Goal: Download file/media: Obtain a digital file from the website

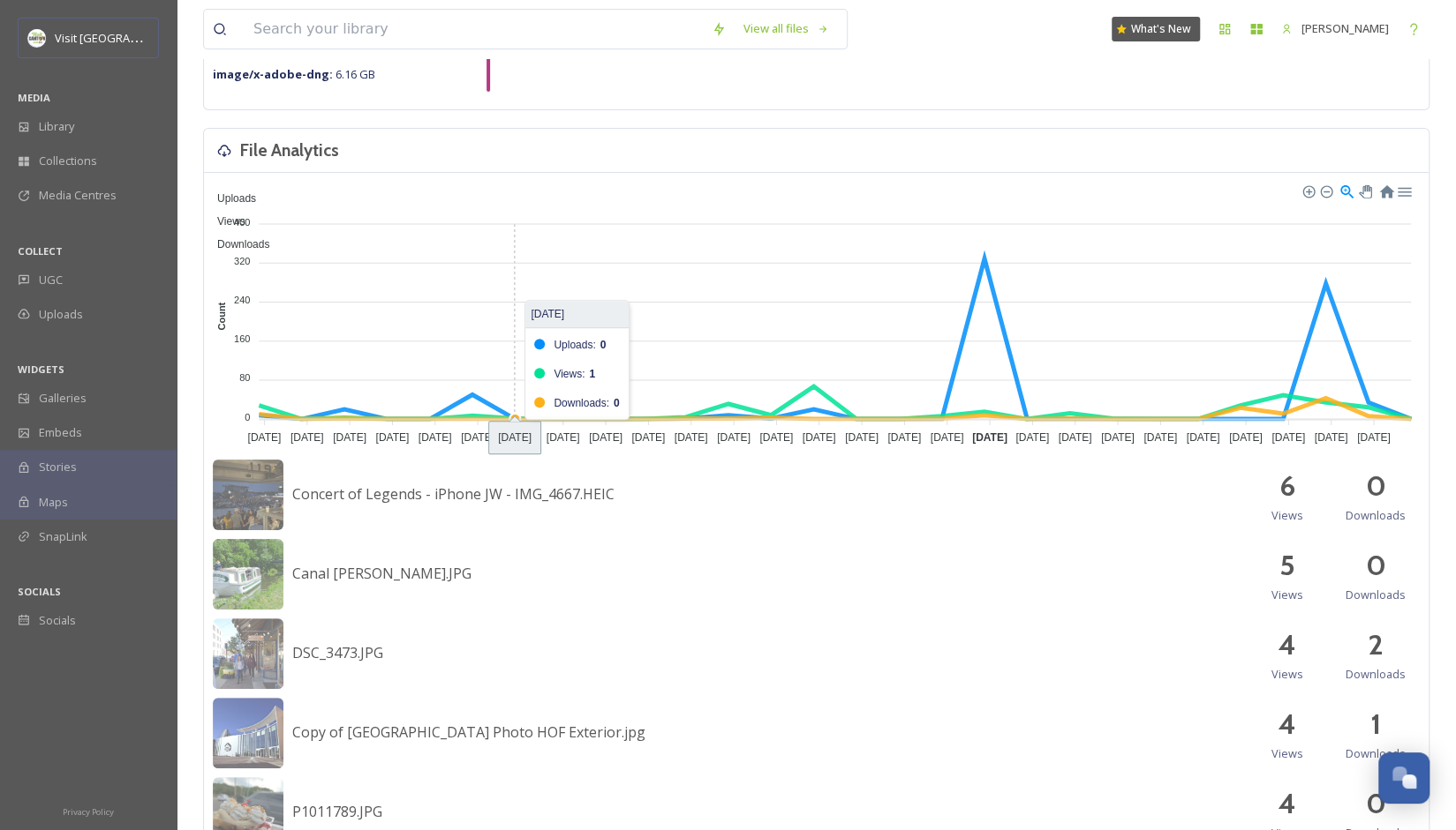
scroll to position [188, 0]
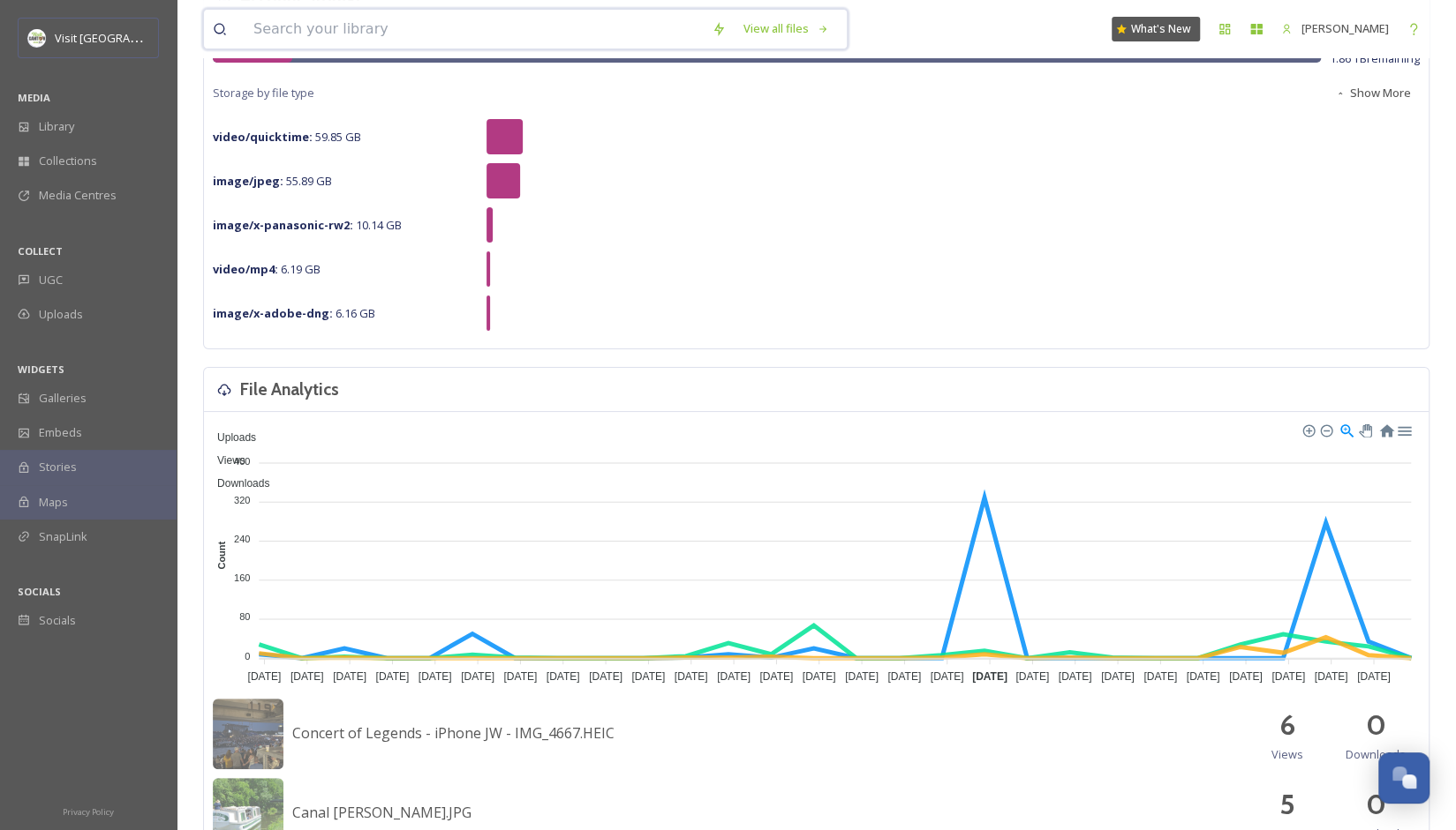
click at [422, 25] on input at bounding box center [474, 29] width 458 height 39
type input "massillon"
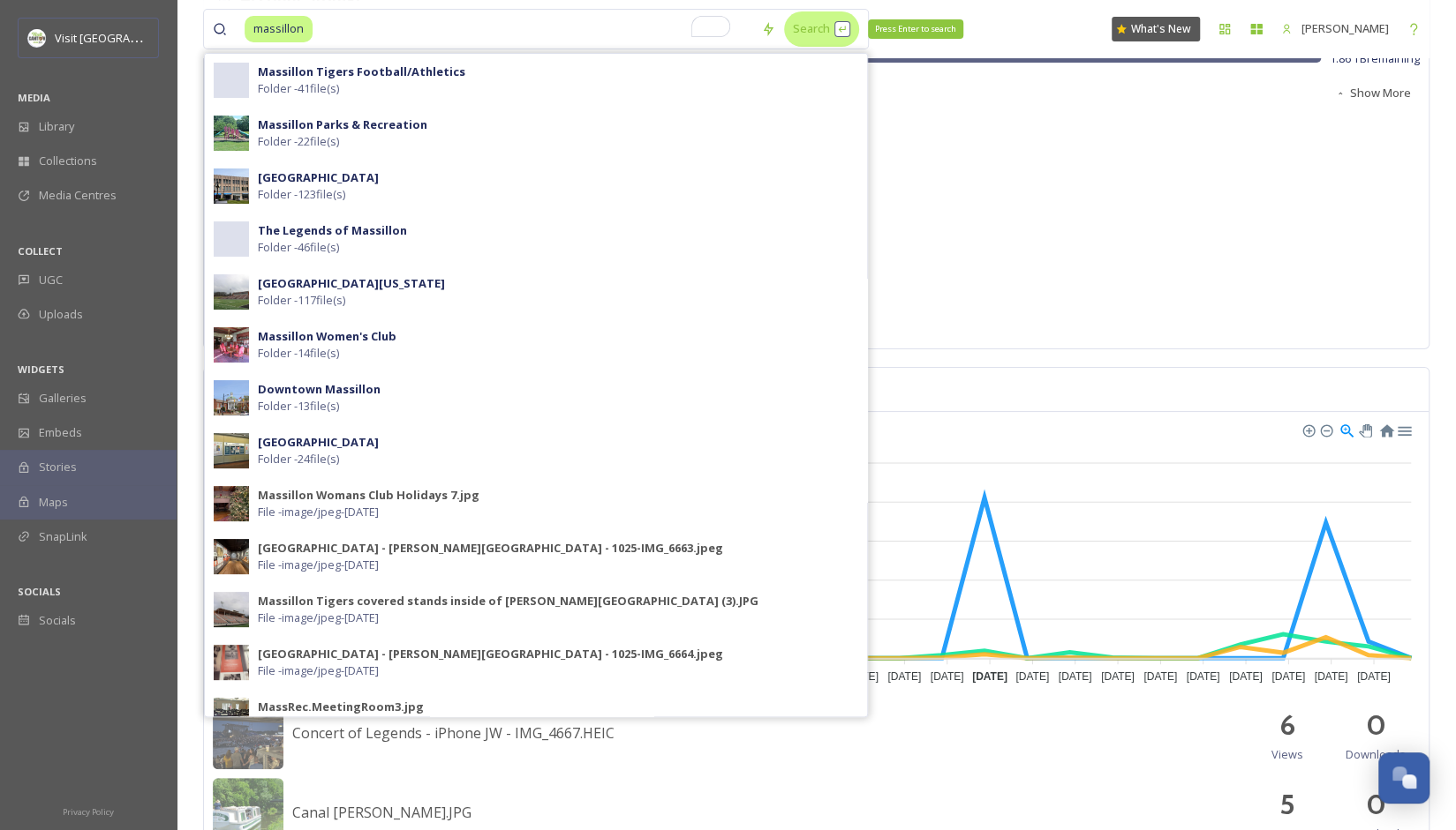
click at [801, 20] on div "Search Press Enter to search" at bounding box center [822, 29] width 75 height 35
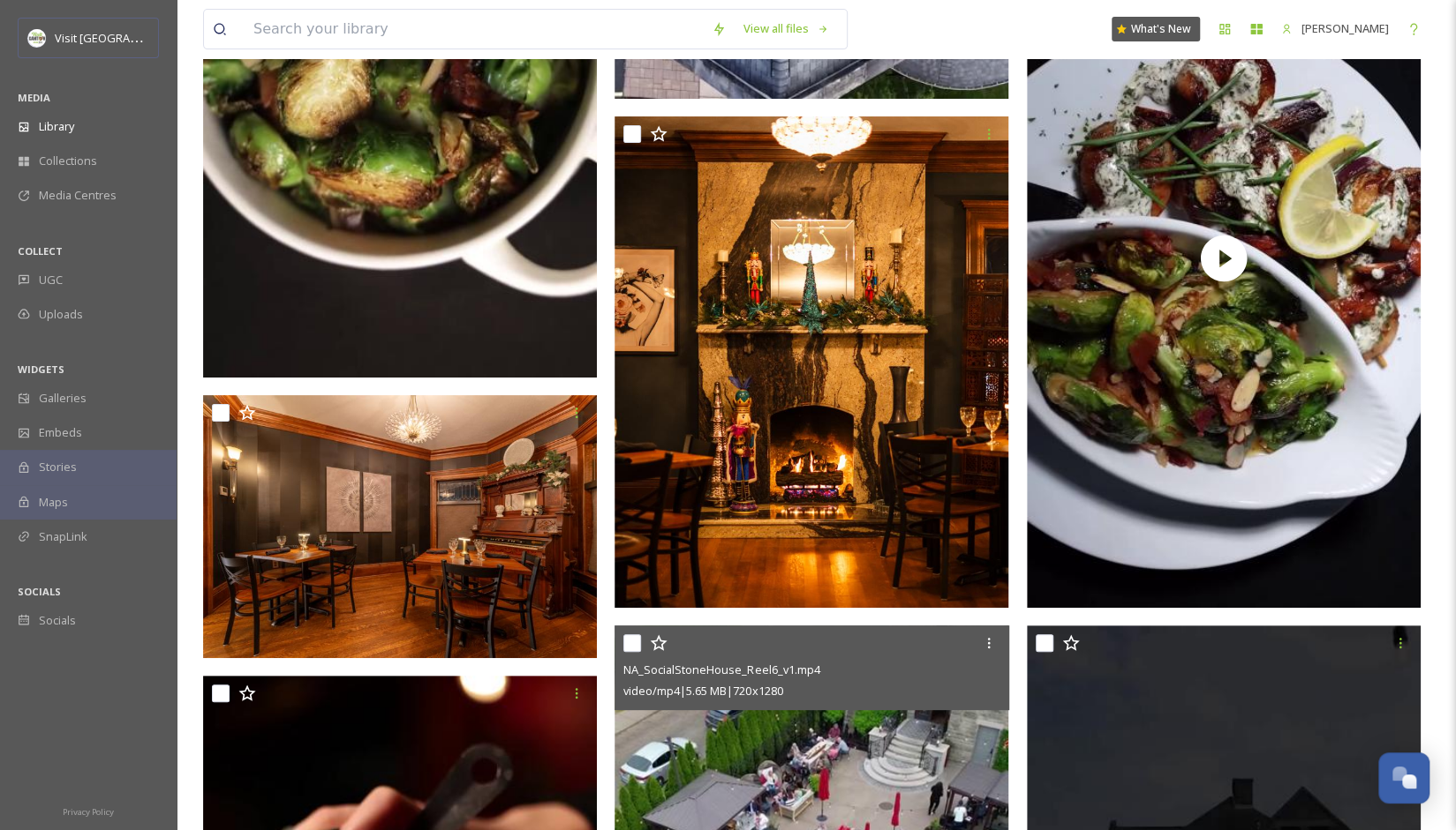
scroll to position [4765, 0]
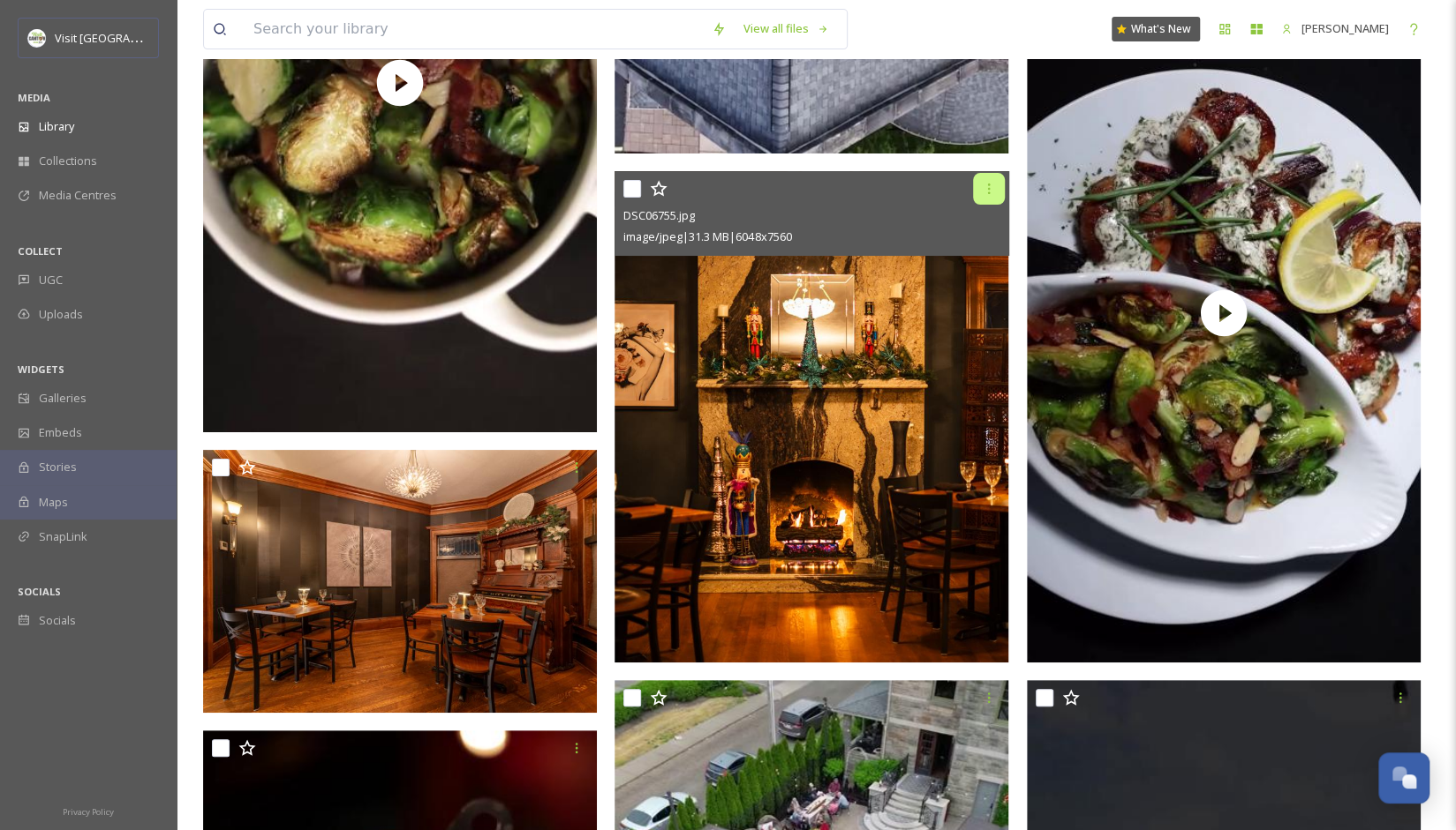
click at [984, 195] on div at bounding box center [988, 188] width 32 height 32
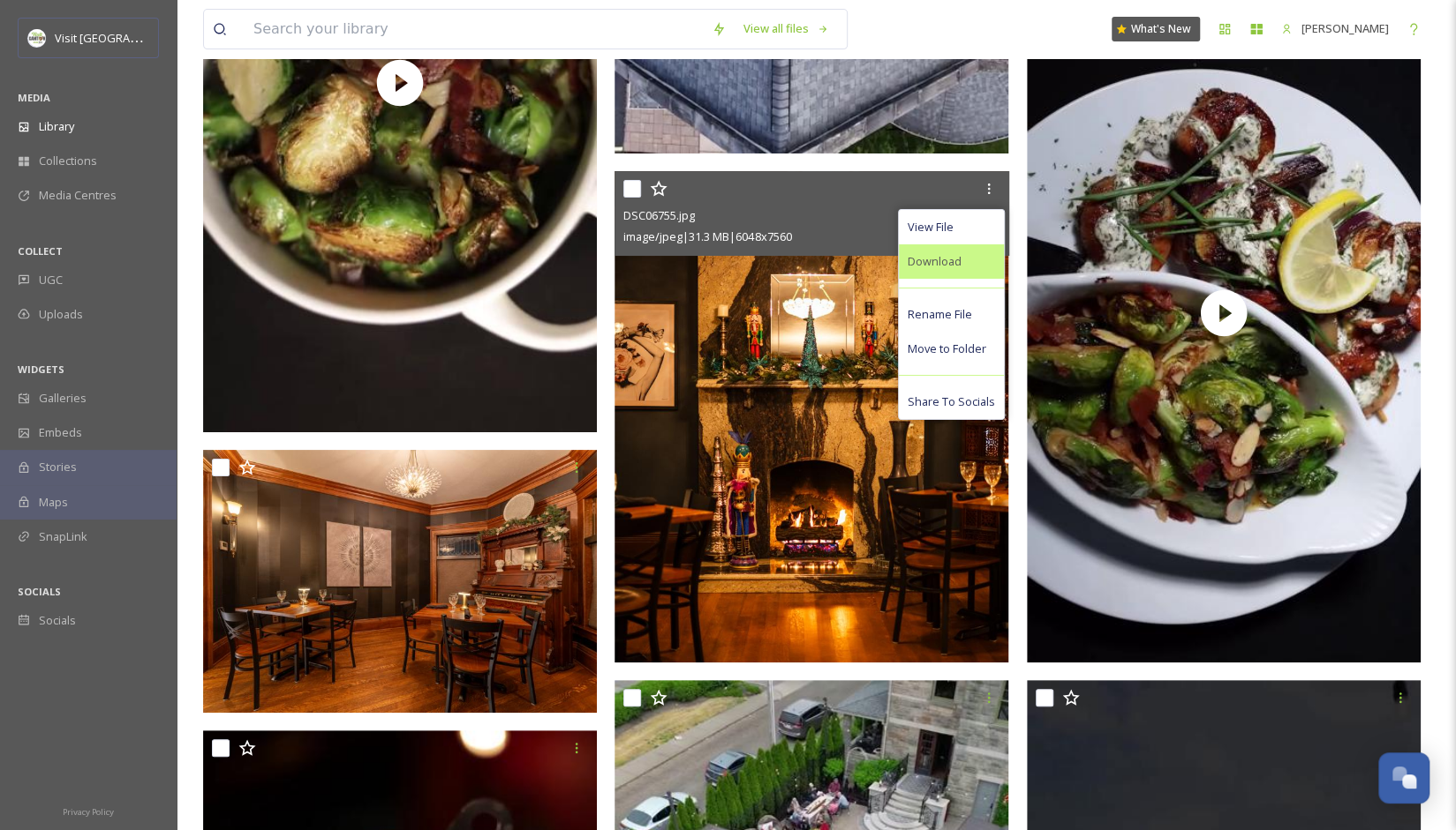
click at [965, 265] on div "Download" at bounding box center [951, 262] width 105 height 35
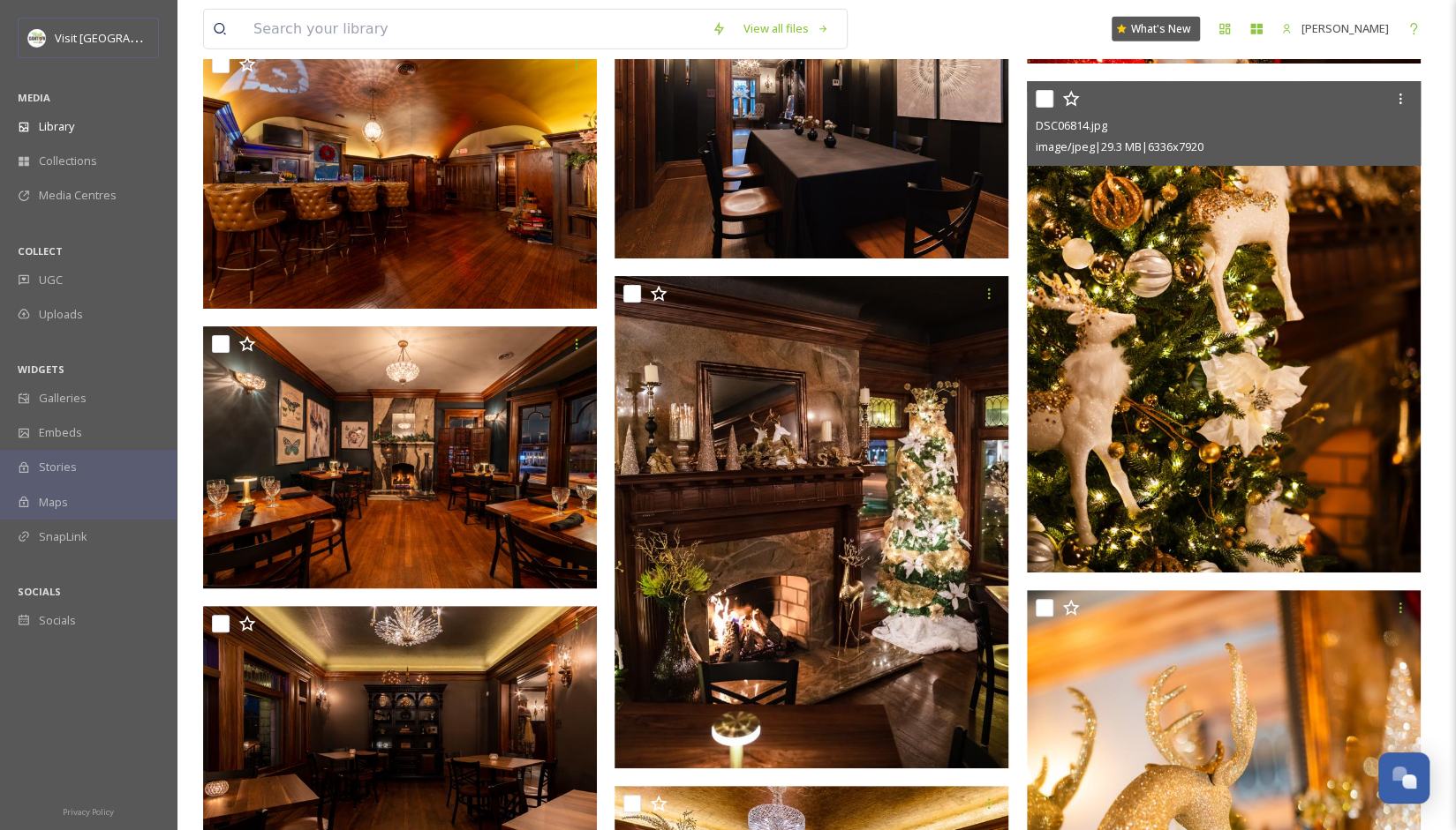
scroll to position [7058, 0]
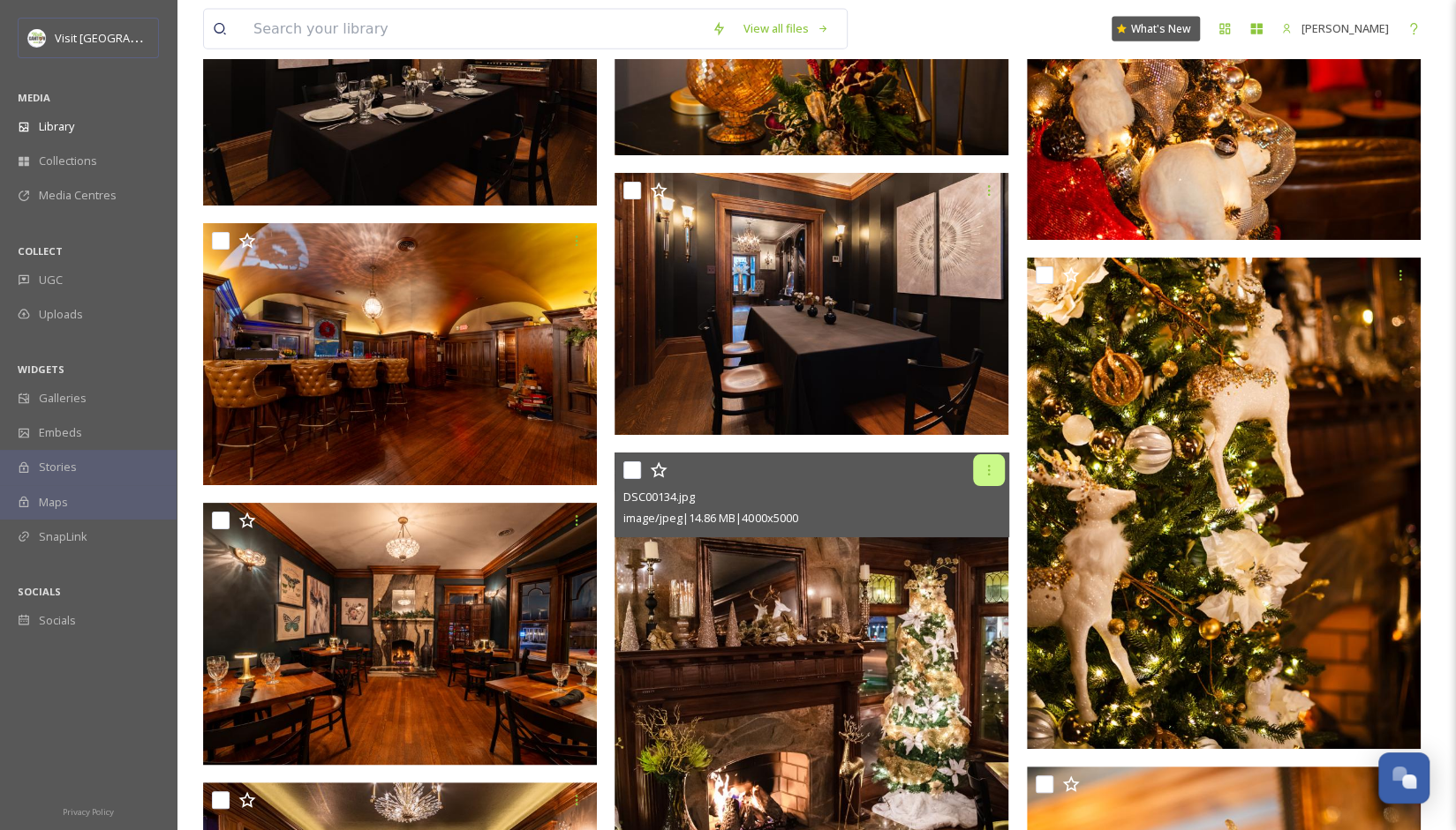
click at [983, 476] on icon at bounding box center [988, 470] width 15 height 14
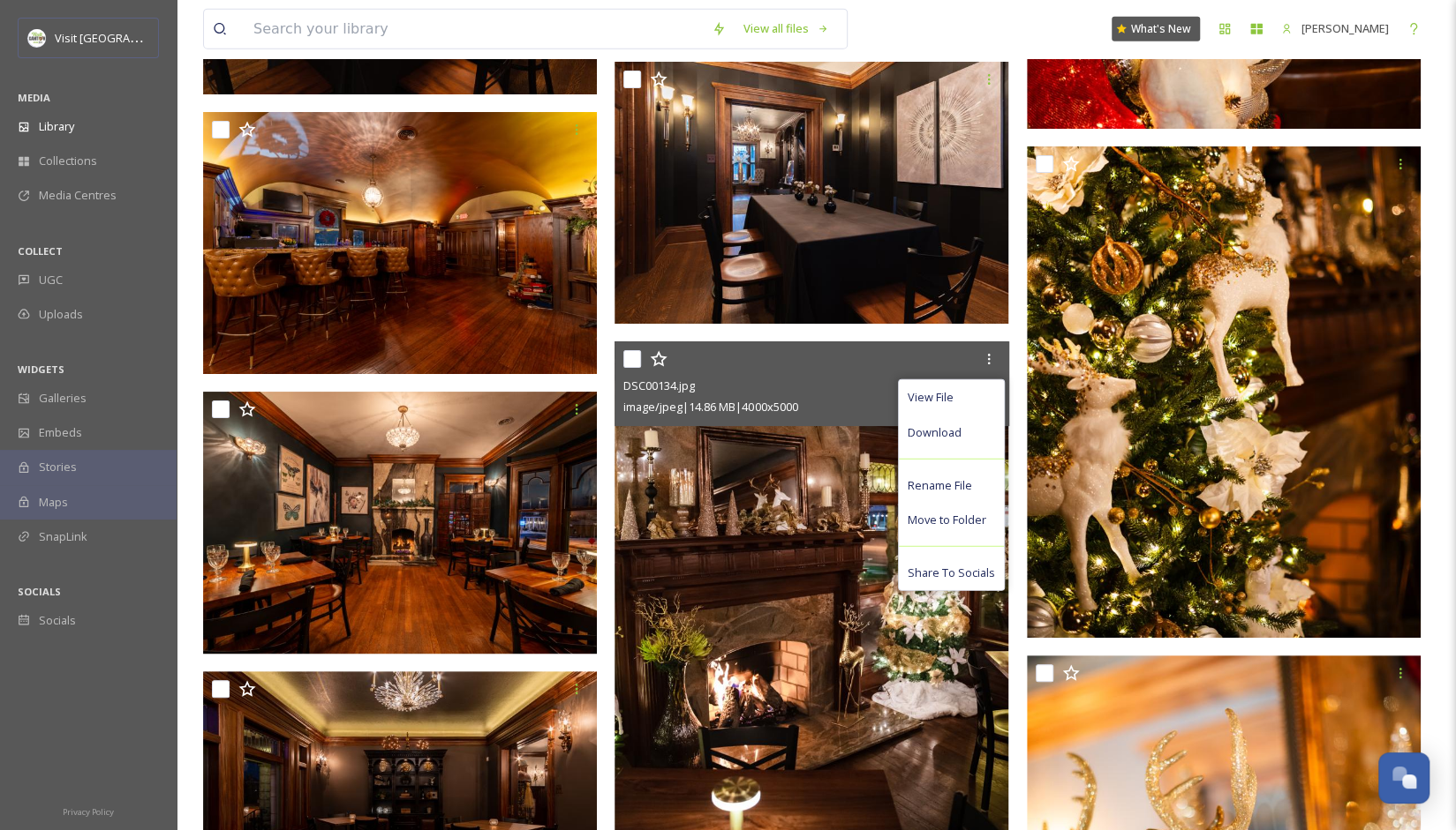
scroll to position [7235, 0]
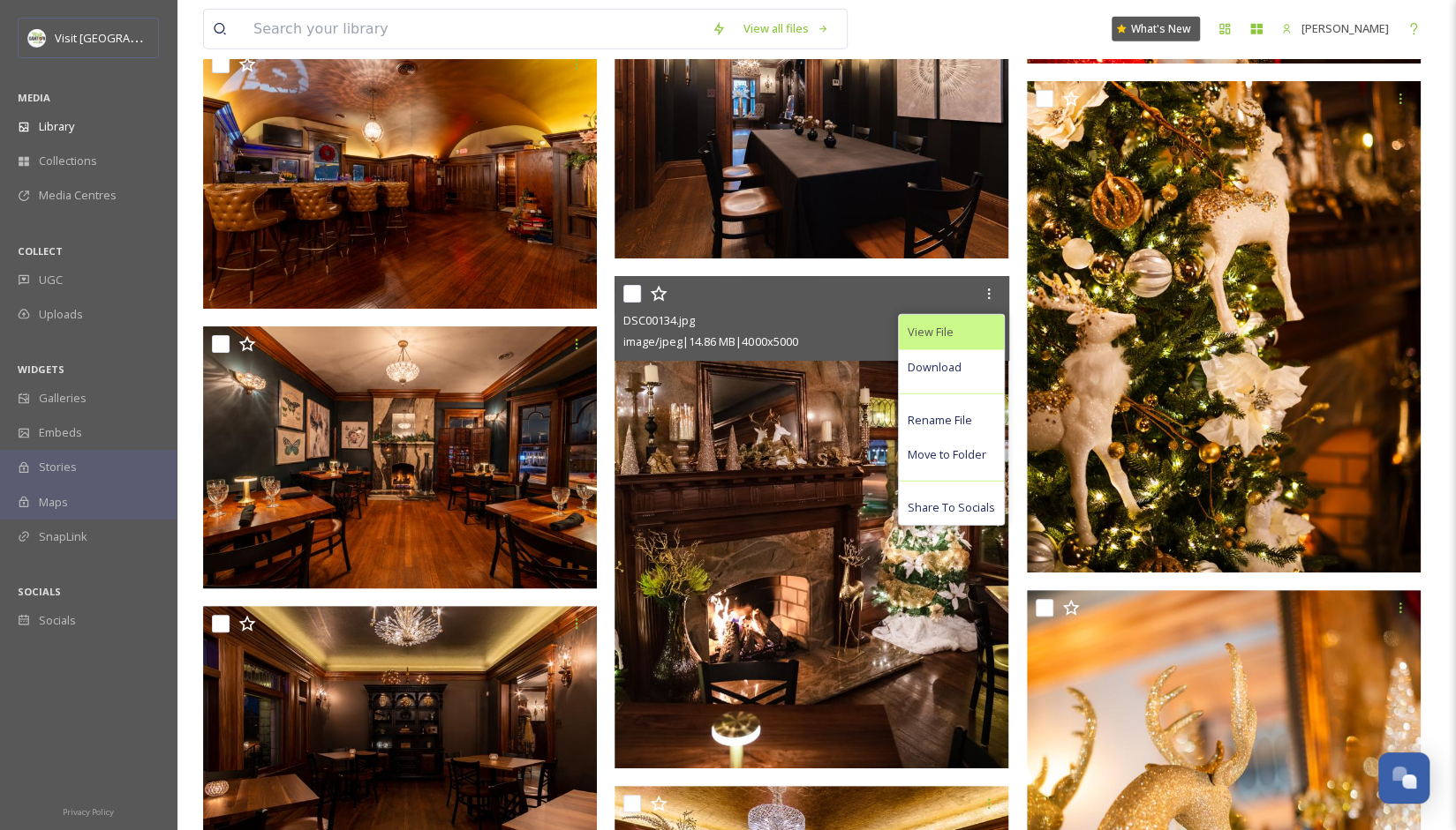
click at [936, 334] on span "View File" at bounding box center [930, 331] width 45 height 16
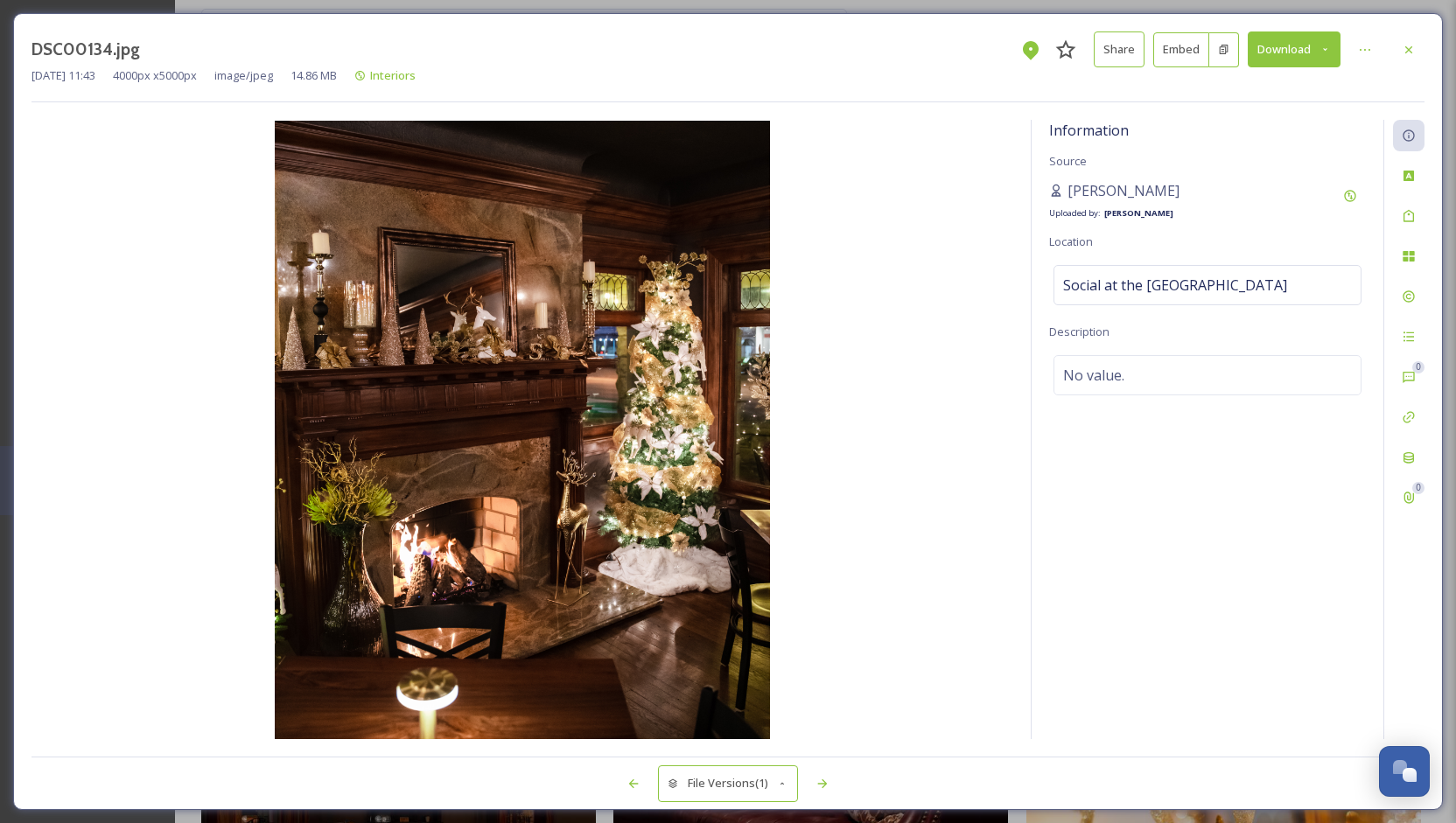
click at [1313, 42] on button "Download" at bounding box center [1294, 49] width 93 height 35
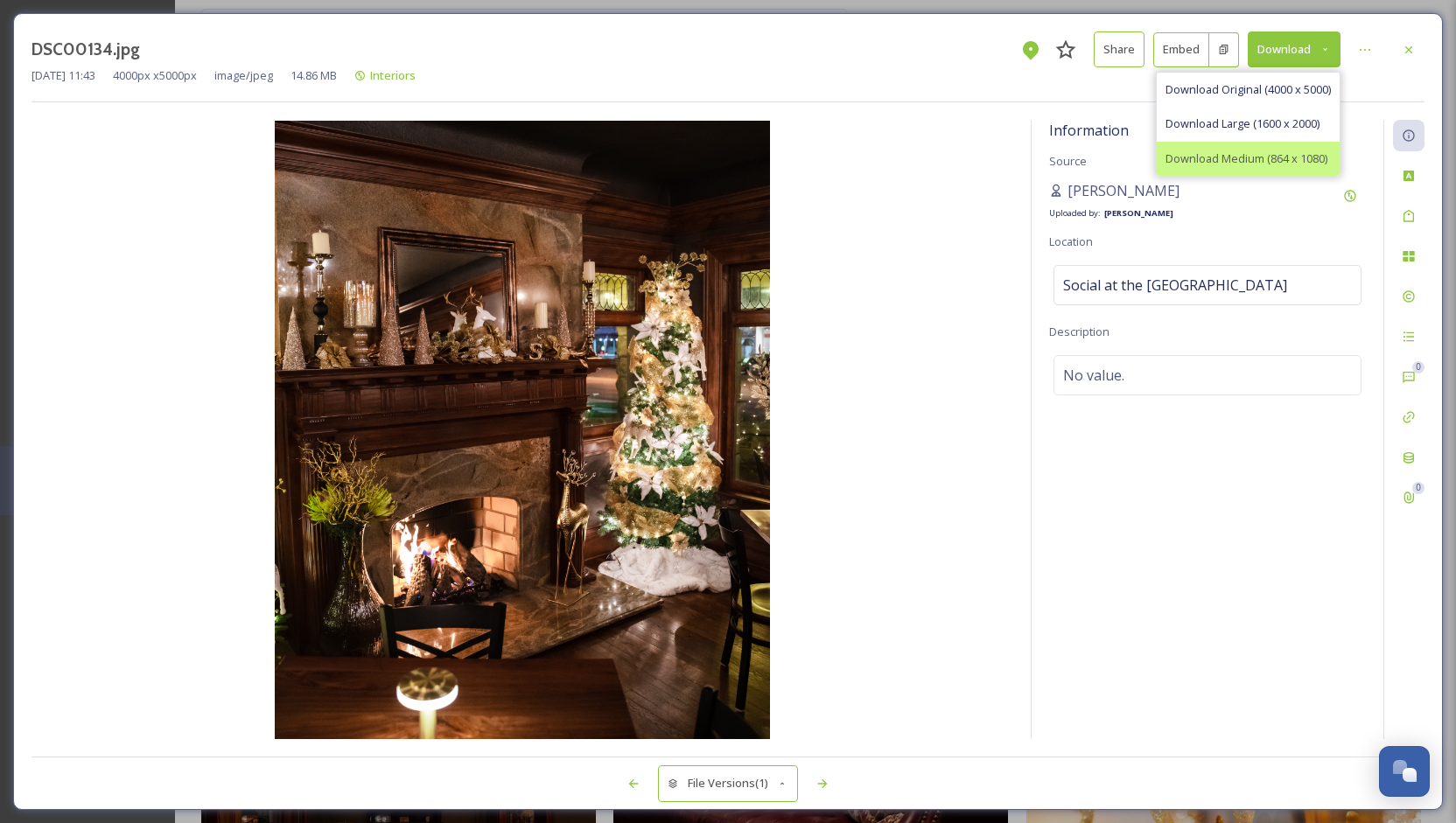
click at [1222, 156] on span "Download Medium (864 x 1080)" at bounding box center [1246, 158] width 162 height 16
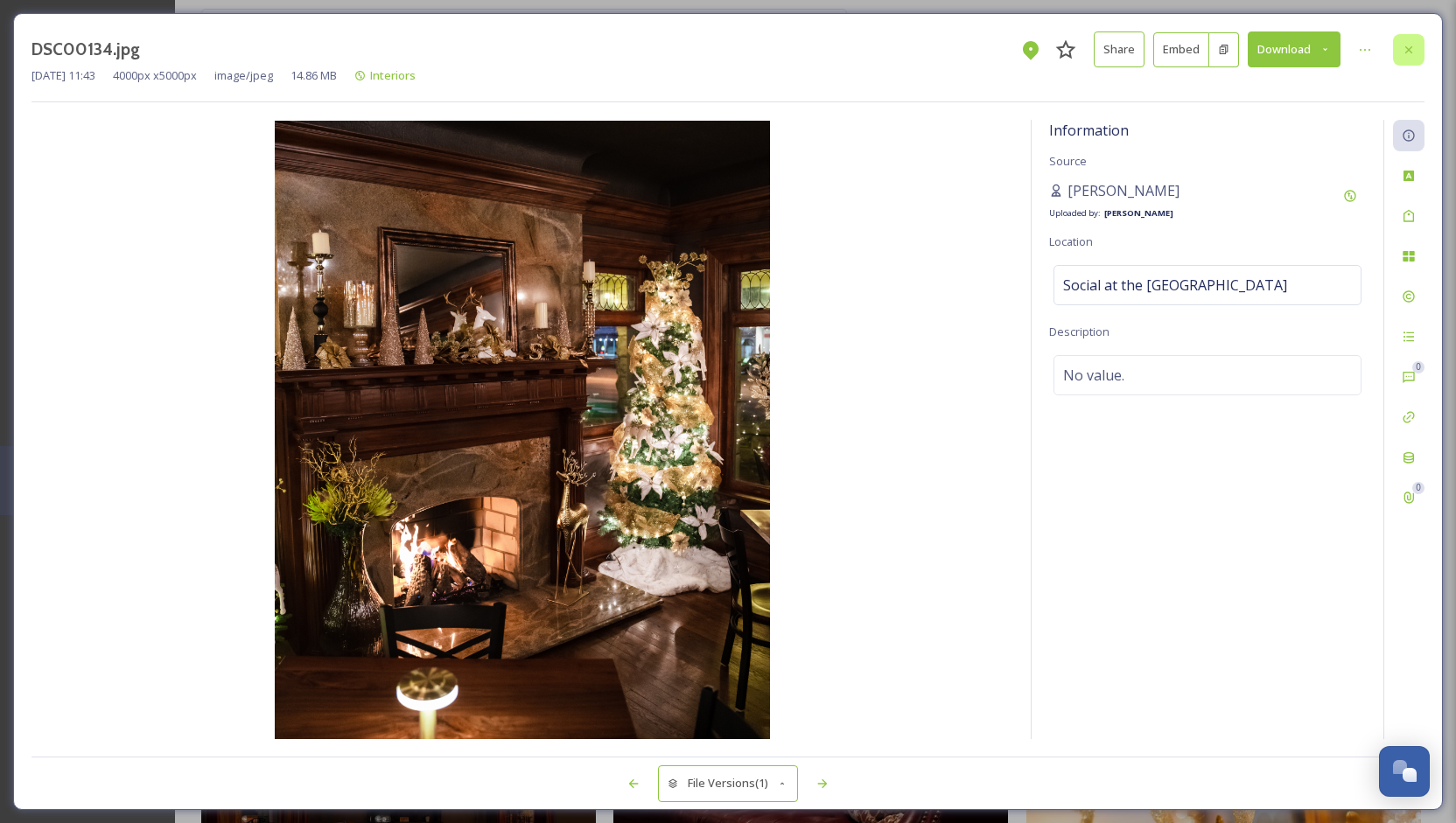
click at [1421, 44] on div at bounding box center [1409, 50] width 32 height 32
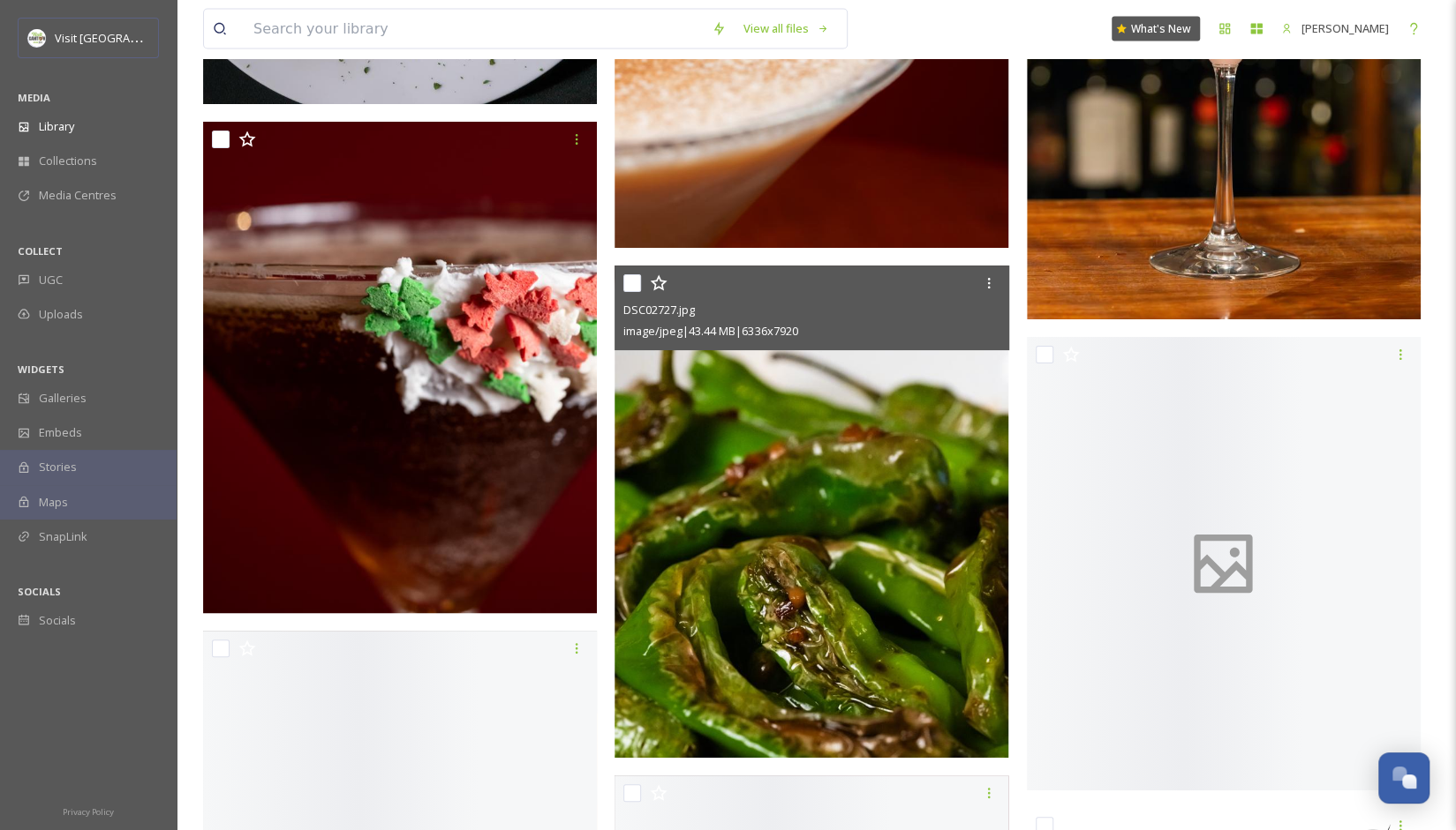
scroll to position [15442, 0]
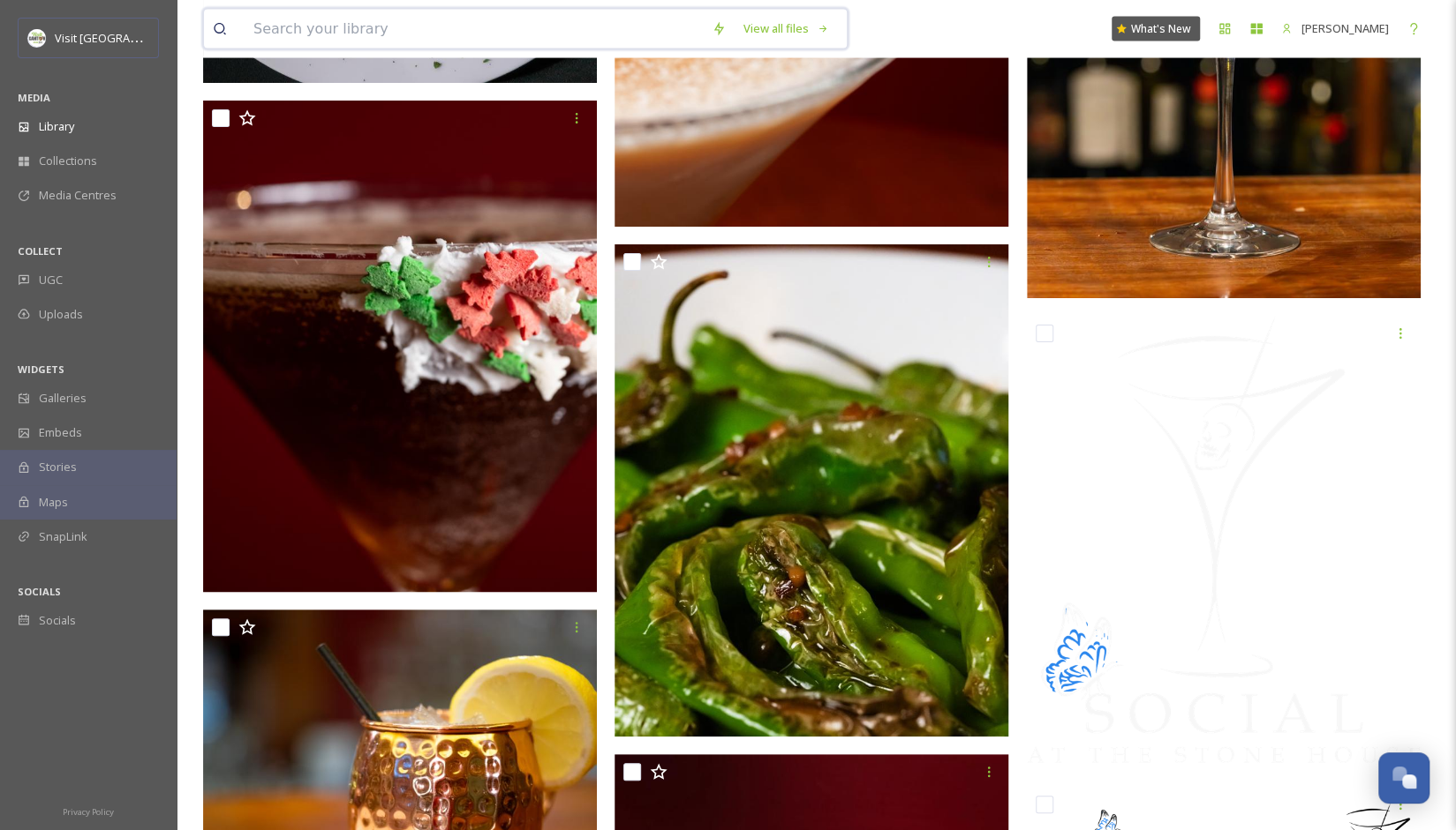
click at [462, 15] on input at bounding box center [474, 29] width 458 height 39
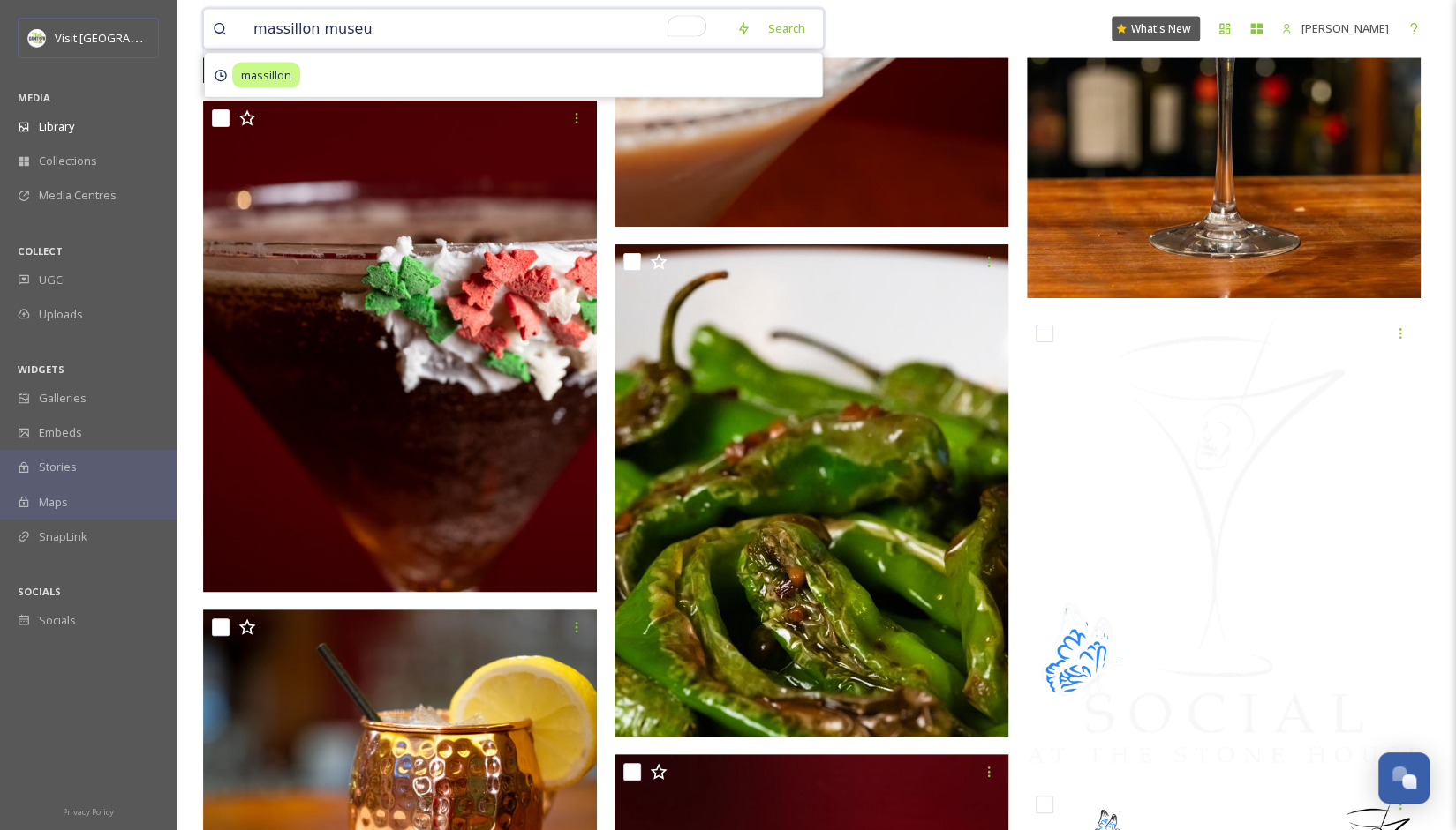
type input "[GEOGRAPHIC_DATA]"
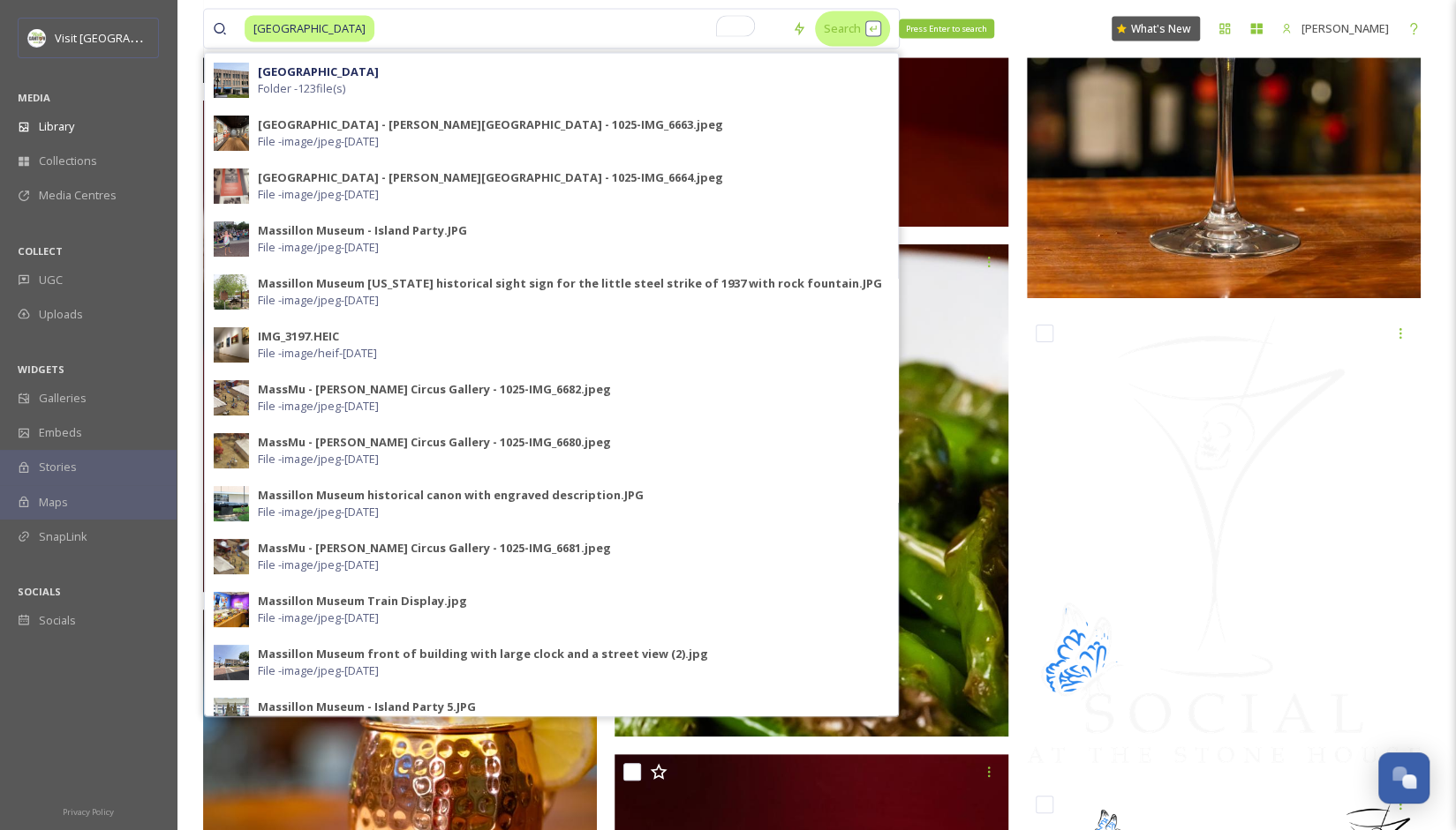
click at [830, 29] on div "Search Press Enter to search" at bounding box center [853, 29] width 75 height 35
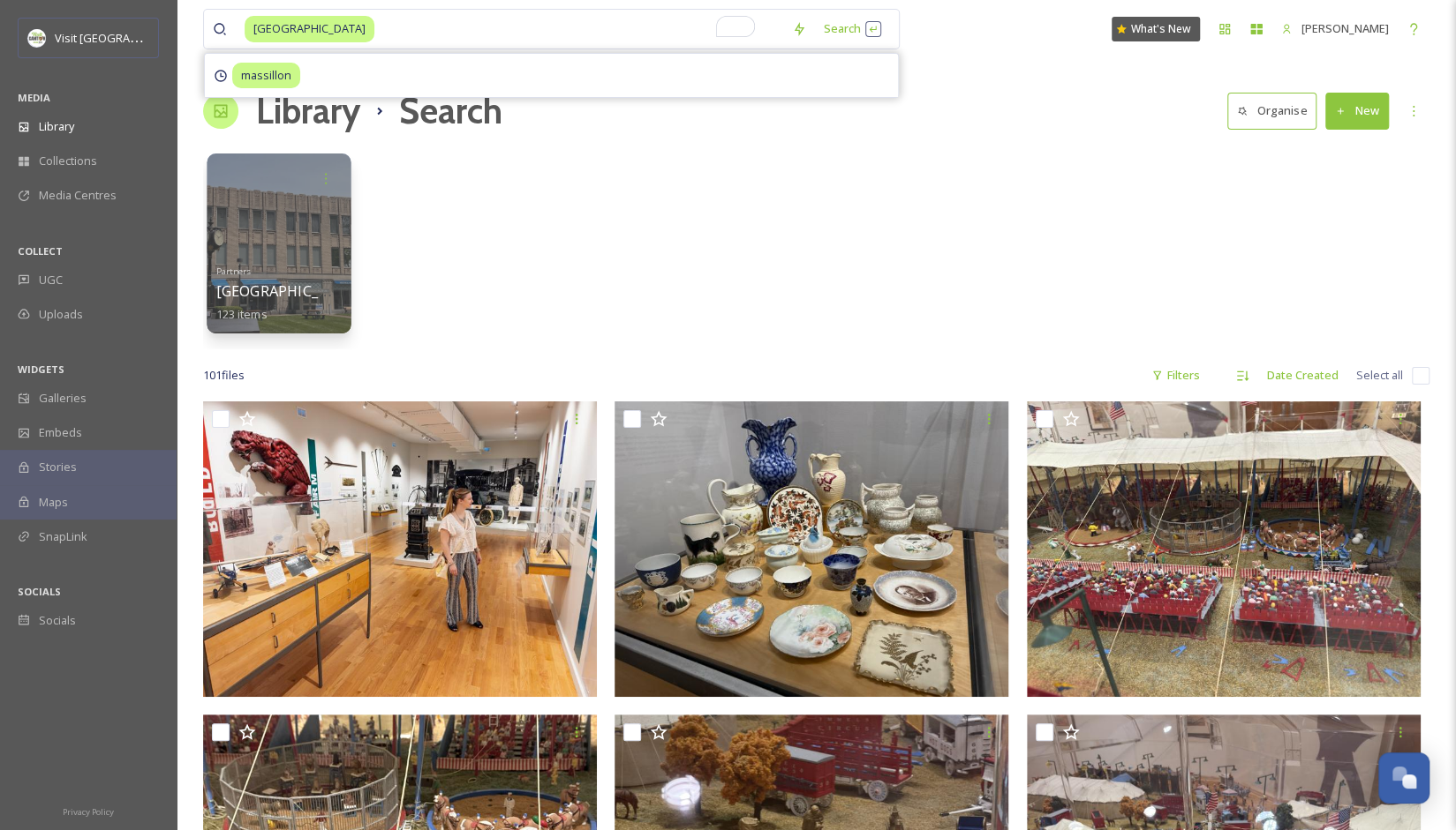
click at [267, 215] on div at bounding box center [278, 243] width 144 height 180
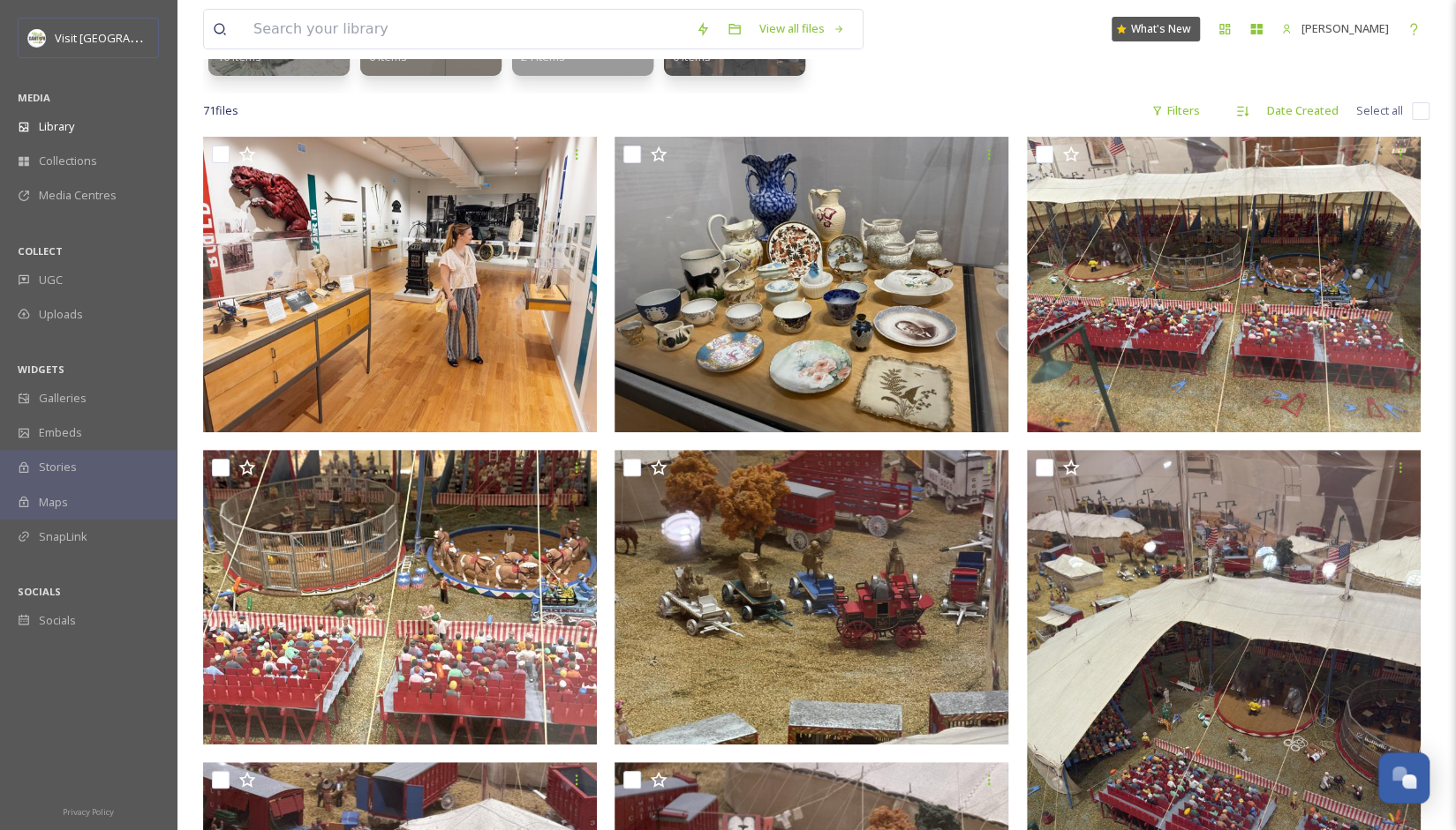
scroll to position [265, 0]
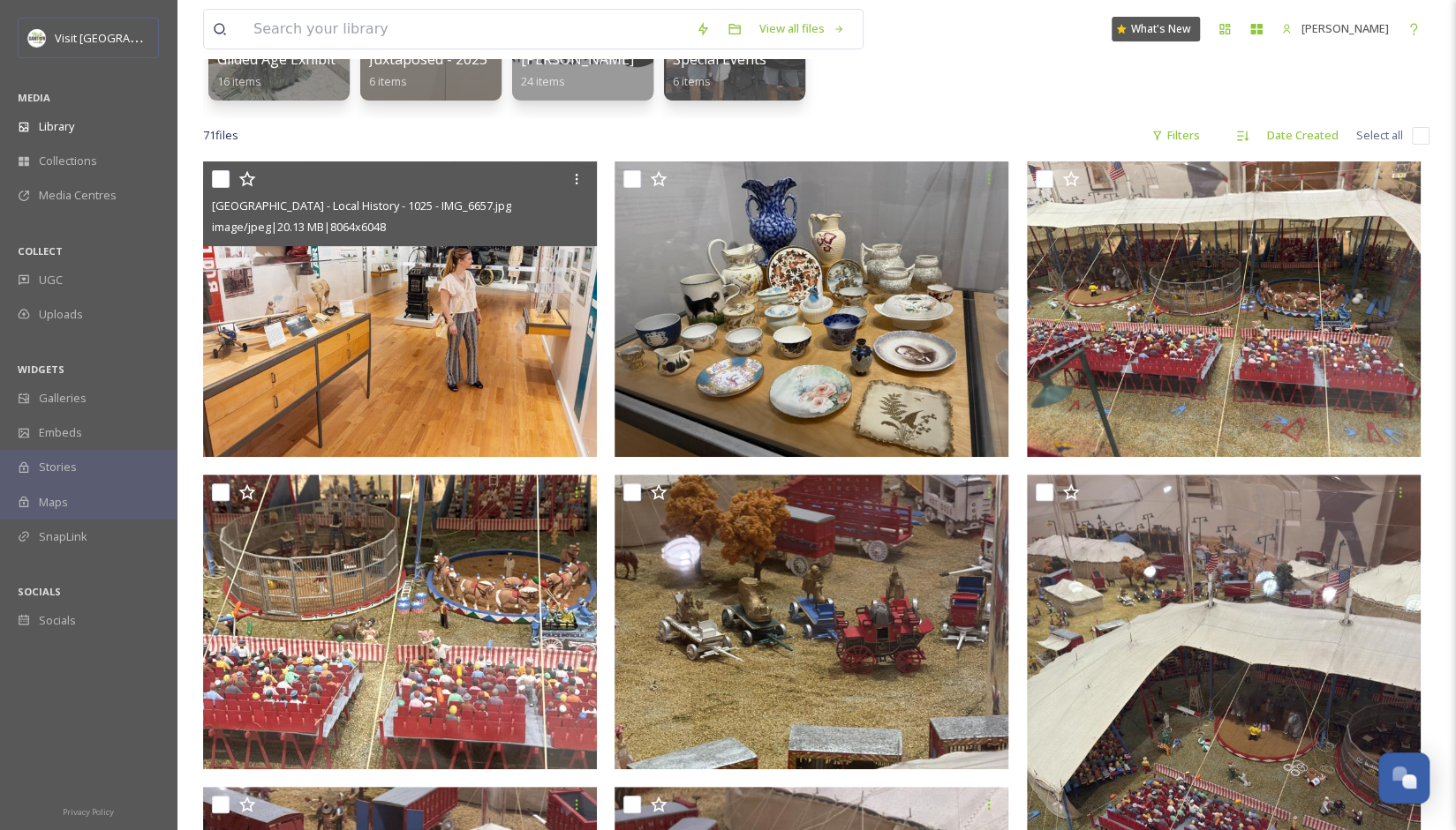
click at [539, 318] on img at bounding box center [399, 309] width 393 height 296
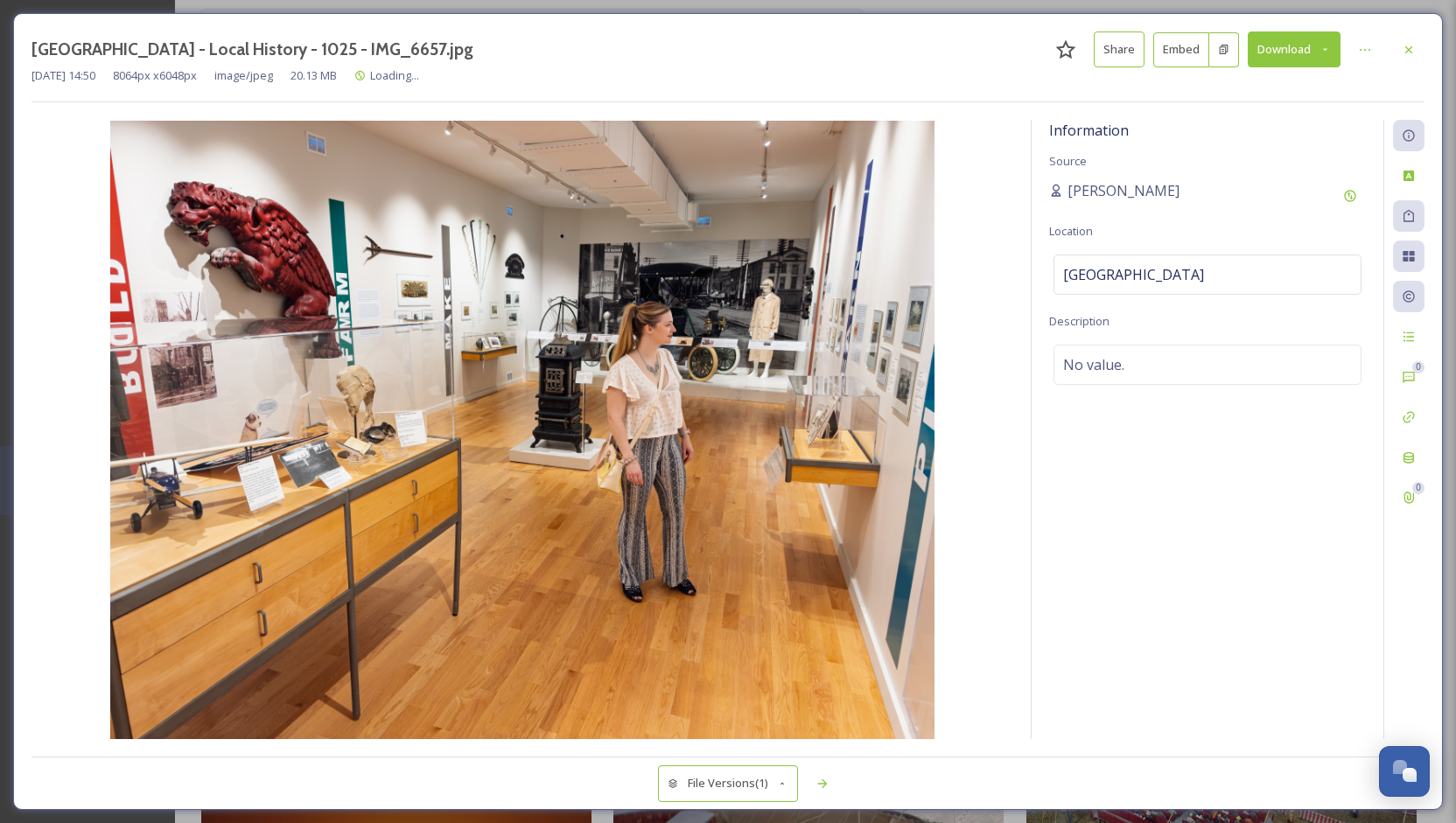
click at [1315, 50] on button "Download" at bounding box center [1294, 49] width 93 height 35
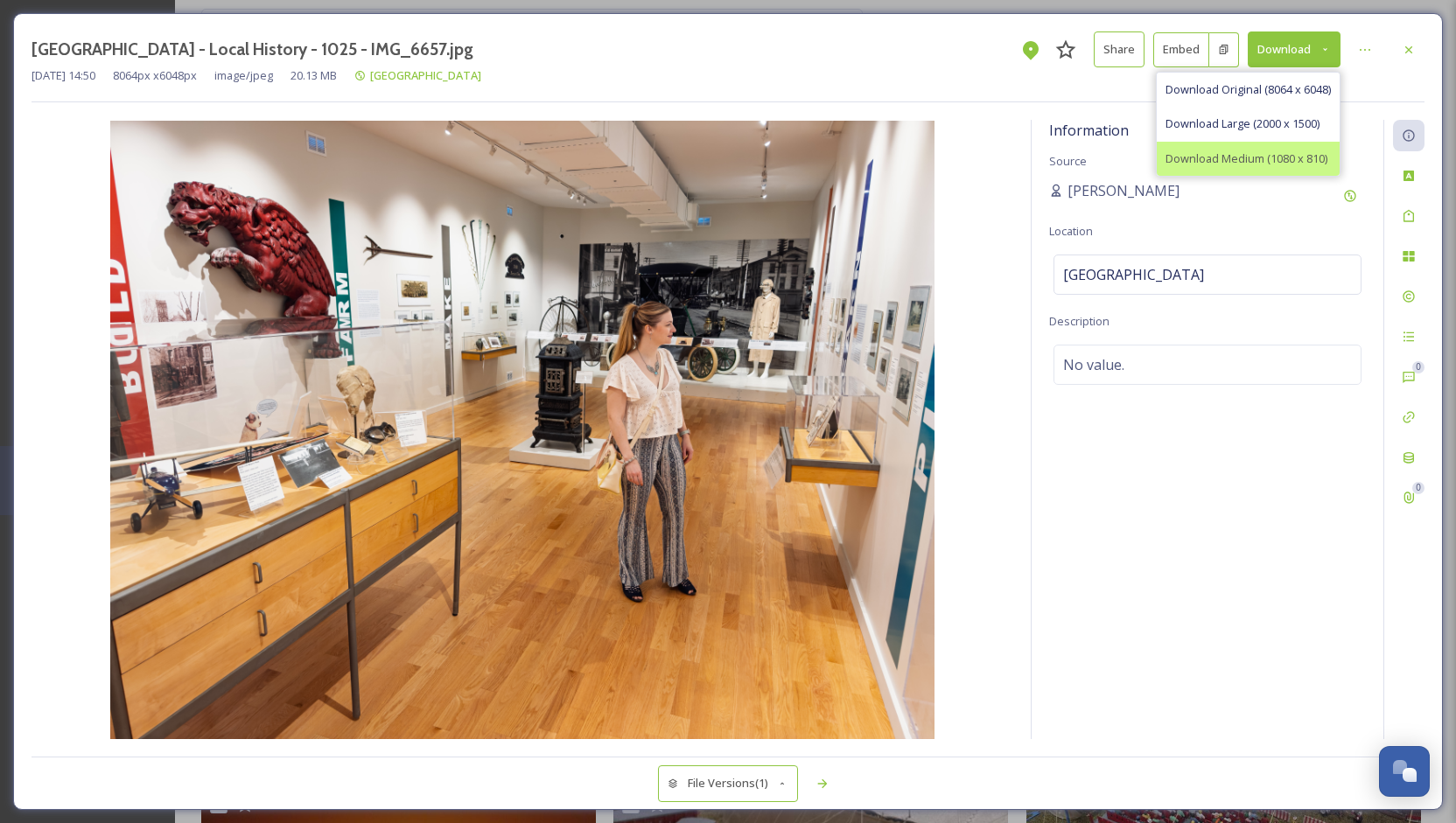
click at [1298, 159] on span "Download Medium (1080 x 810)" at bounding box center [1246, 158] width 162 height 16
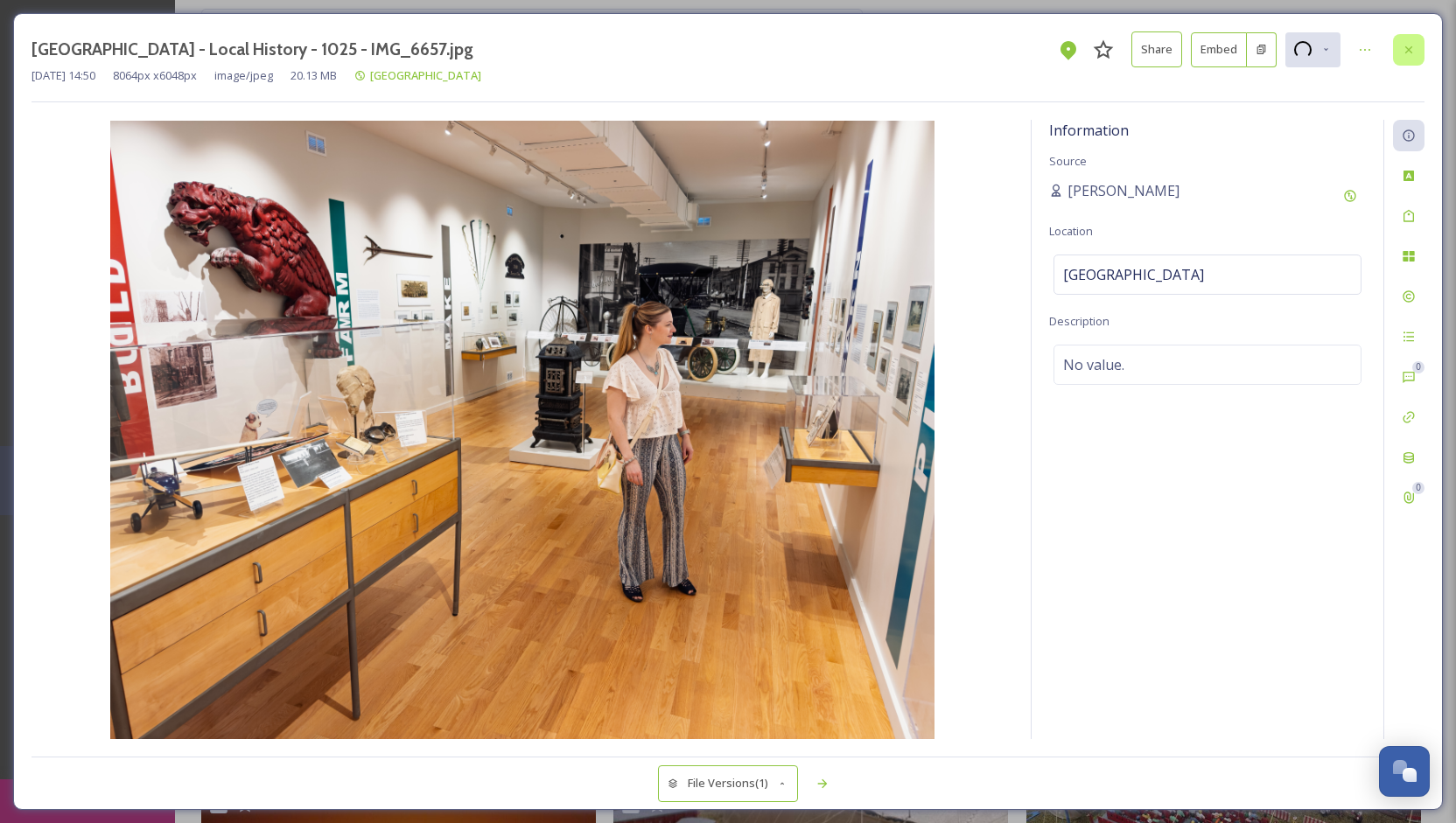
click at [1411, 43] on icon at bounding box center [1409, 50] width 14 height 14
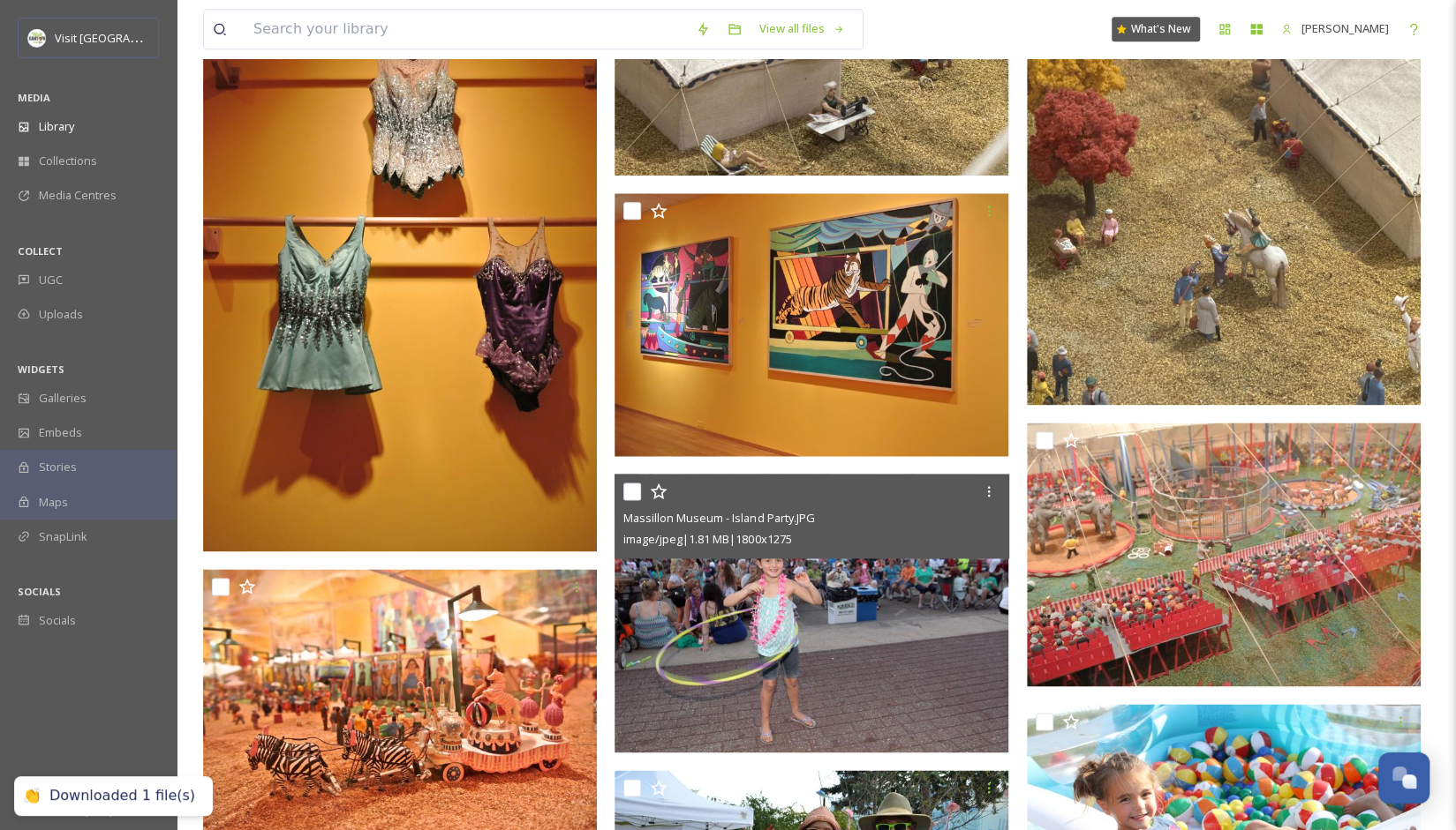
scroll to position [1324, 0]
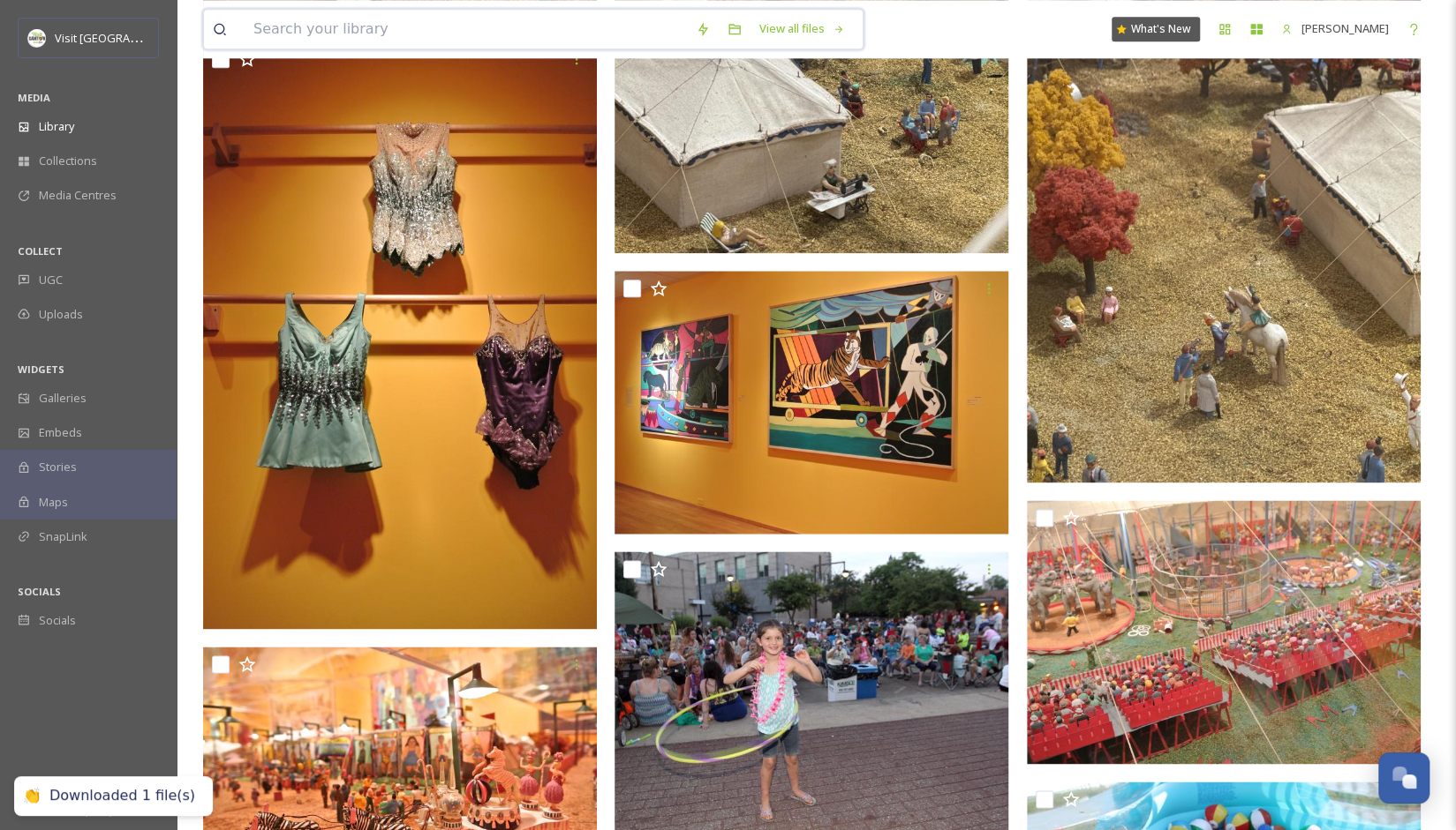
click at [422, 29] on input at bounding box center [465, 29] width 442 height 39
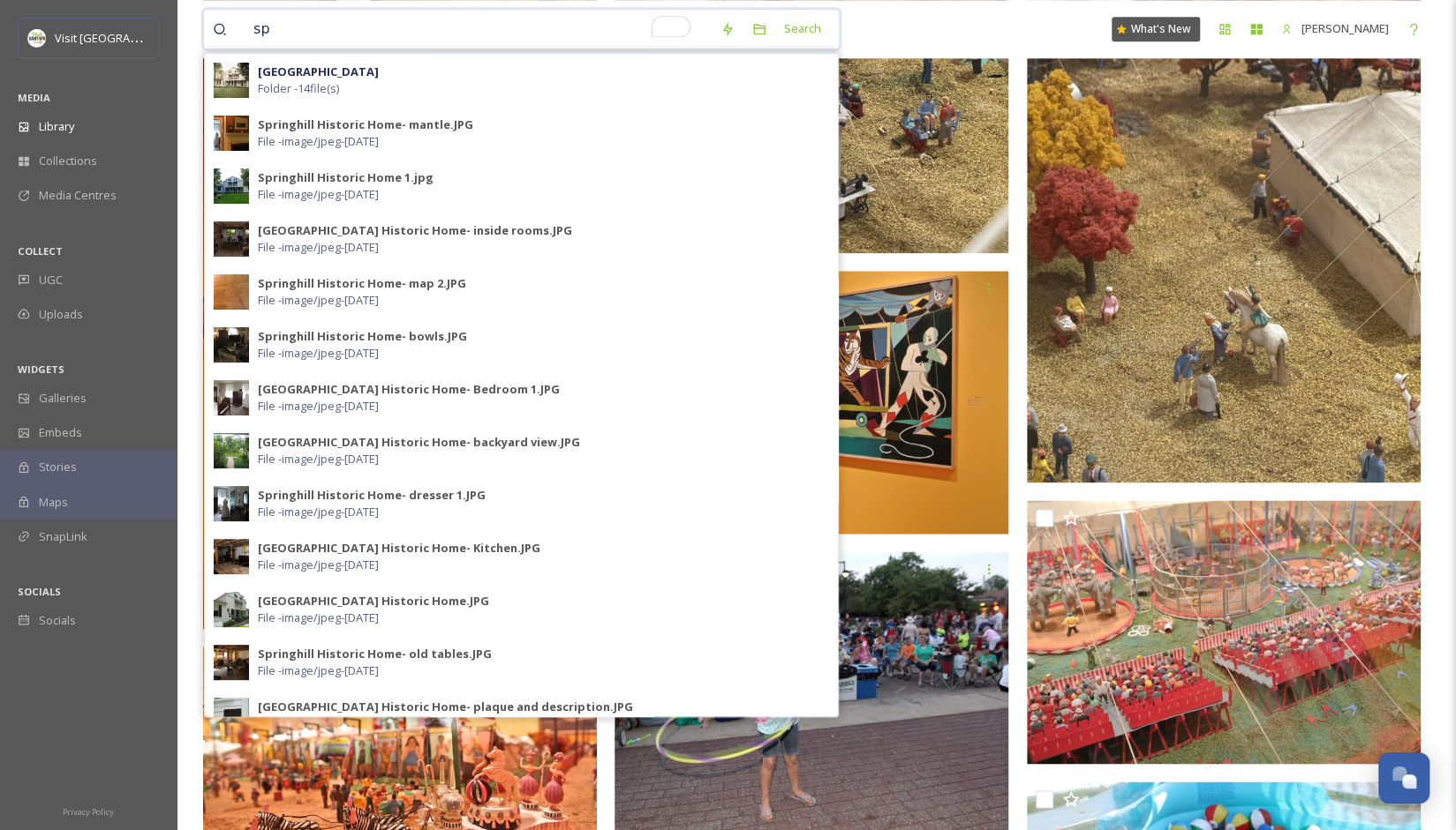
type input "s"
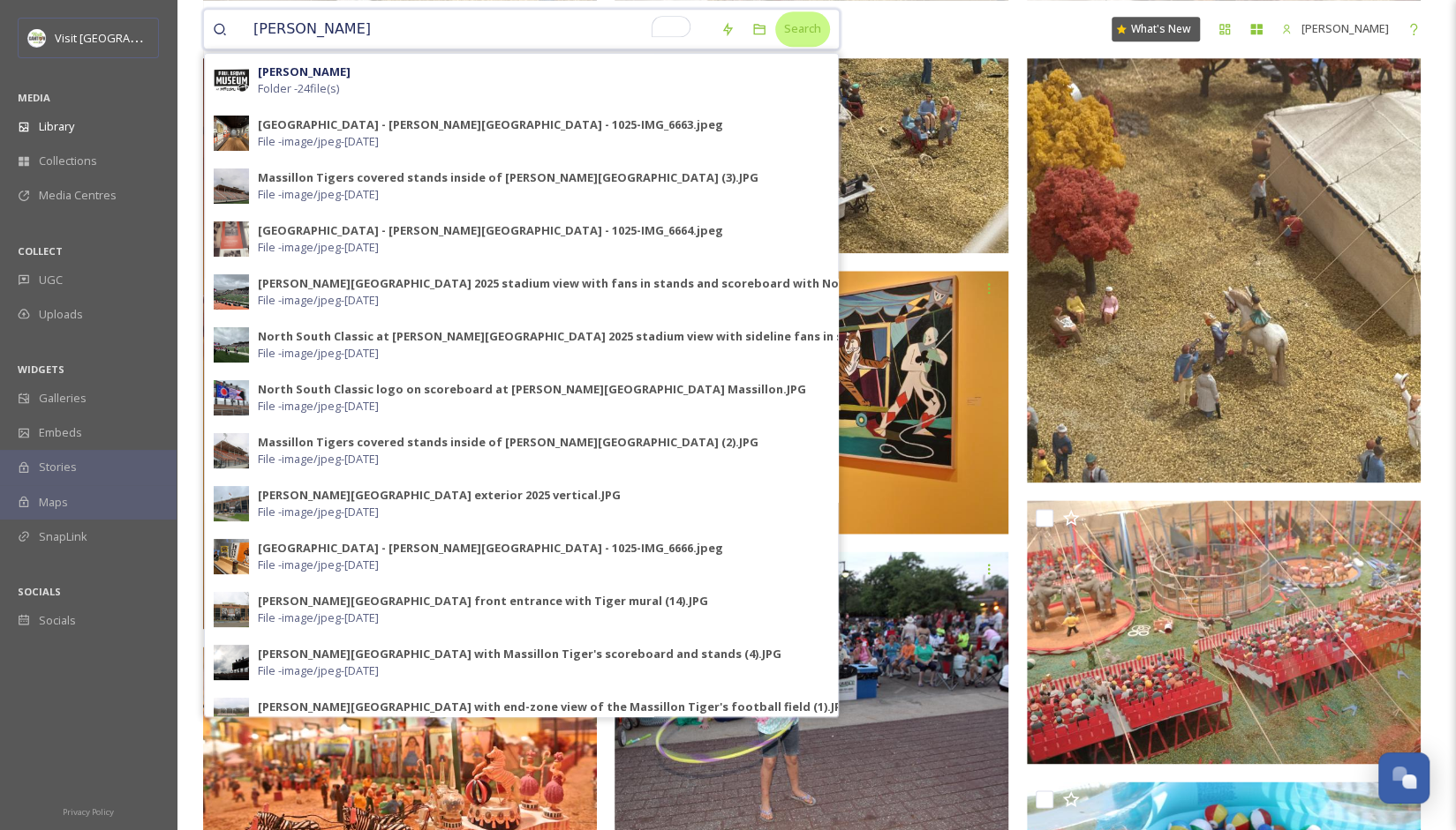
type input "[PERSON_NAME]"
click at [775, 25] on div "Search" at bounding box center [802, 29] width 55 height 35
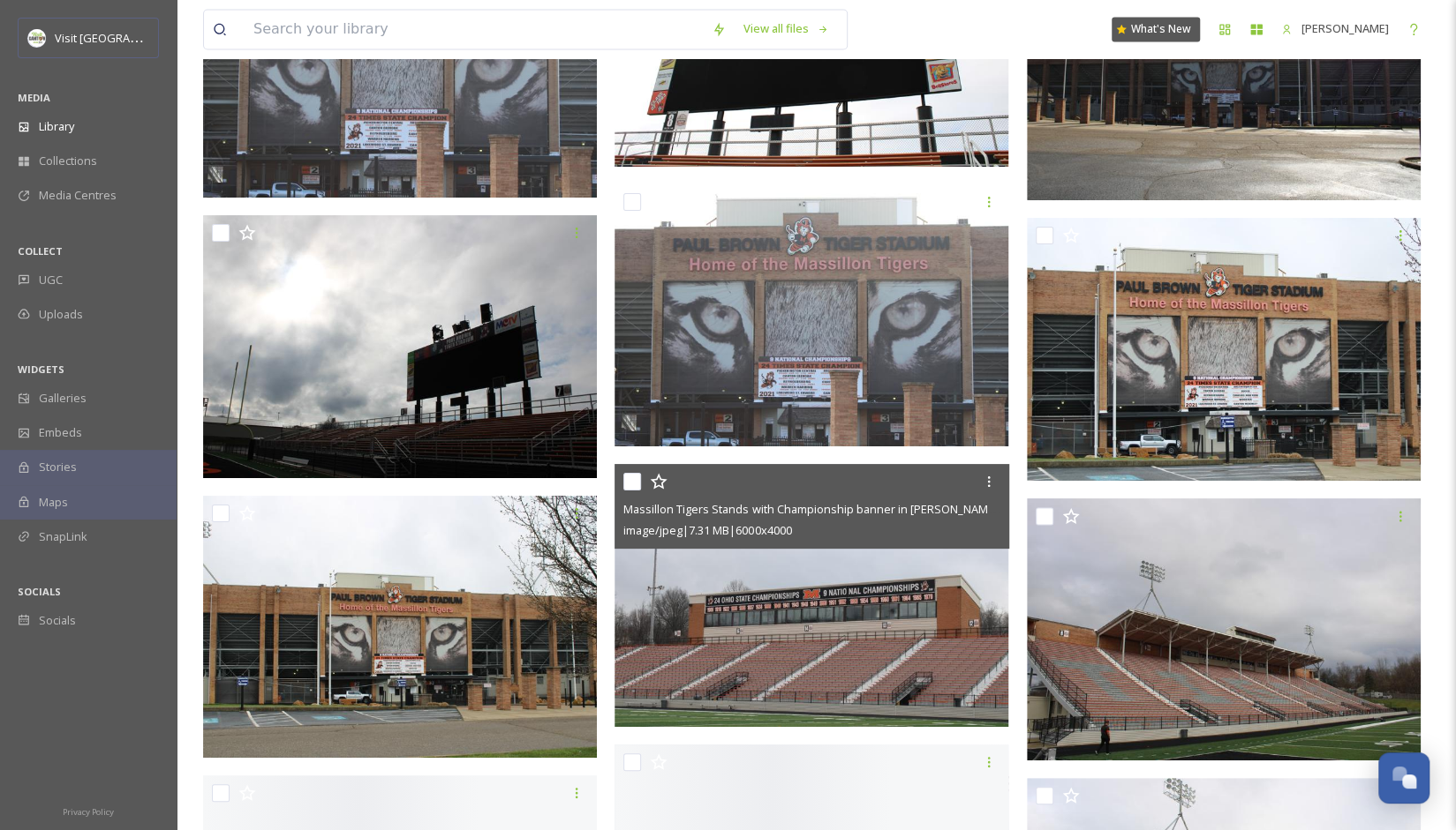
scroll to position [6353, 0]
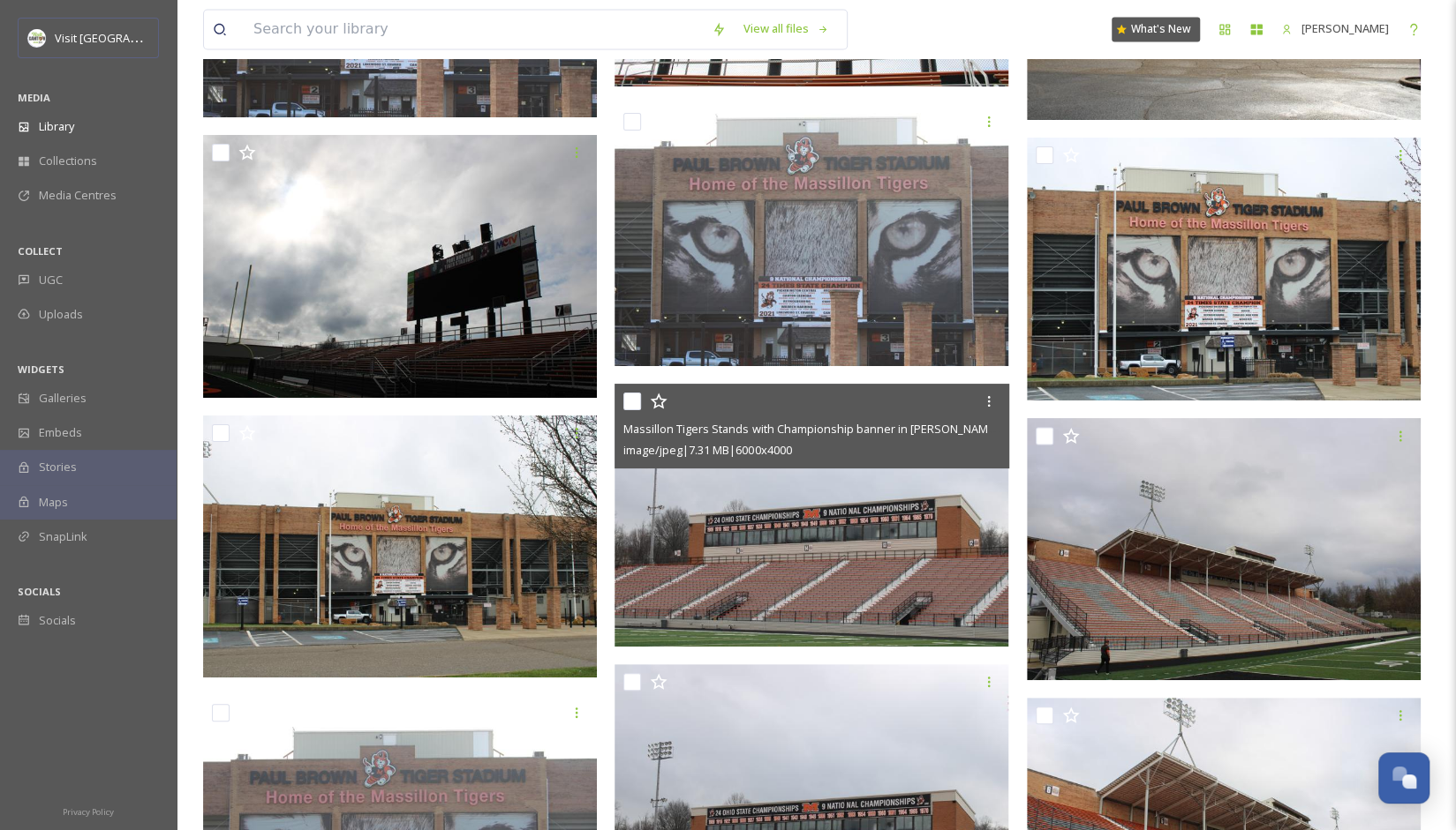
click at [769, 590] on img at bounding box center [811, 515] width 393 height 263
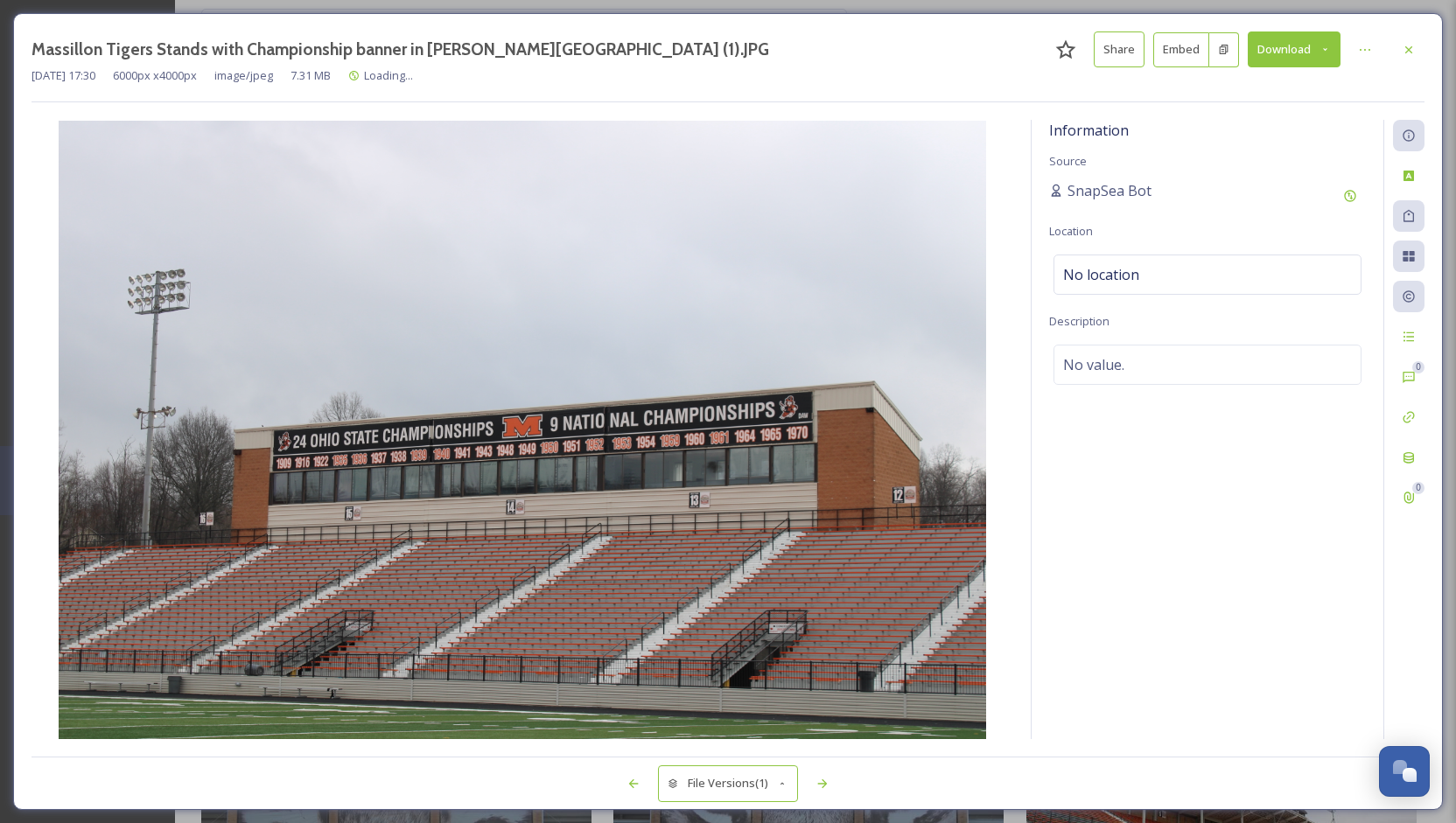
click at [1283, 53] on button "Download" at bounding box center [1294, 49] width 93 height 35
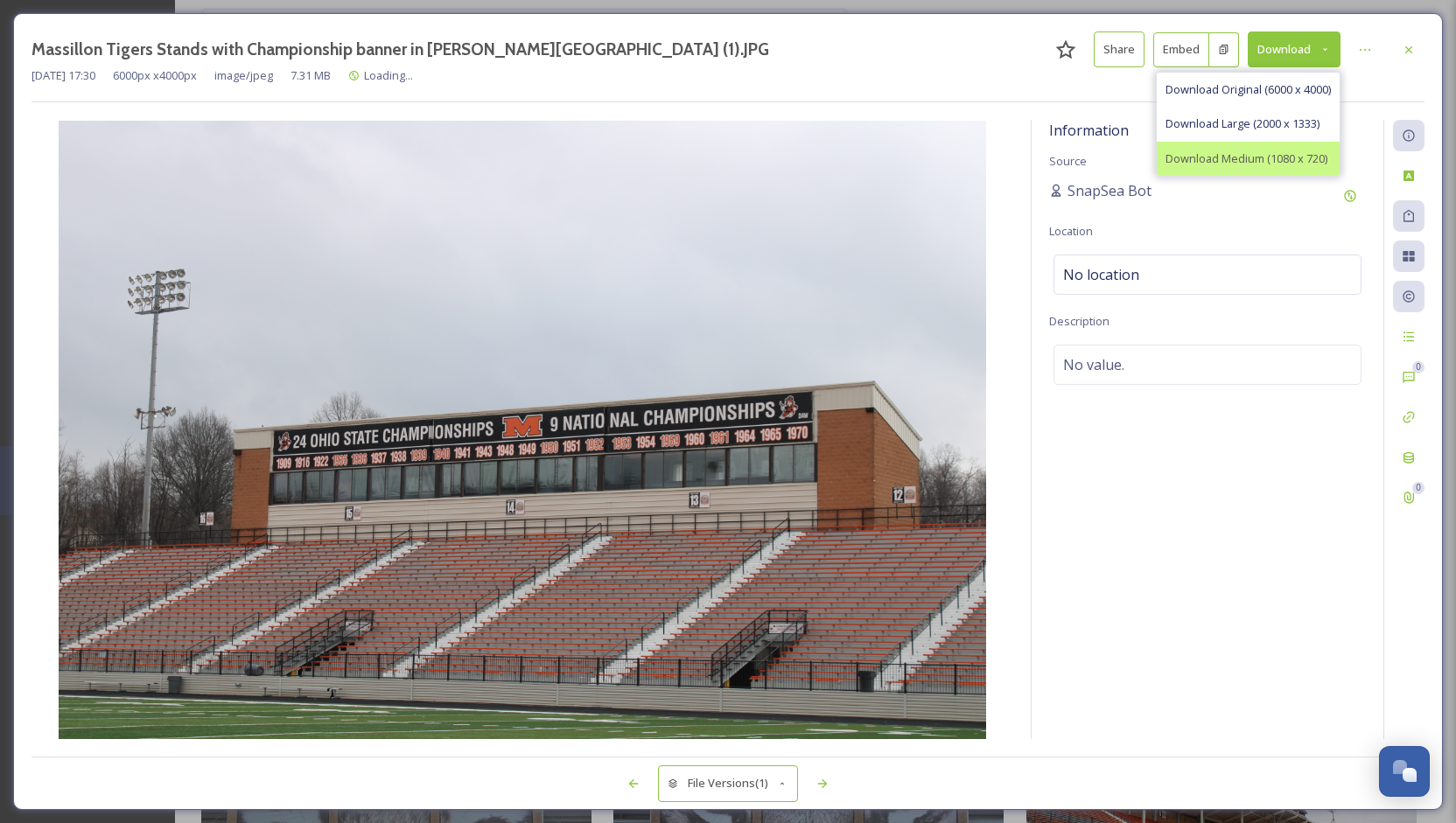
click at [1260, 151] on span "Download Medium (1080 x 720)" at bounding box center [1246, 158] width 162 height 16
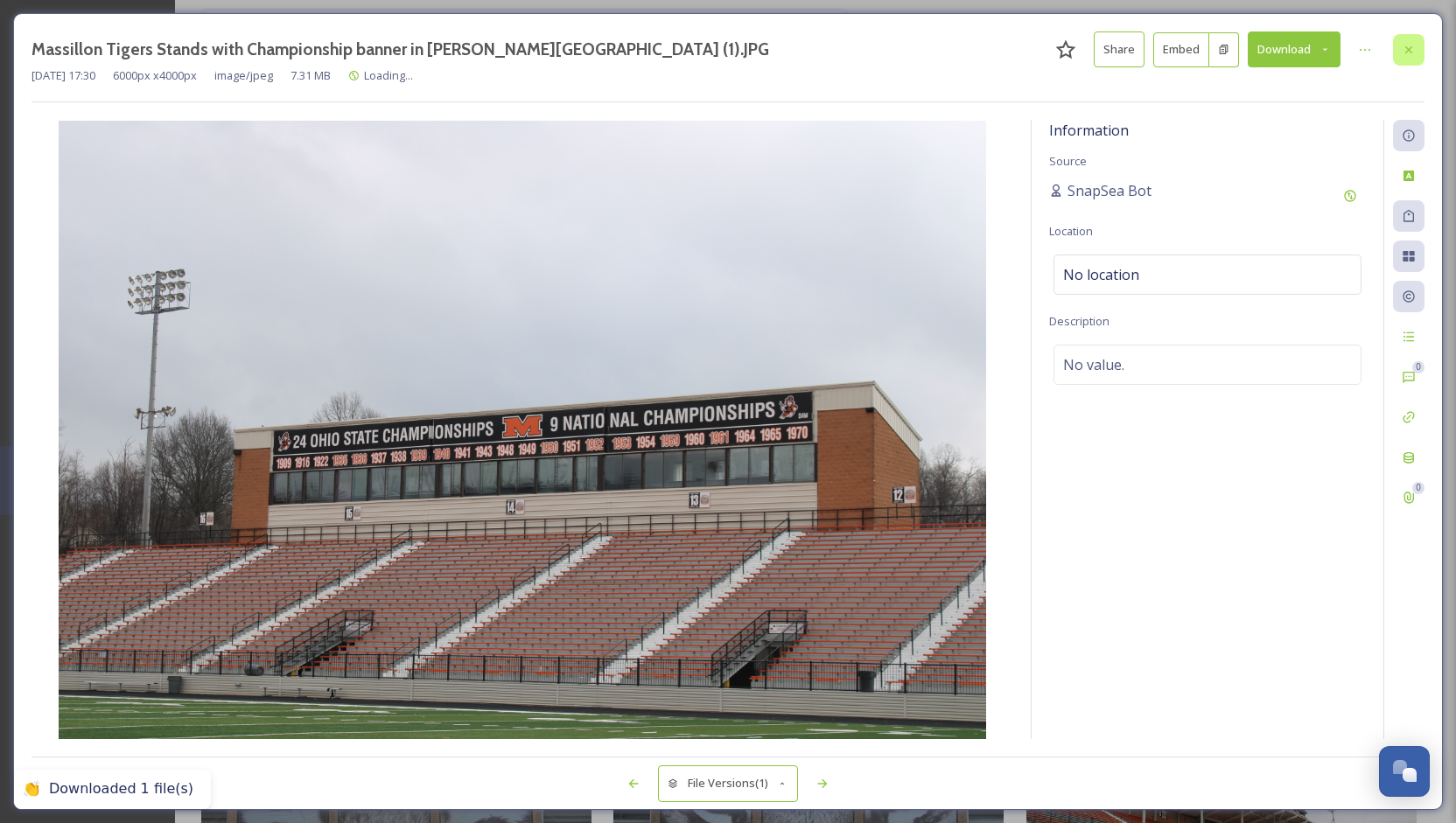
click at [1405, 52] on icon at bounding box center [1409, 50] width 14 height 14
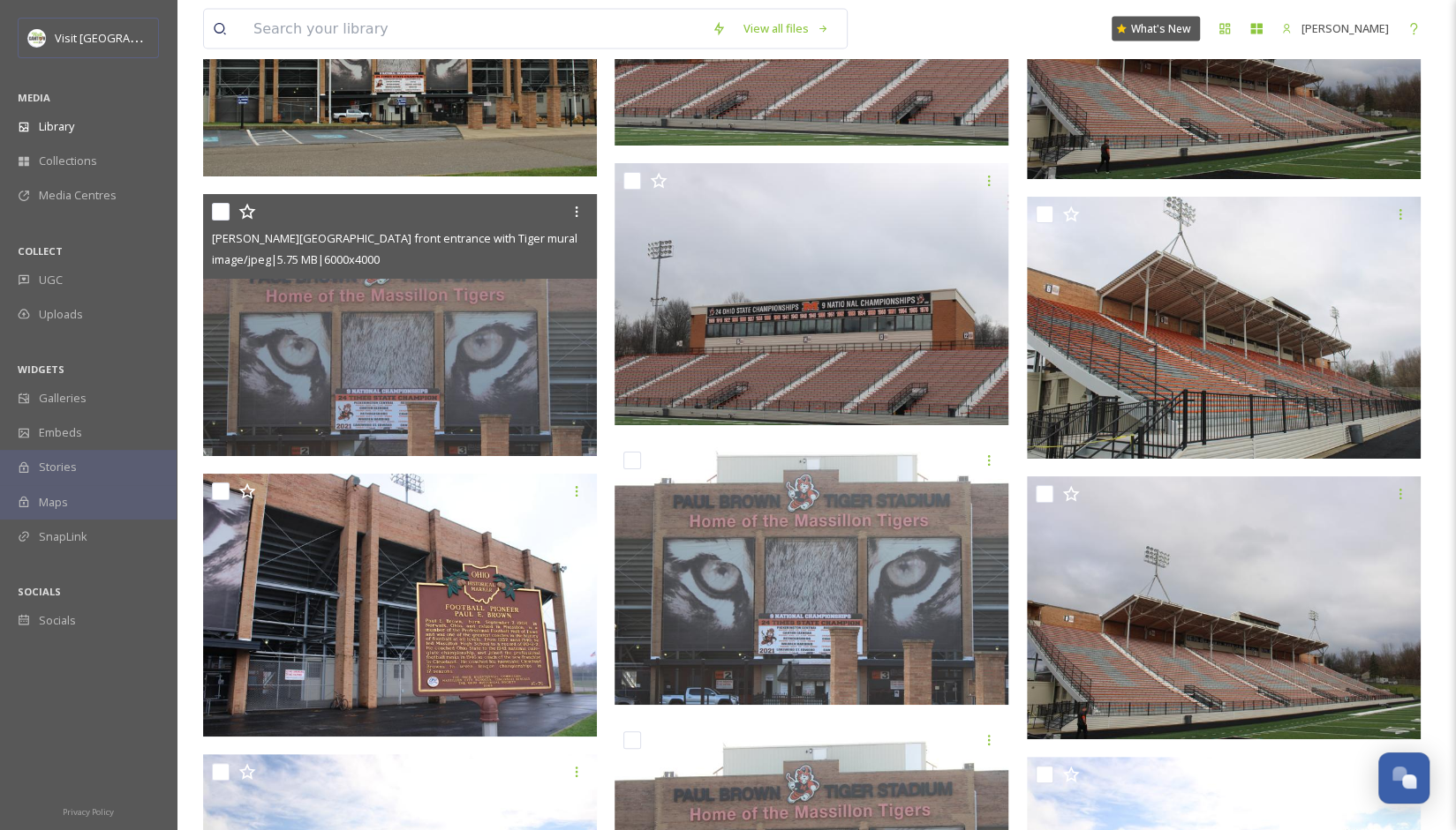
scroll to position [6882, 0]
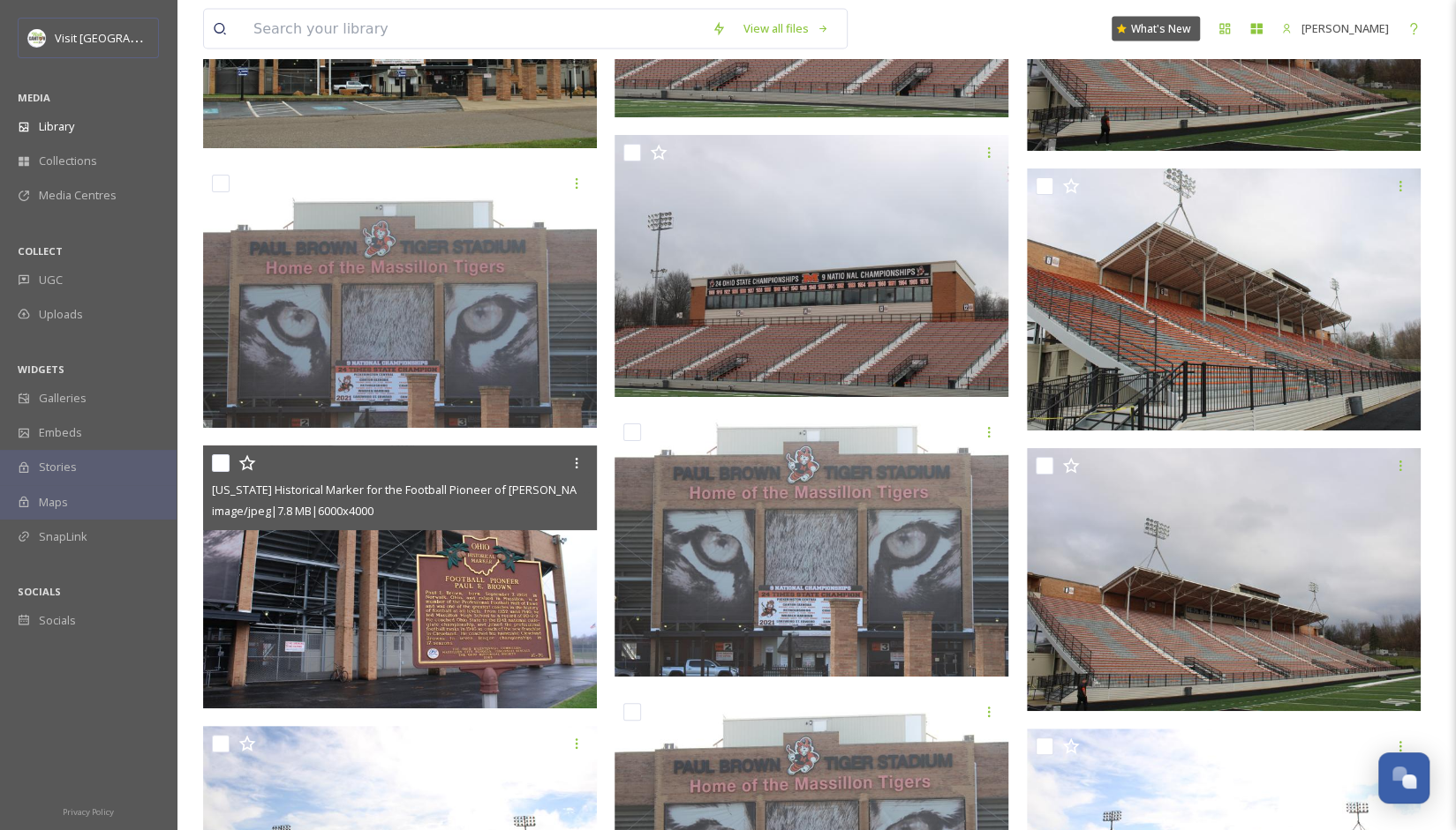
click at [547, 582] on img at bounding box center [399, 577] width 393 height 263
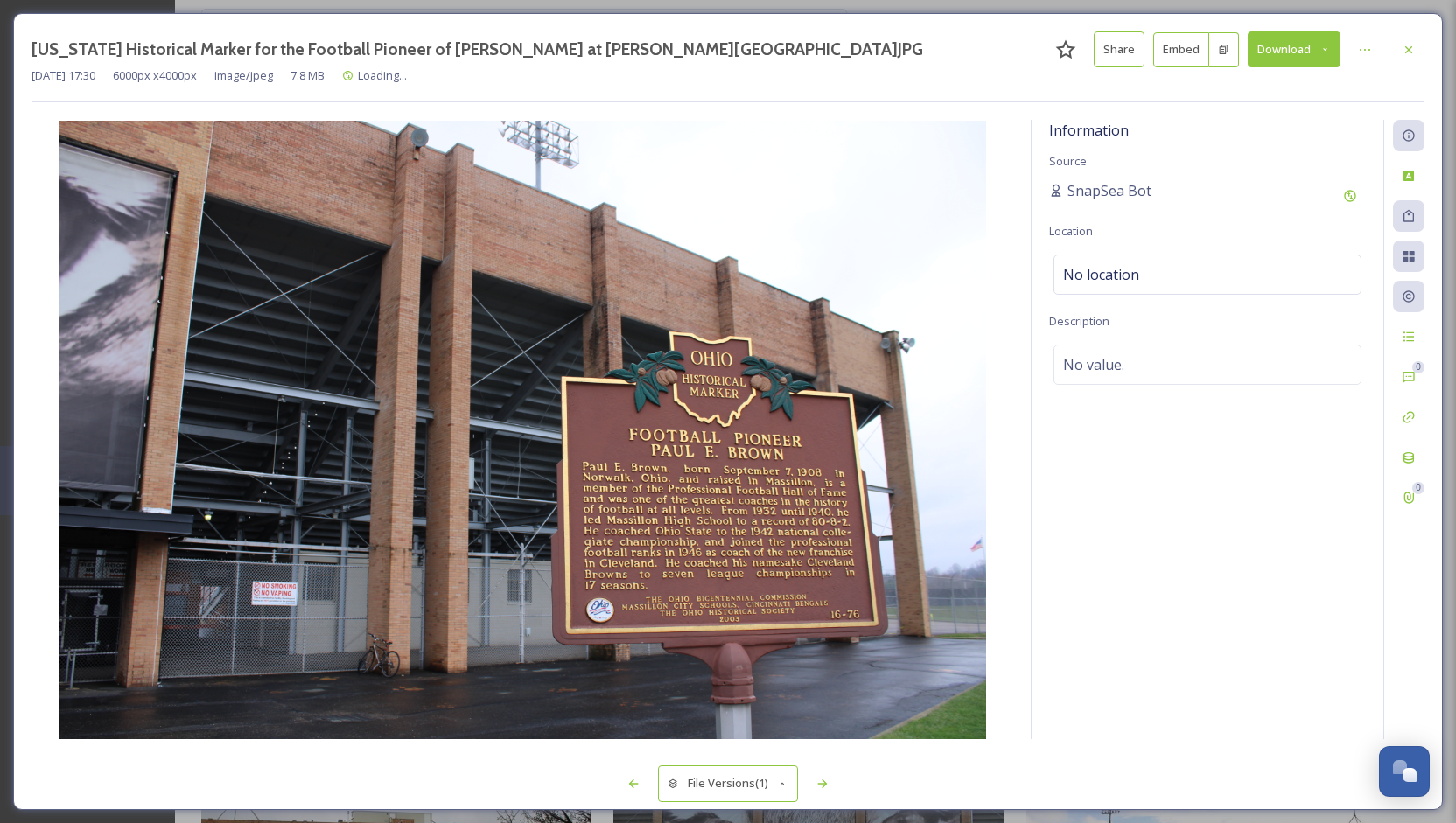
click at [1307, 46] on button "Download" at bounding box center [1294, 49] width 93 height 35
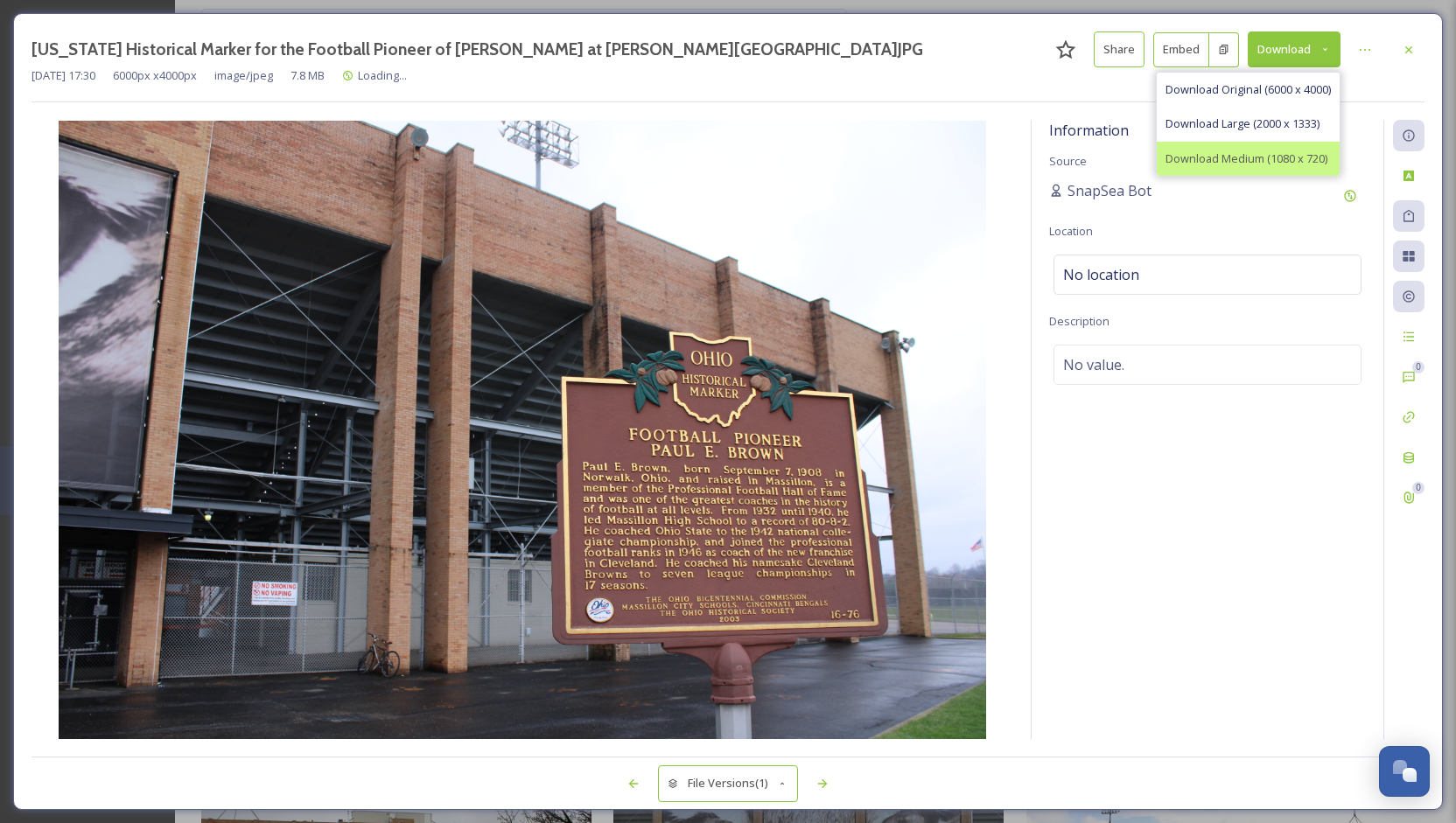
click at [1275, 150] on span "Download Medium (1080 x 720)" at bounding box center [1246, 158] width 162 height 16
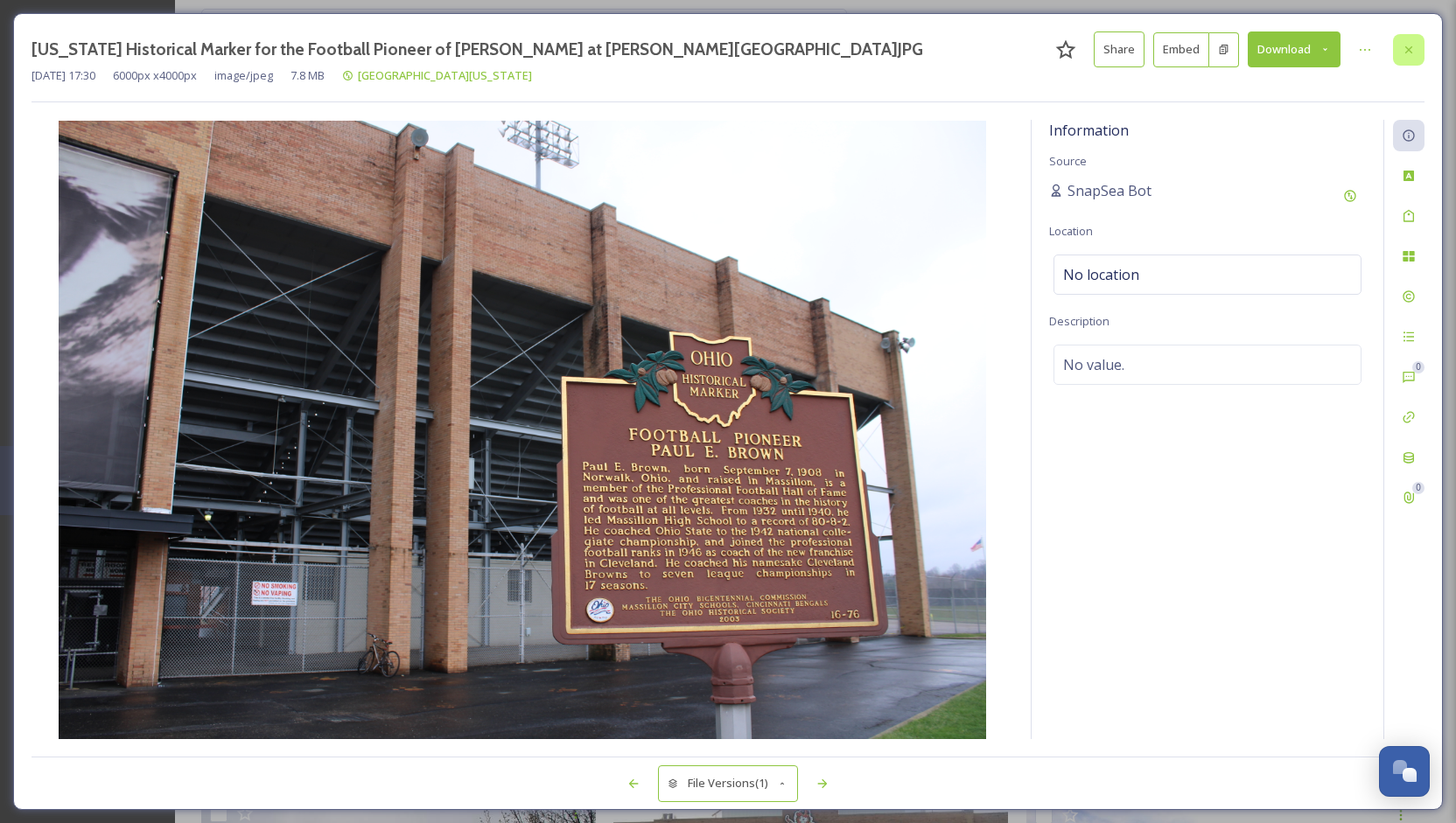
click at [1416, 41] on div at bounding box center [1409, 50] width 32 height 32
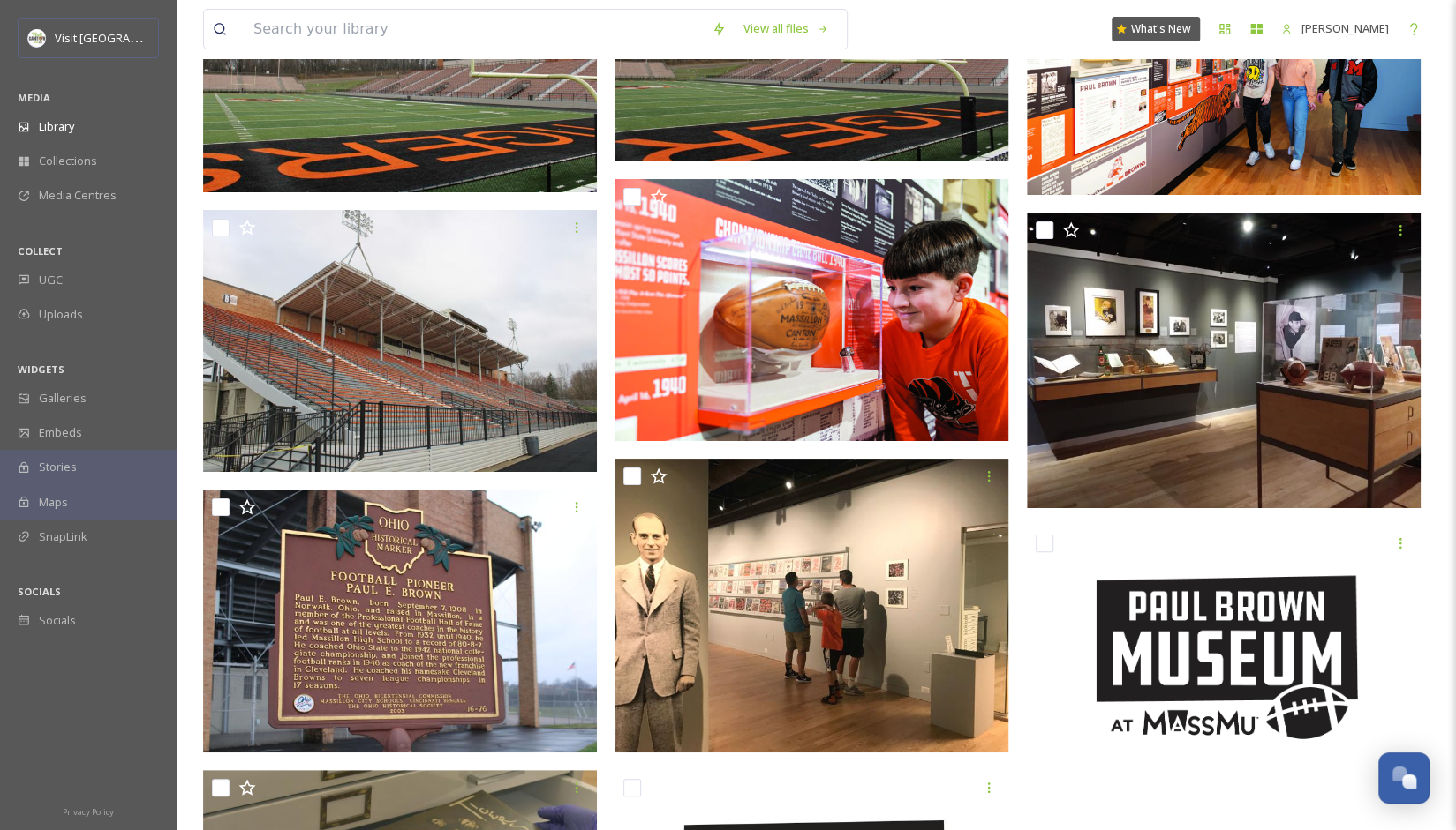
scroll to position [8253, 0]
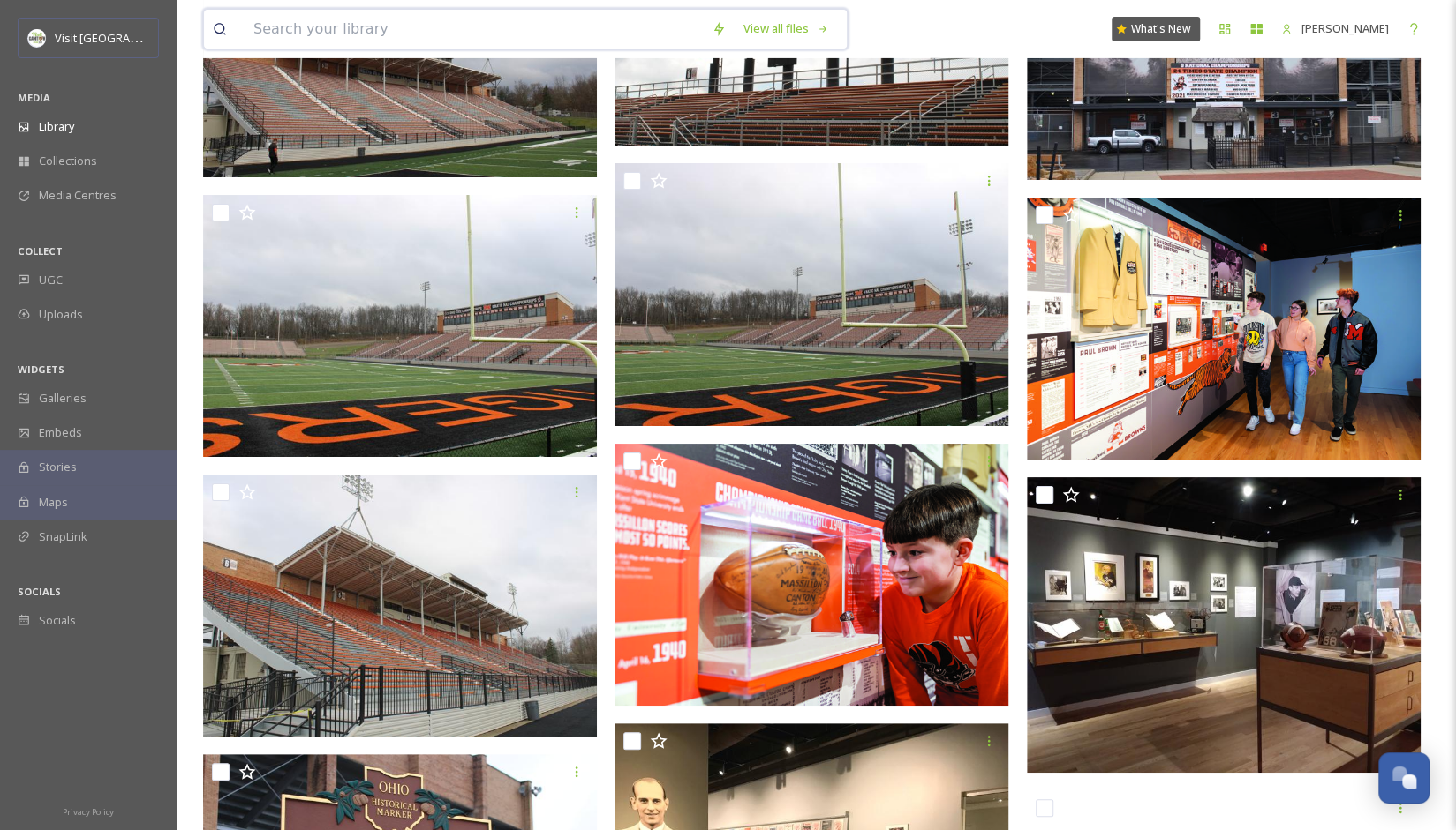
click at [480, 29] on input at bounding box center [474, 29] width 458 height 39
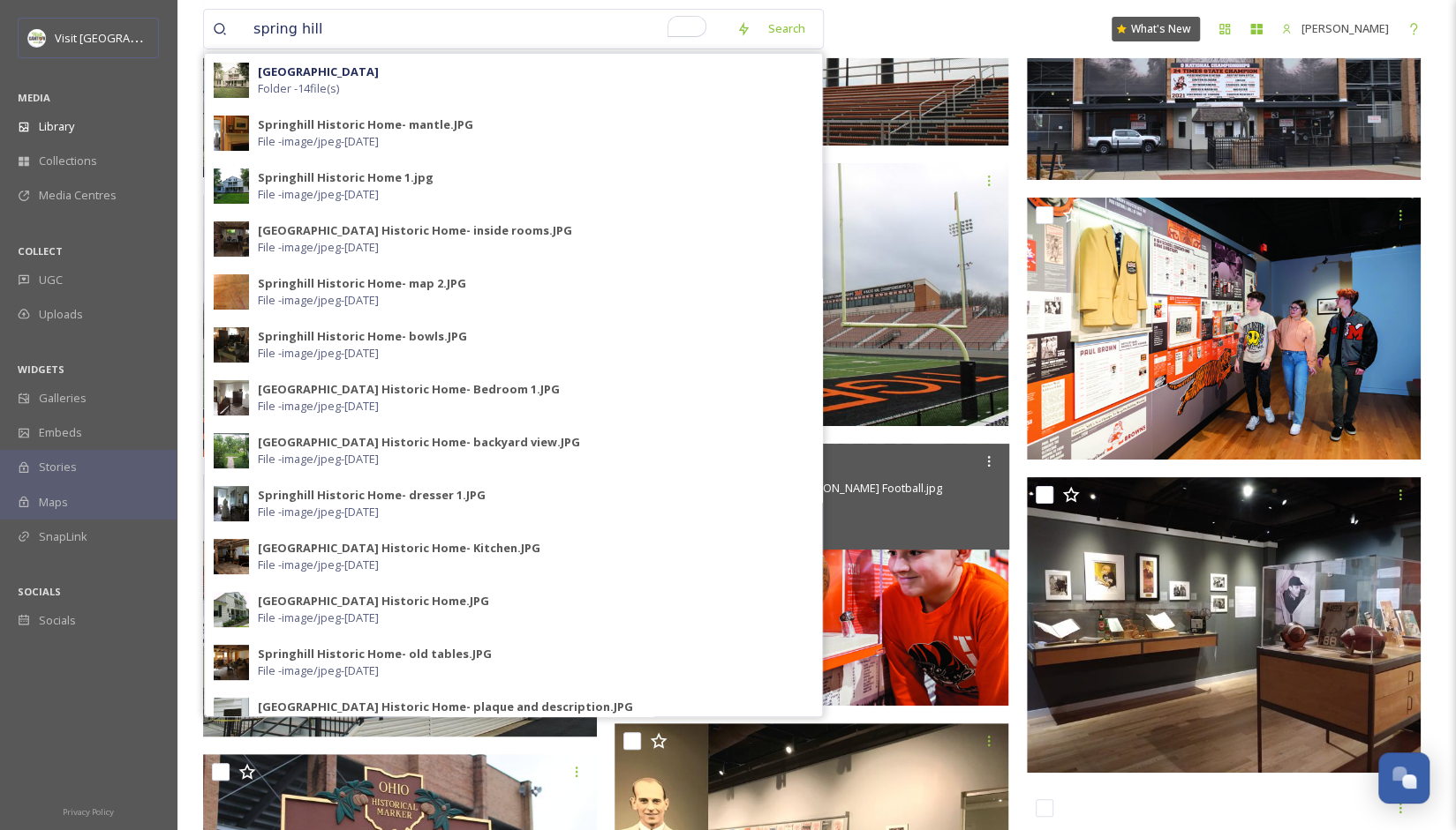
click at [905, 589] on img at bounding box center [811, 575] width 393 height 263
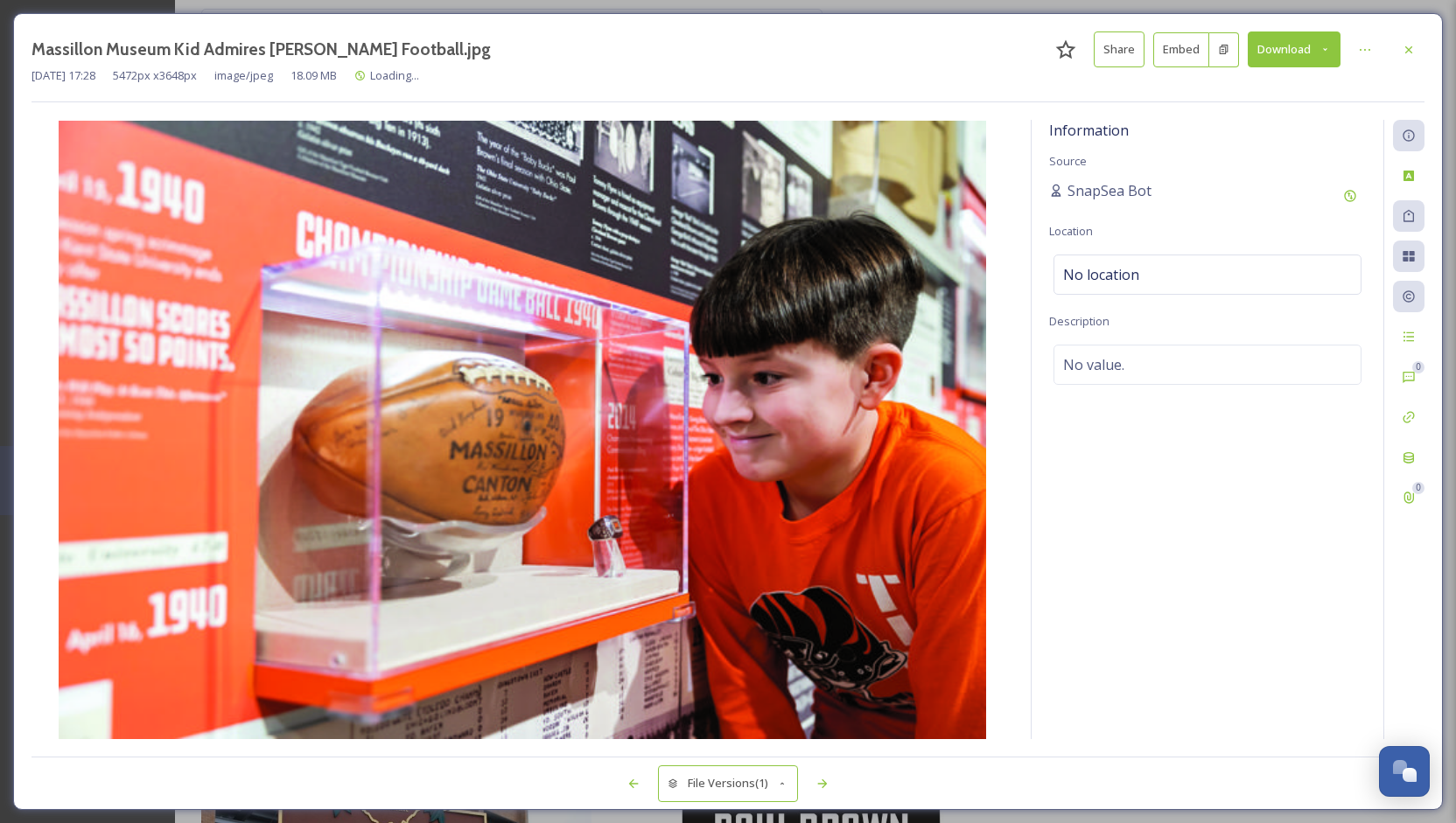
click at [1316, 43] on button "Download" at bounding box center [1294, 49] width 93 height 35
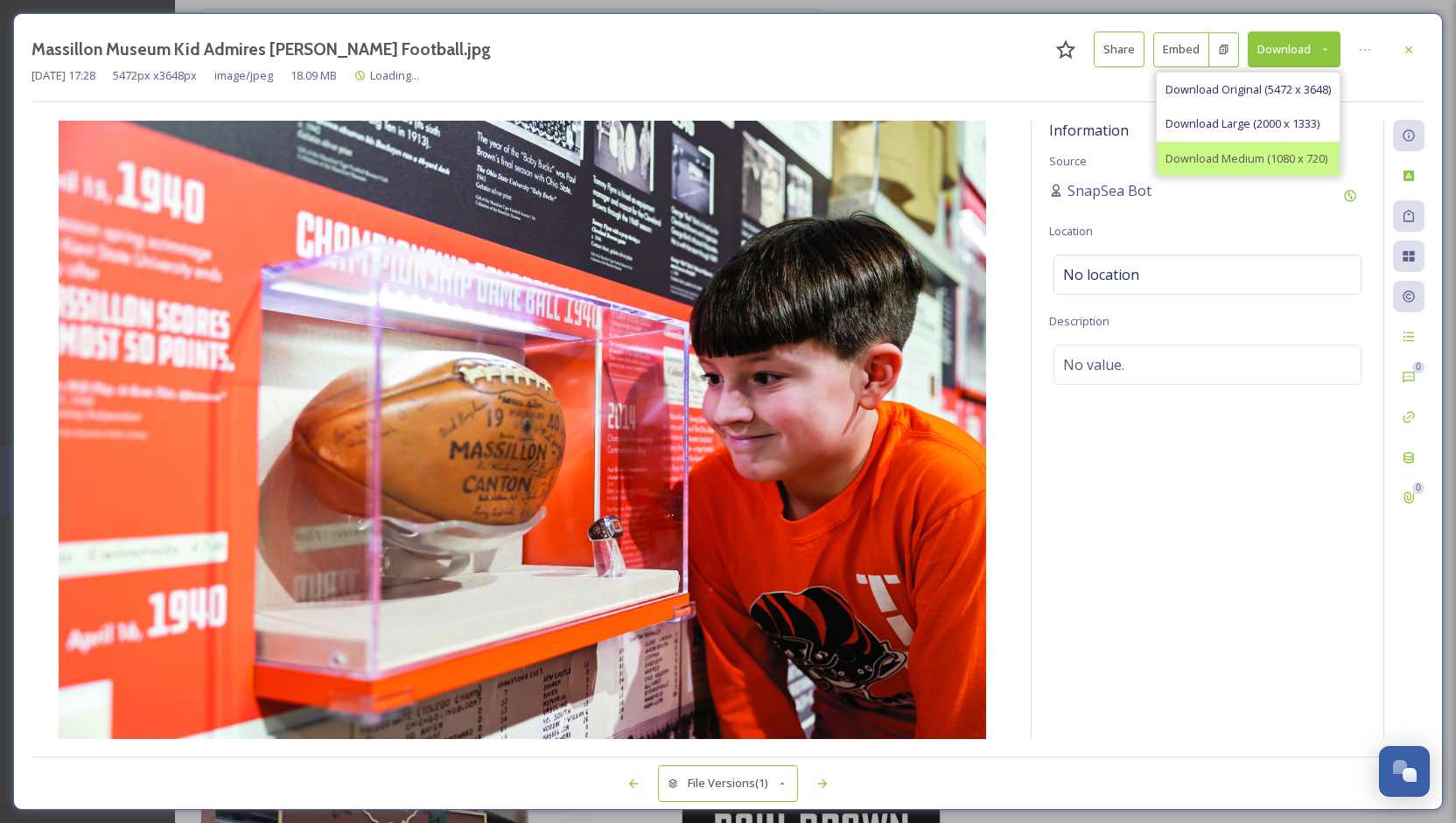
click at [1282, 168] on div "Download Medium (1080 x 720)" at bounding box center [1248, 159] width 183 height 34
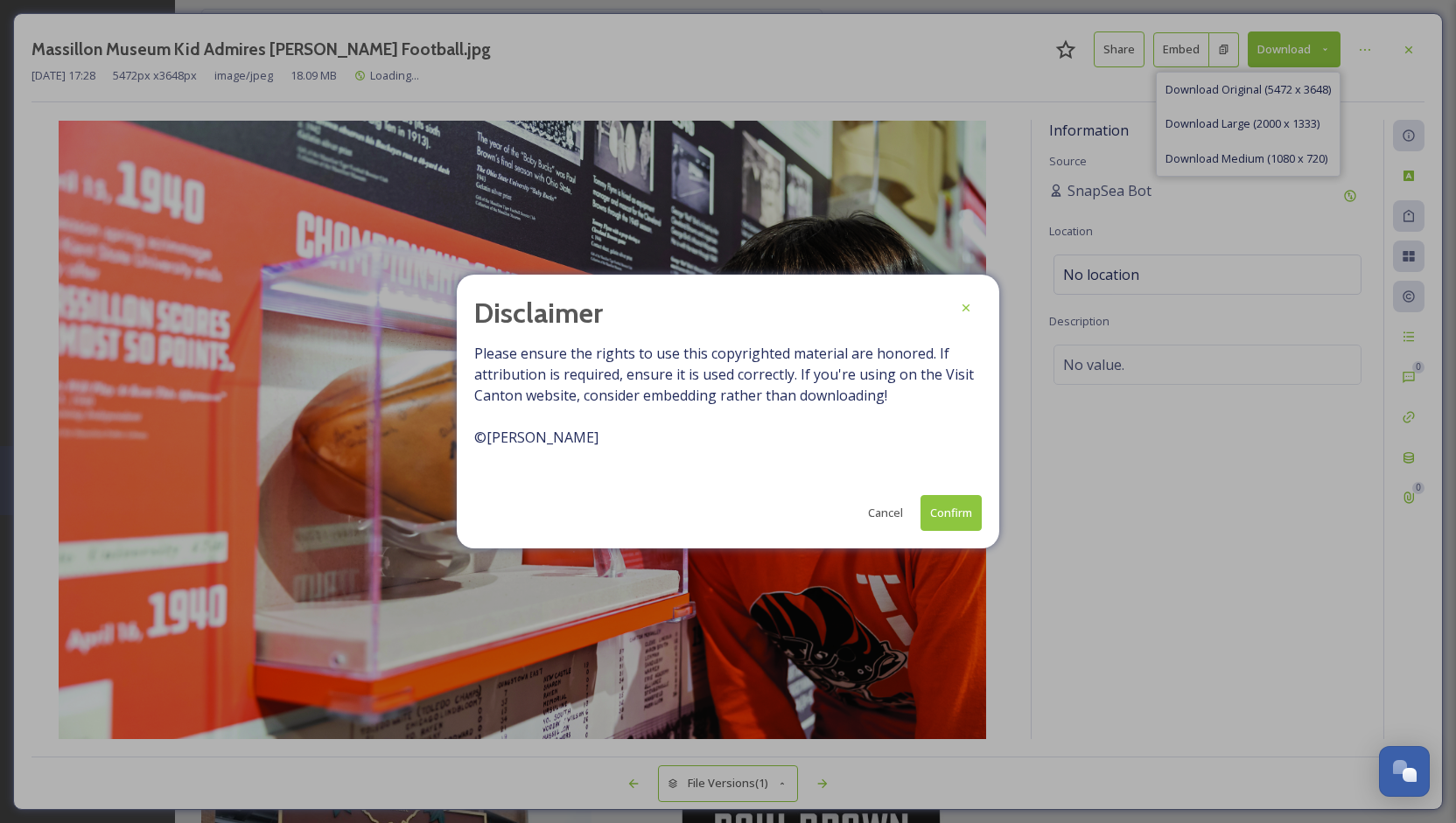
click at [949, 518] on button "Confirm" at bounding box center [952, 513] width 61 height 35
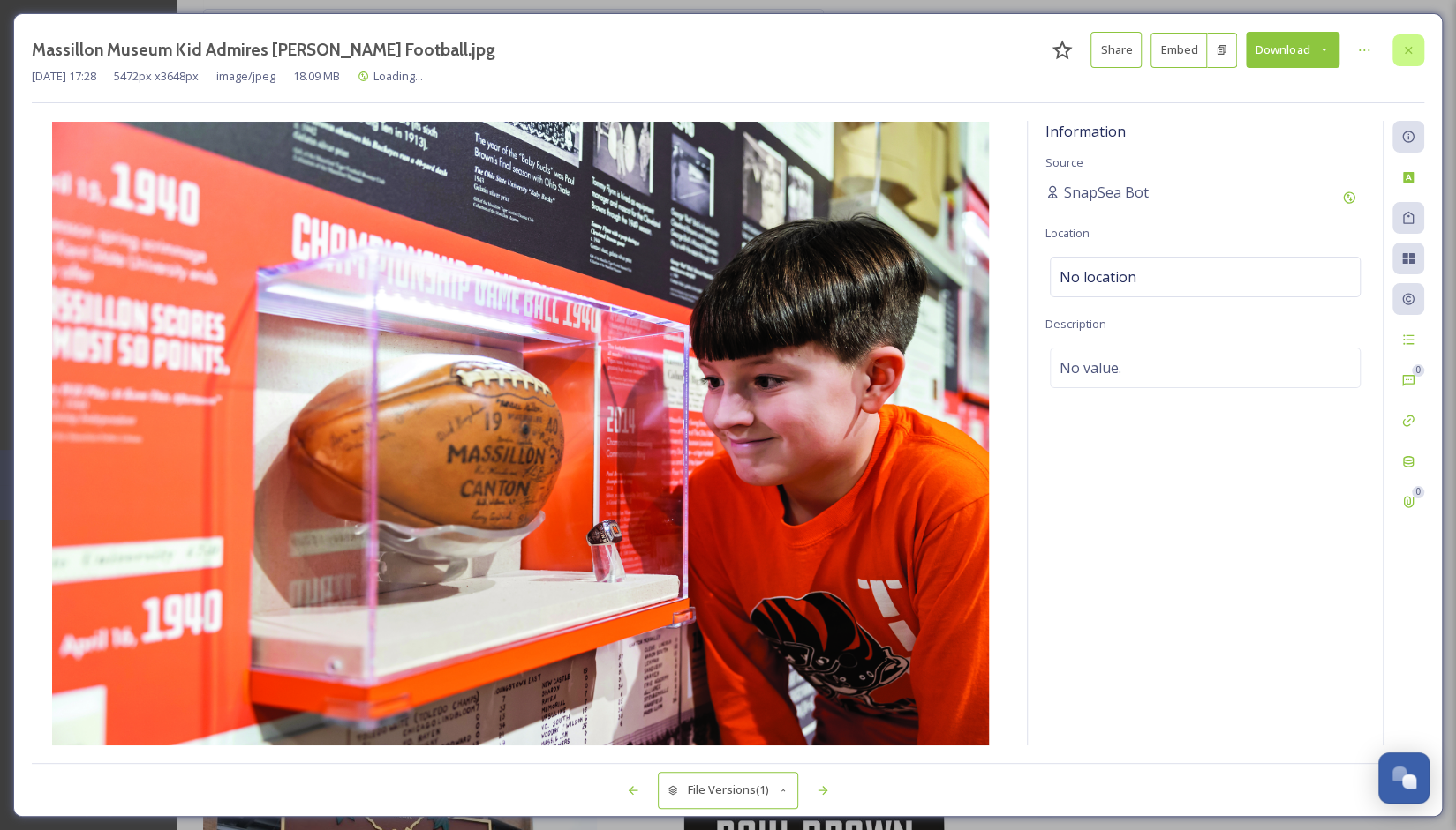
click at [1413, 53] on icon at bounding box center [1408, 50] width 15 height 14
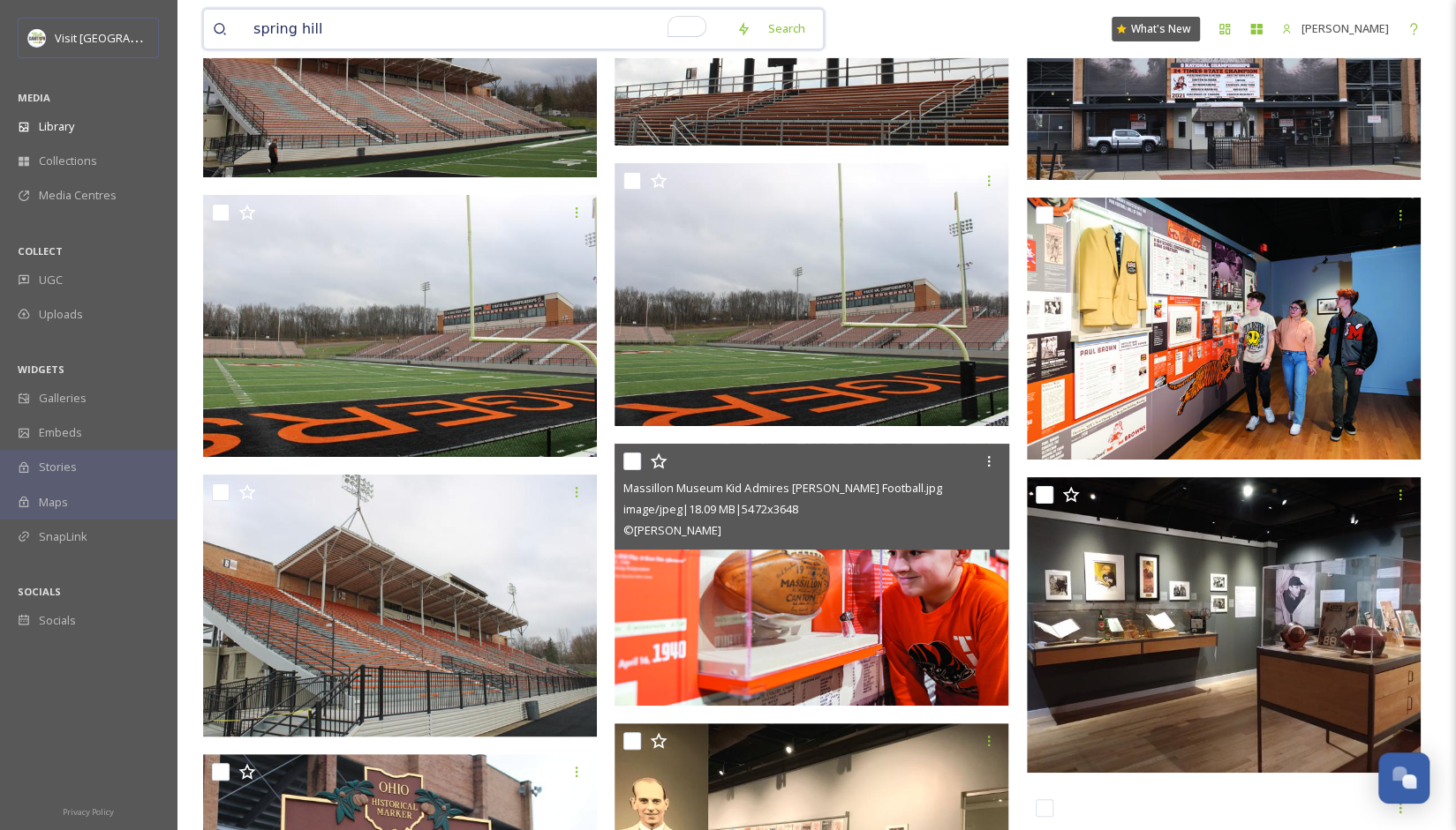
drag, startPoint x: 323, startPoint y: 41, endPoint x: 235, endPoint y: 40, distance: 88.0
click at [235, 40] on div "spring hill" at bounding box center [470, 29] width 514 height 39
type input "tremont coffee"
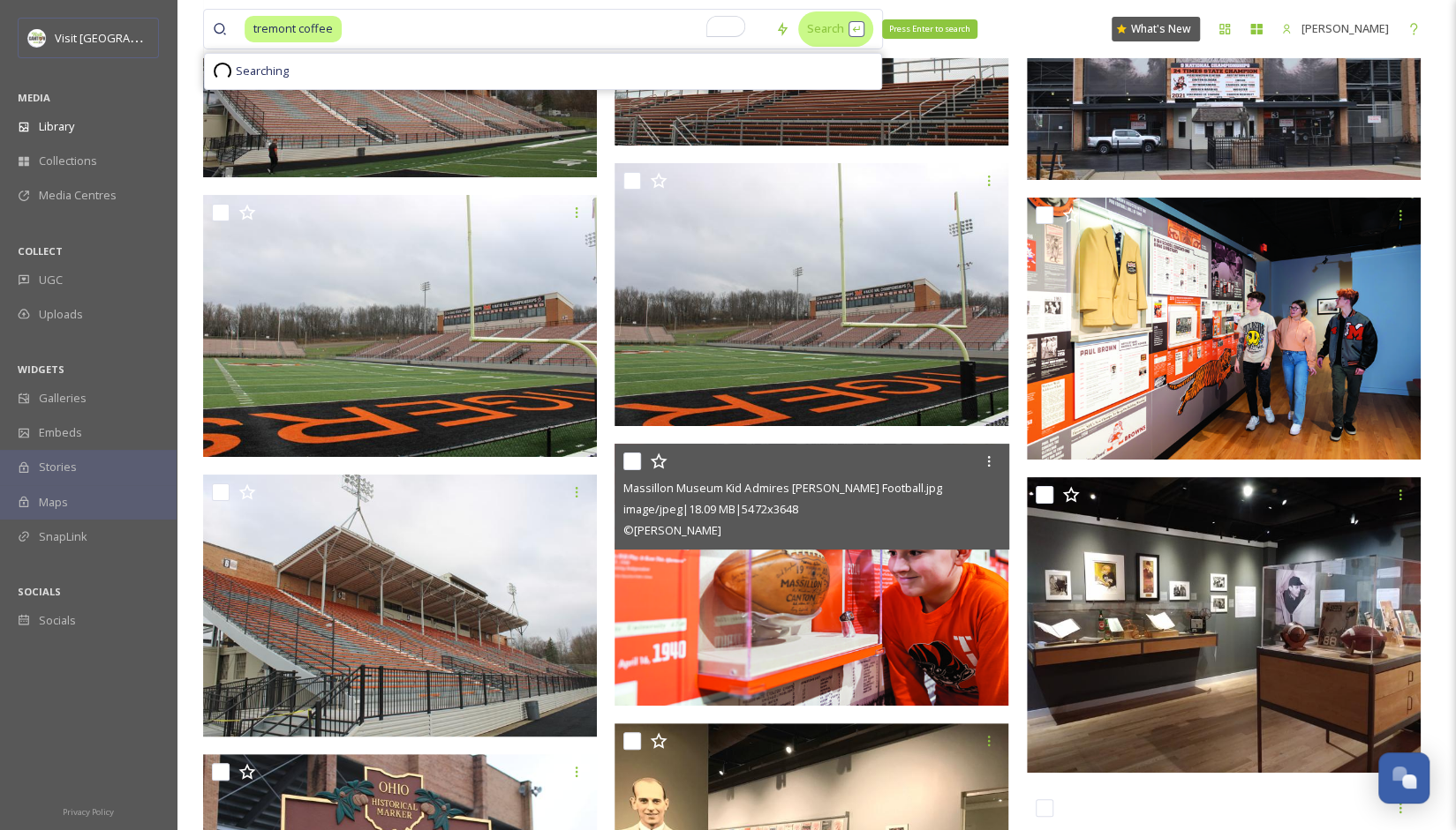
click at [809, 25] on div "Search Press Enter to search" at bounding box center [835, 29] width 75 height 35
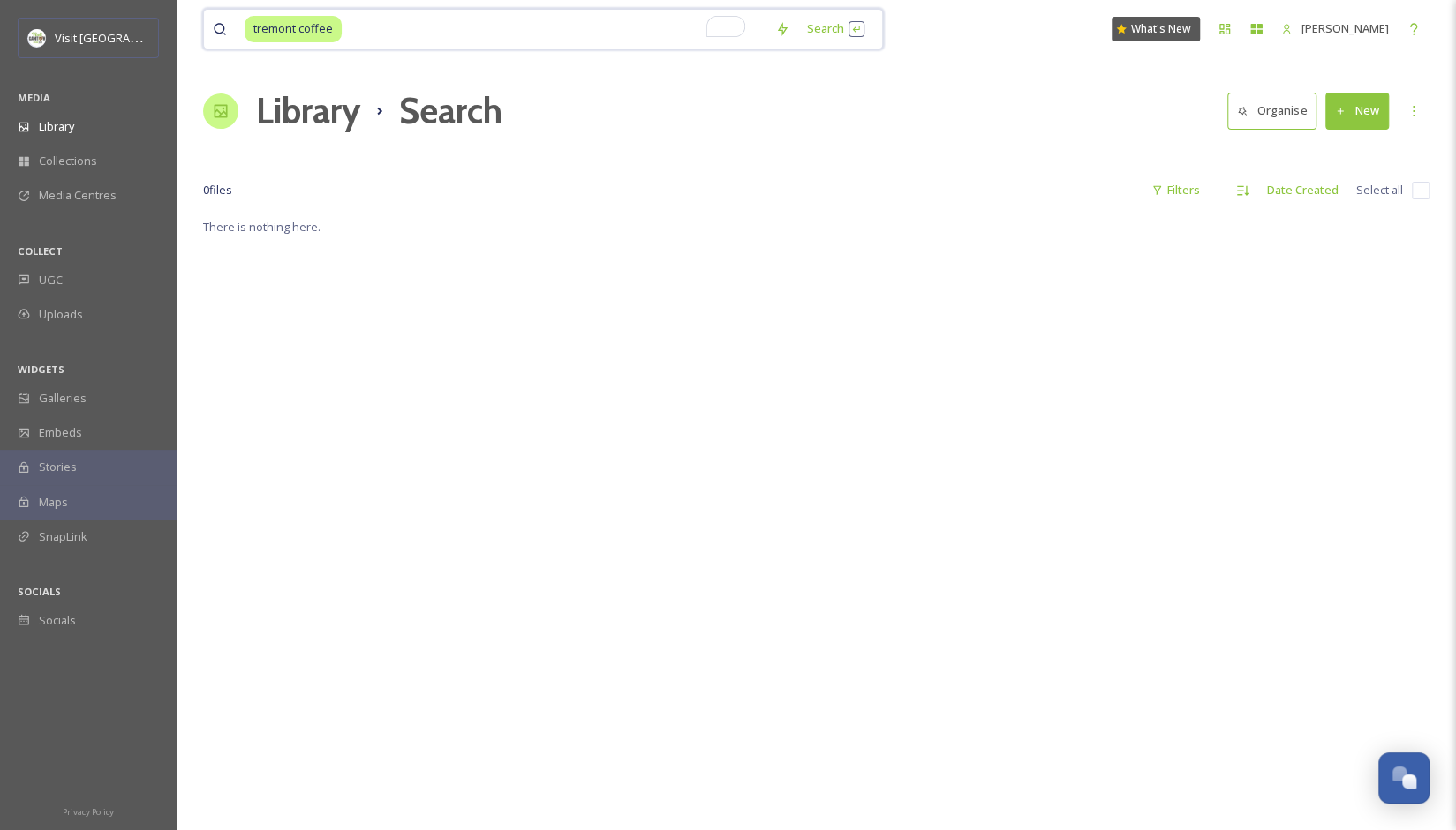
click at [513, 20] on input "To enrich screen reader interactions, please activate Accessibility in Grammarl…" at bounding box center [554, 29] width 422 height 39
drag, startPoint x: 503, startPoint y: 35, endPoint x: 203, endPoint y: 18, distance: 300.5
click at [203, 18] on div "tremont coffee Search" at bounding box center [542, 29] width 680 height 41
click at [384, 43] on input "To enrich screen reader interactions, please activate Accessibility in Grammarl…" at bounding box center [554, 29] width 422 height 39
drag, startPoint x: 386, startPoint y: 42, endPoint x: 265, endPoint y: 48, distance: 121.1
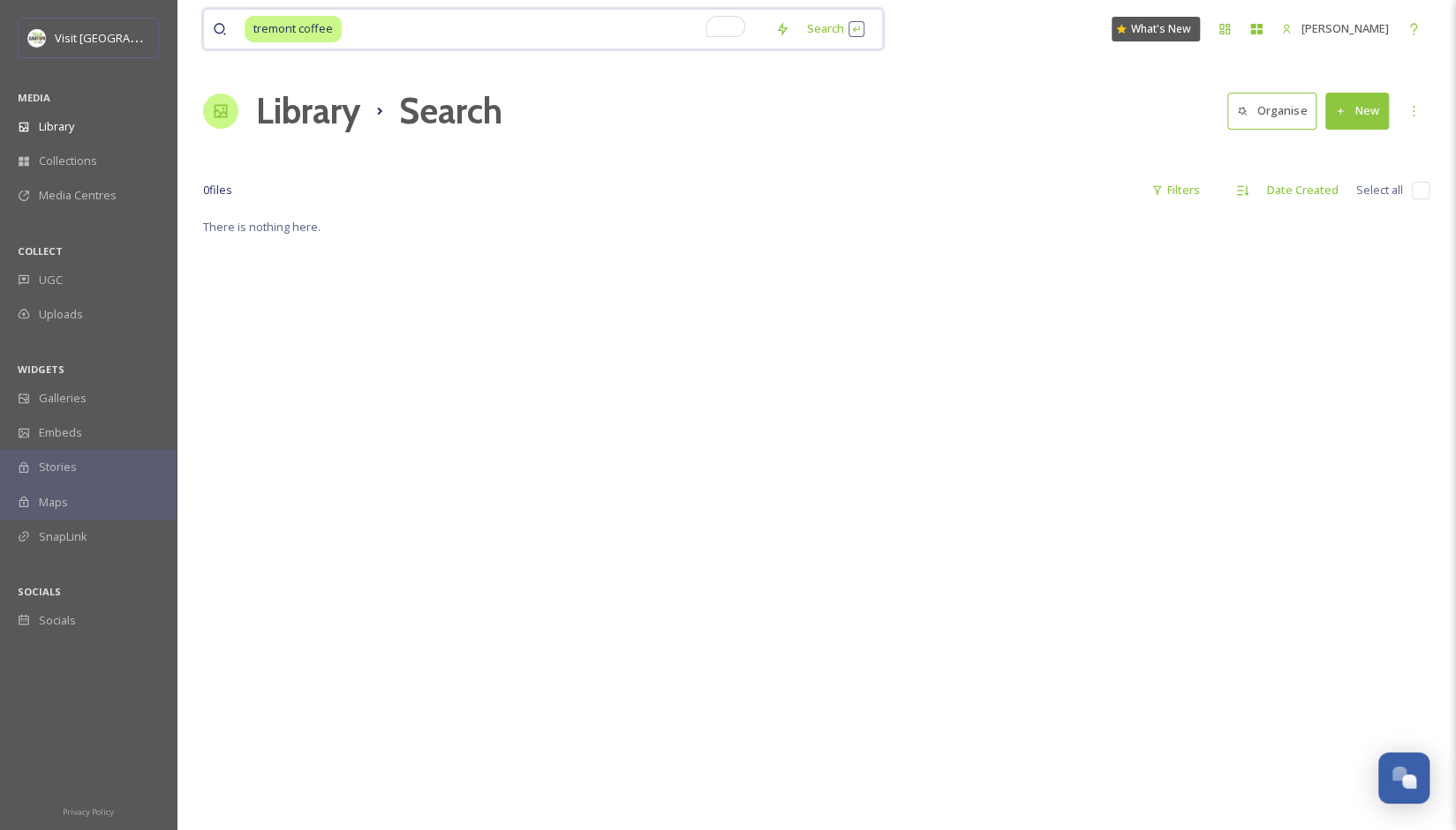
click at [265, 48] on div "tremont coffee Search" at bounding box center [542, 29] width 680 height 41
drag, startPoint x: 346, startPoint y: 31, endPoint x: 269, endPoint y: 14, distance: 78.9
click at [269, 14] on div "tremont coffee" at bounding box center [506, 29] width 522 height 39
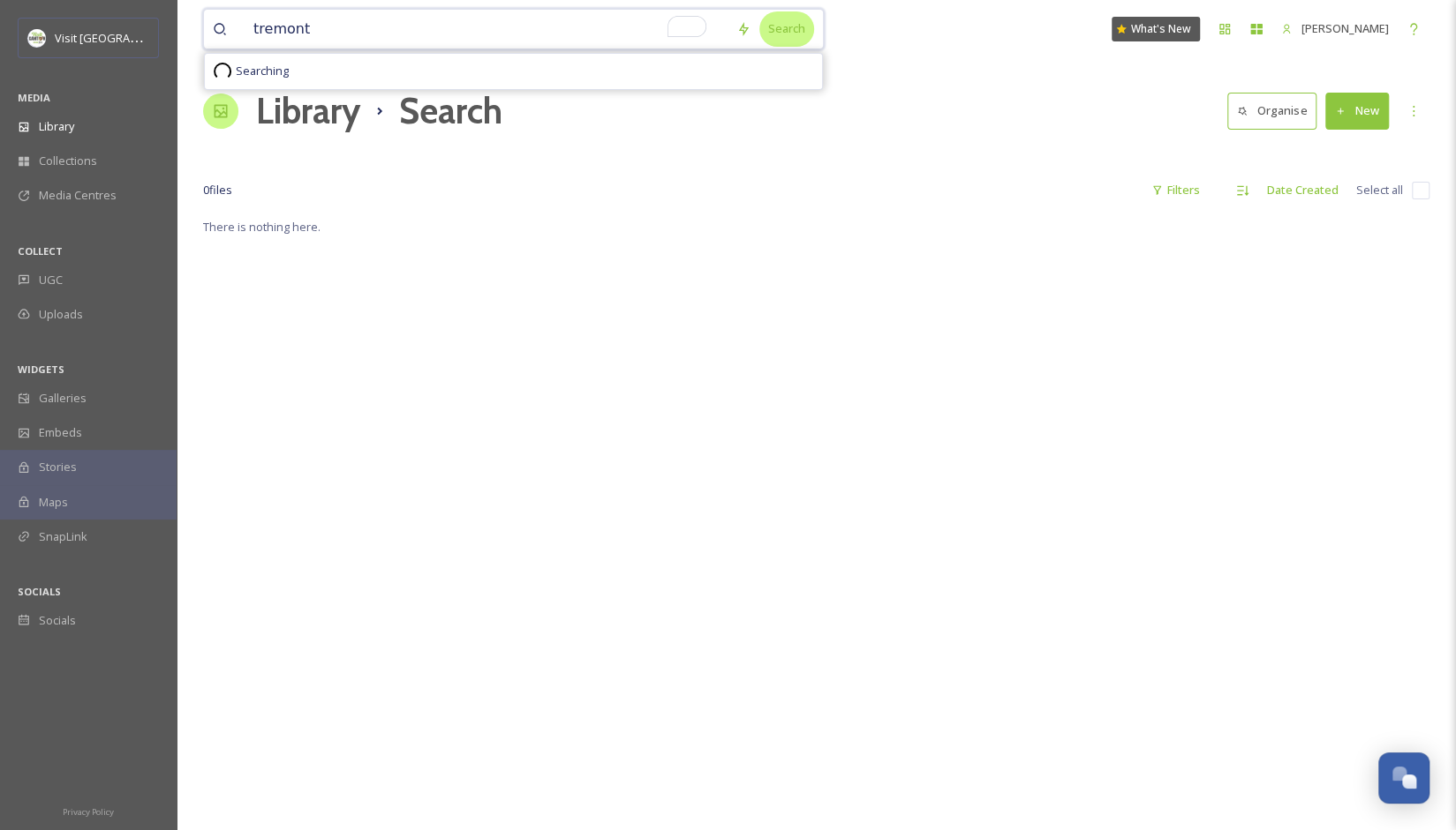
type input "tremont"
click at [761, 34] on div "Search" at bounding box center [786, 29] width 55 height 35
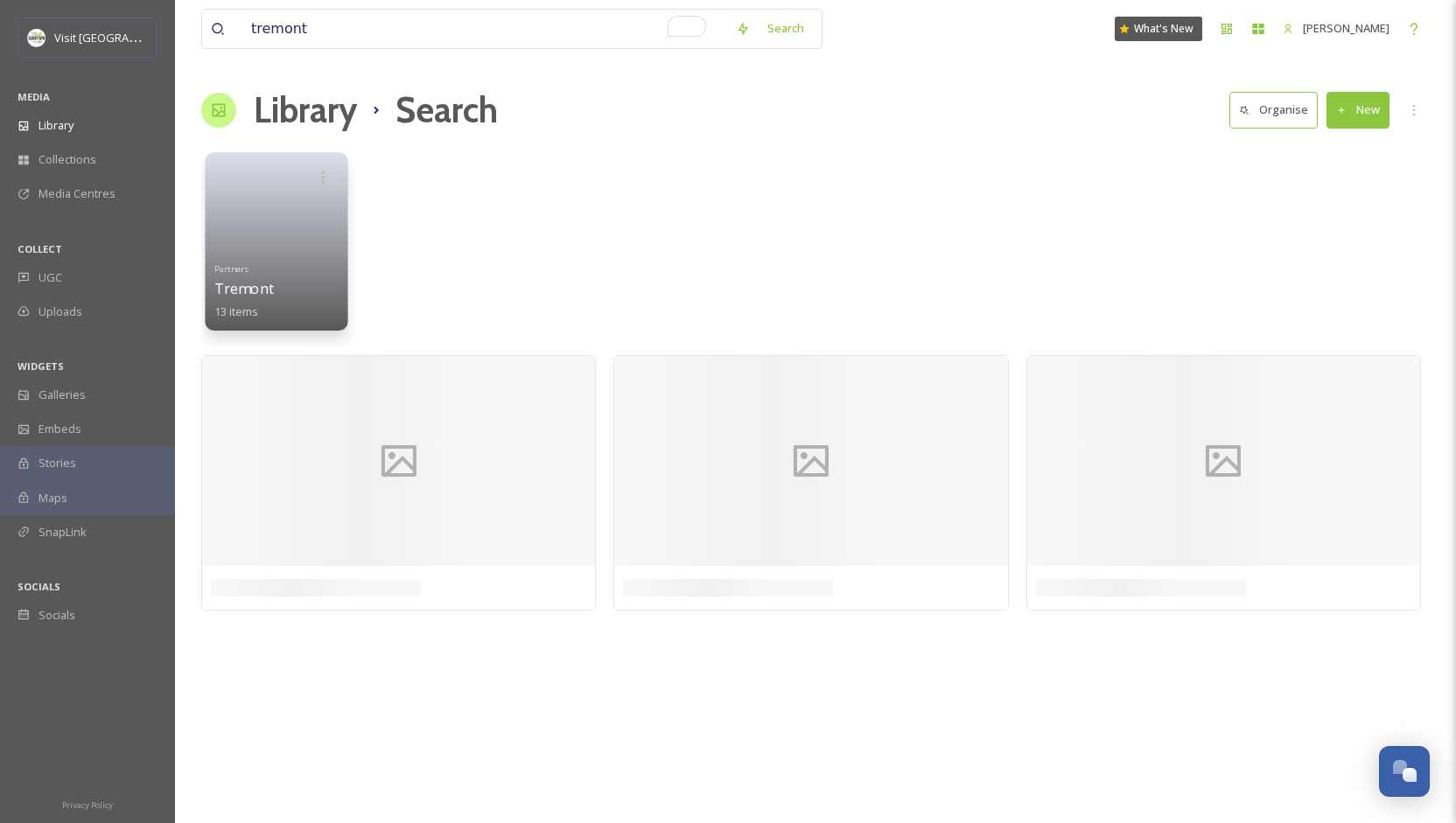
click at [288, 244] on link at bounding box center [277, 225] width 126 height 63
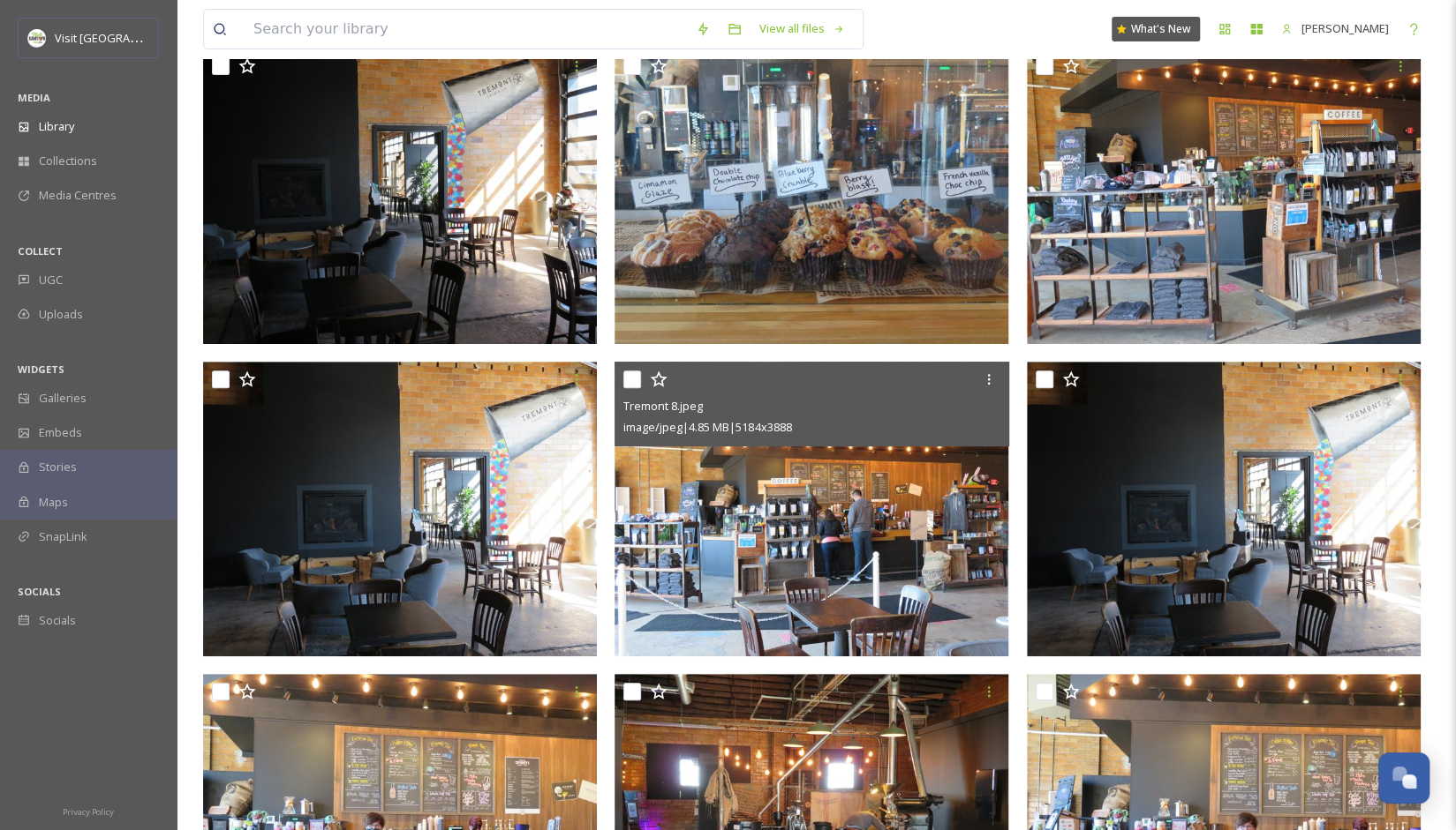
scroll to position [15, 0]
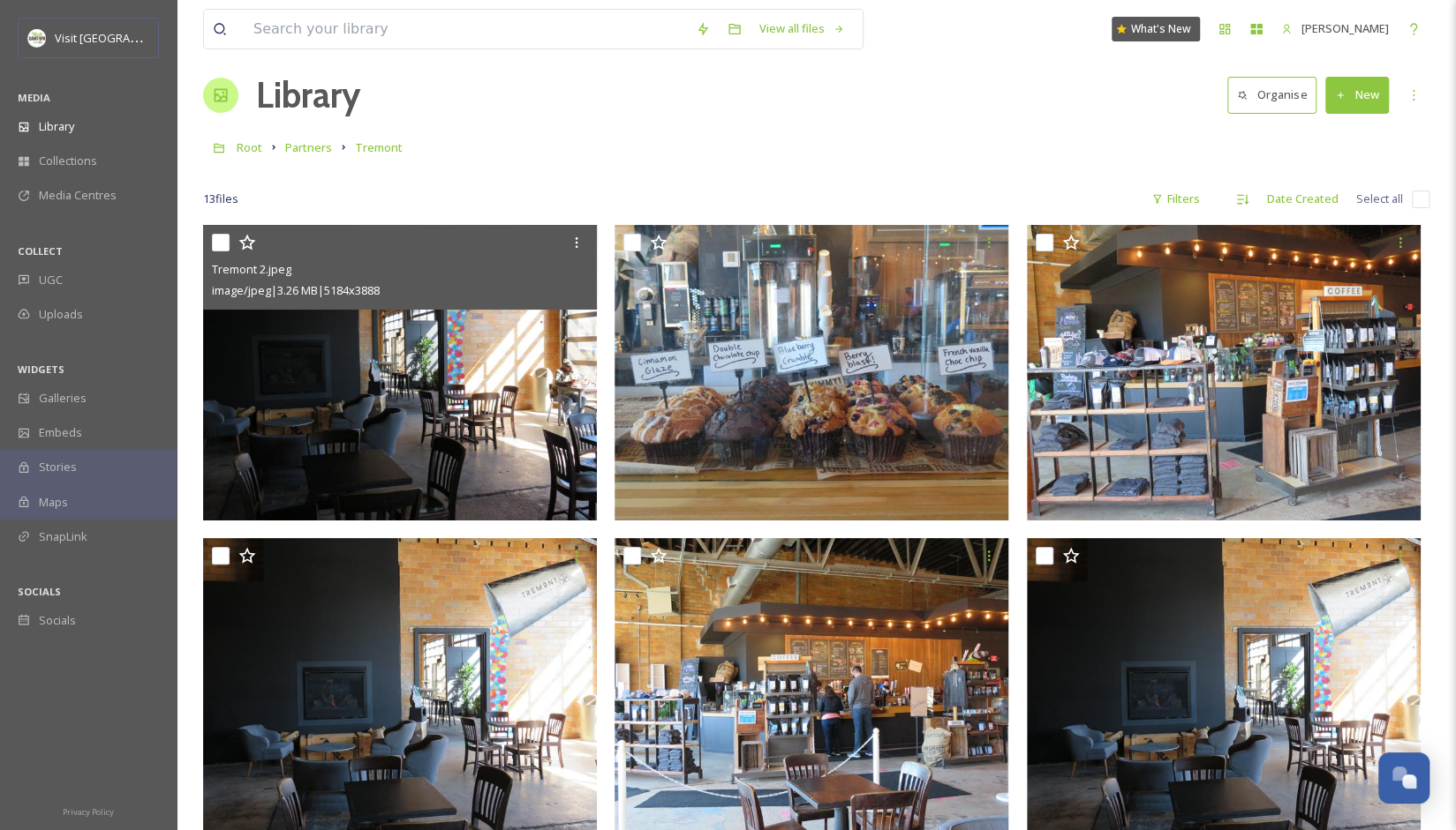
click at [510, 382] on img at bounding box center [399, 373] width 393 height 296
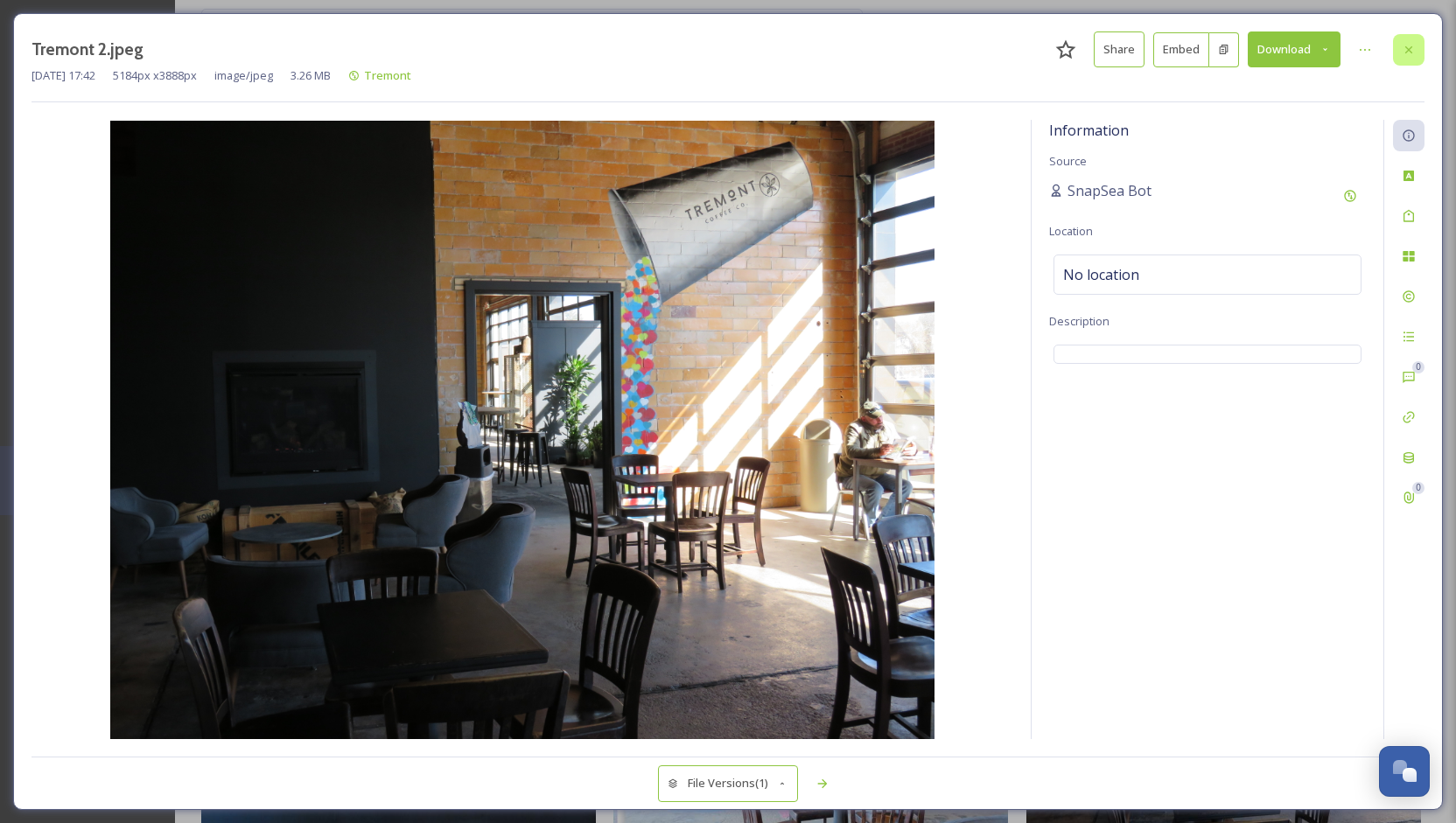
click at [1404, 45] on icon at bounding box center [1409, 50] width 14 height 14
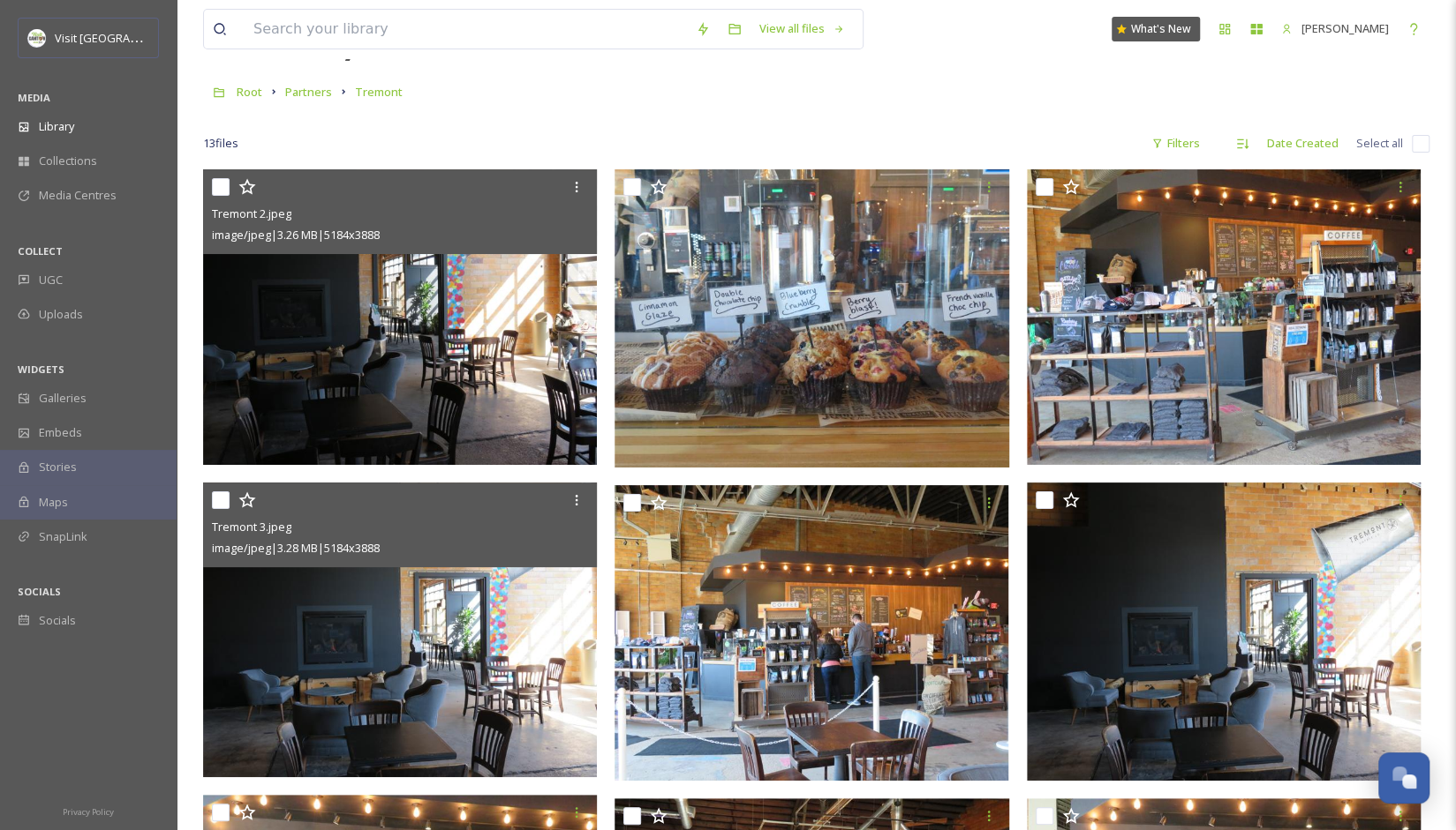
scroll to position [104, 0]
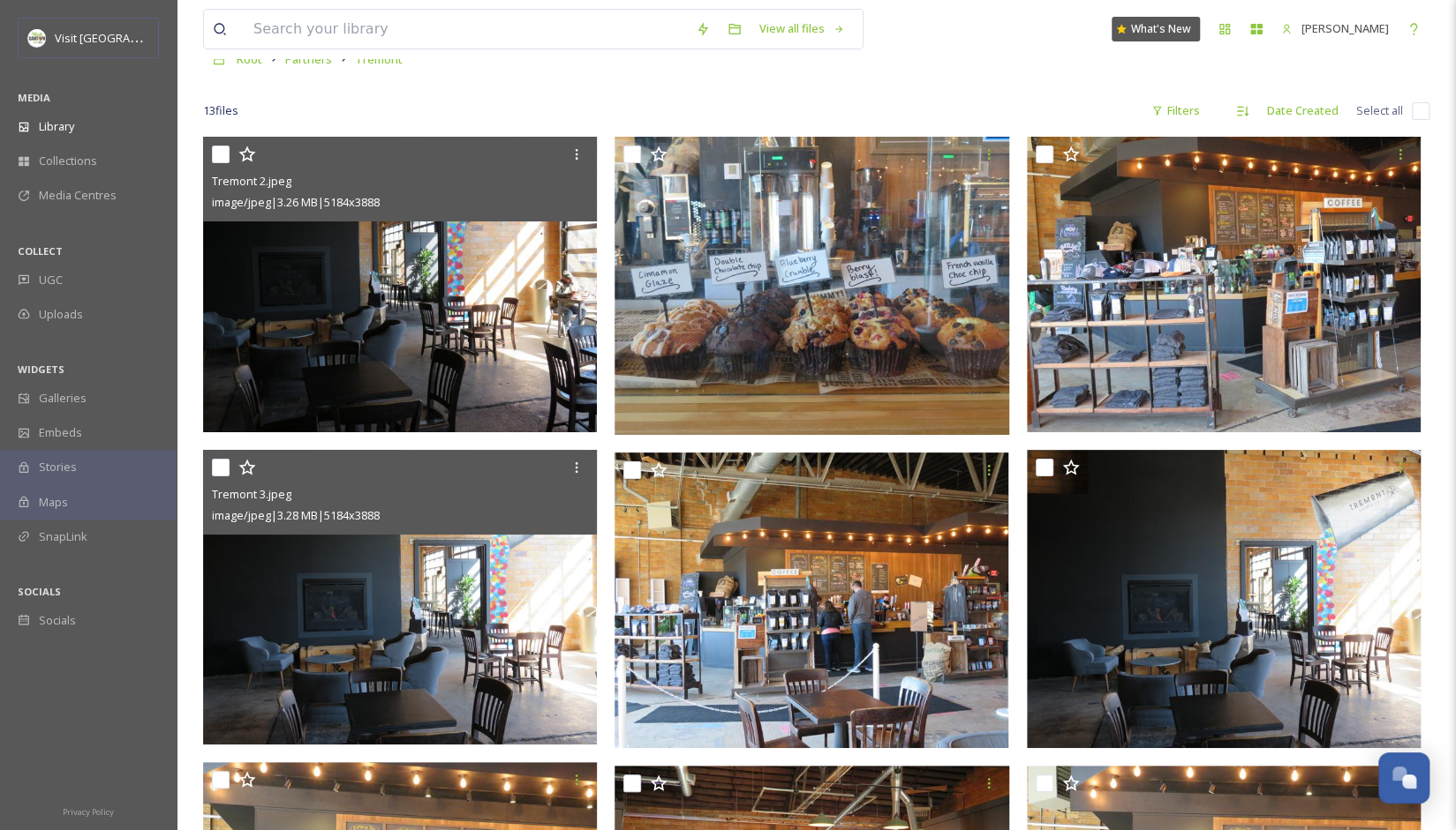
click at [489, 721] on img at bounding box center [399, 598] width 393 height 296
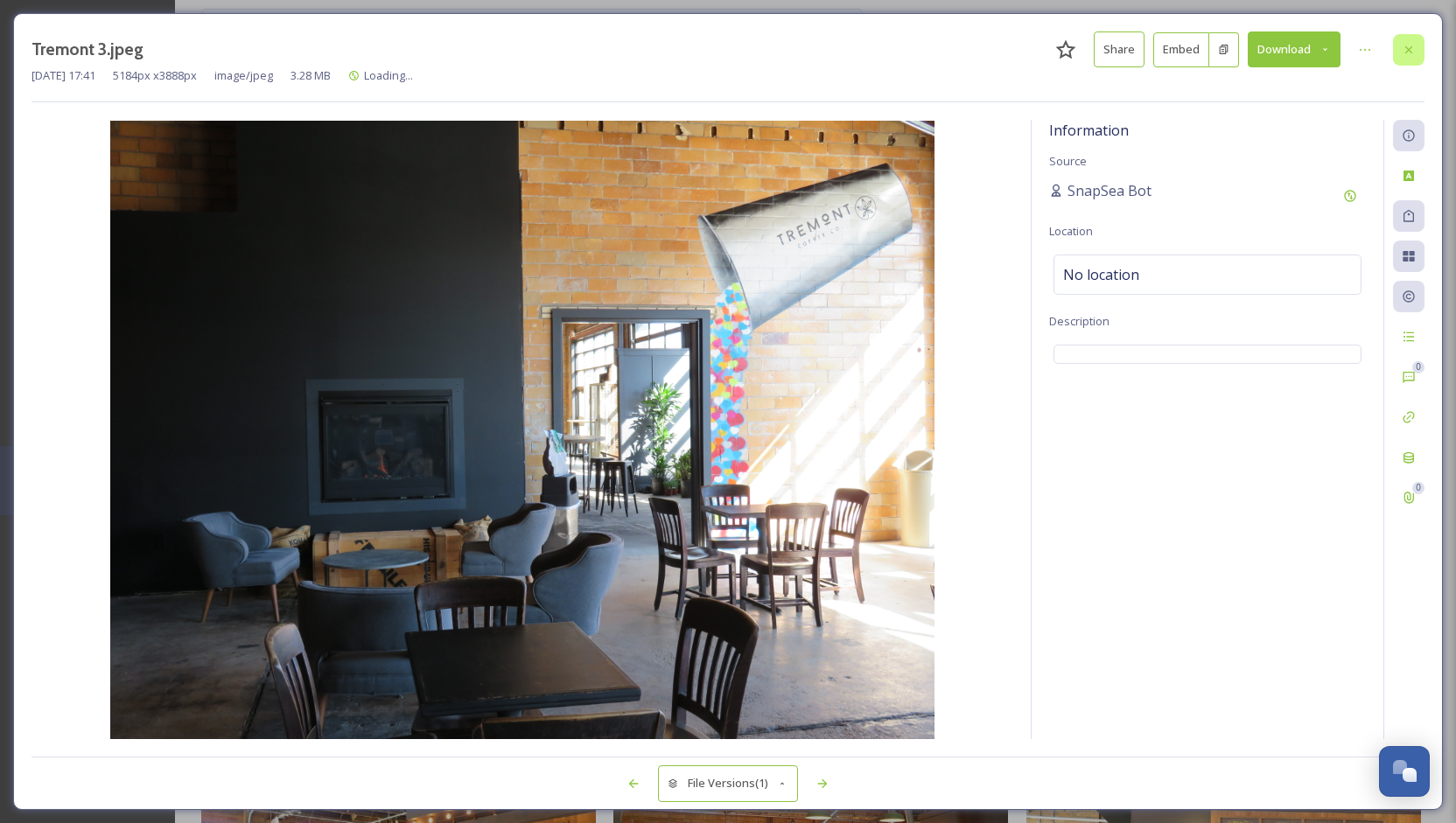
click at [1405, 43] on icon at bounding box center [1409, 50] width 14 height 14
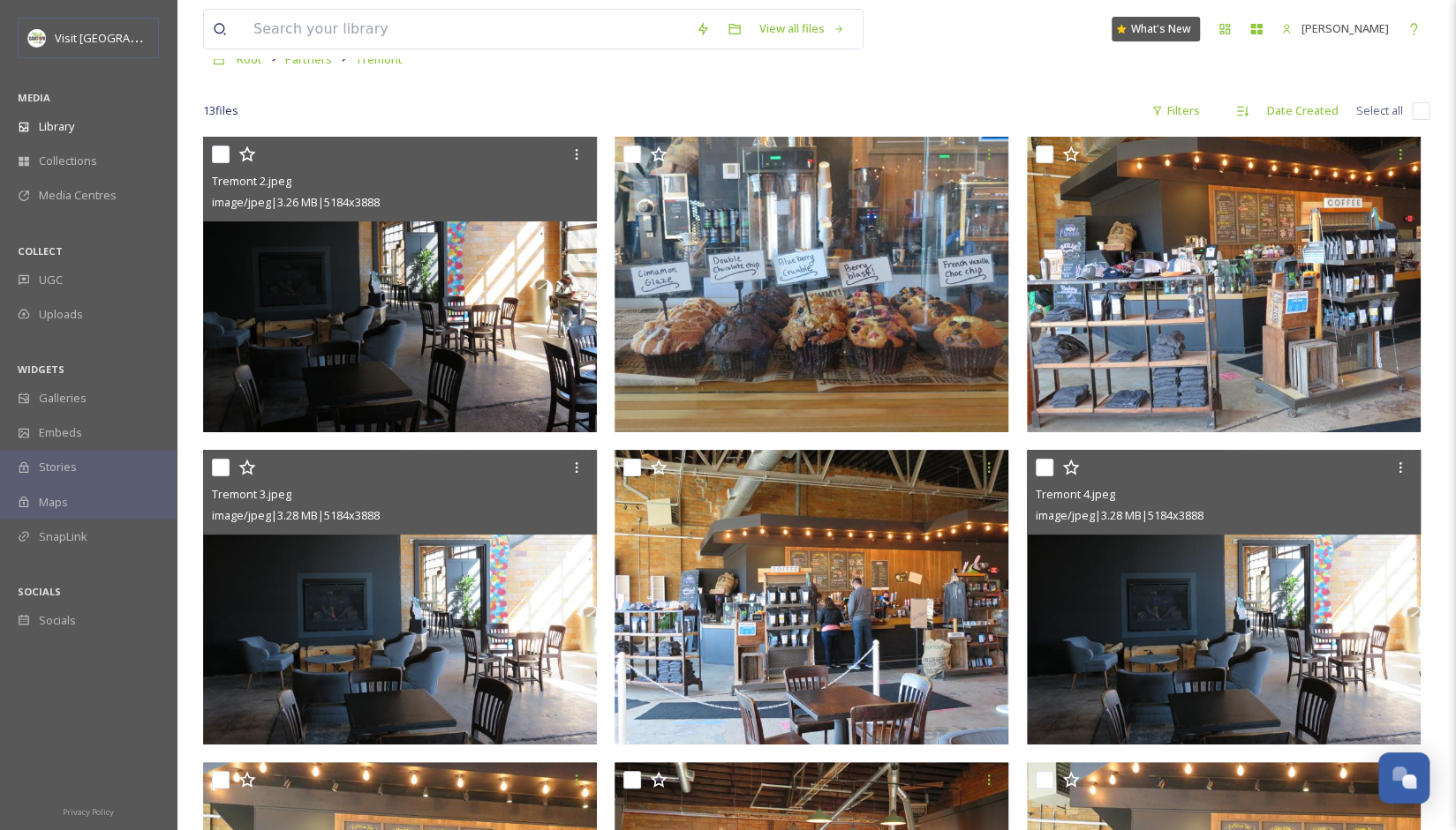
click at [1255, 635] on img at bounding box center [1223, 598] width 393 height 296
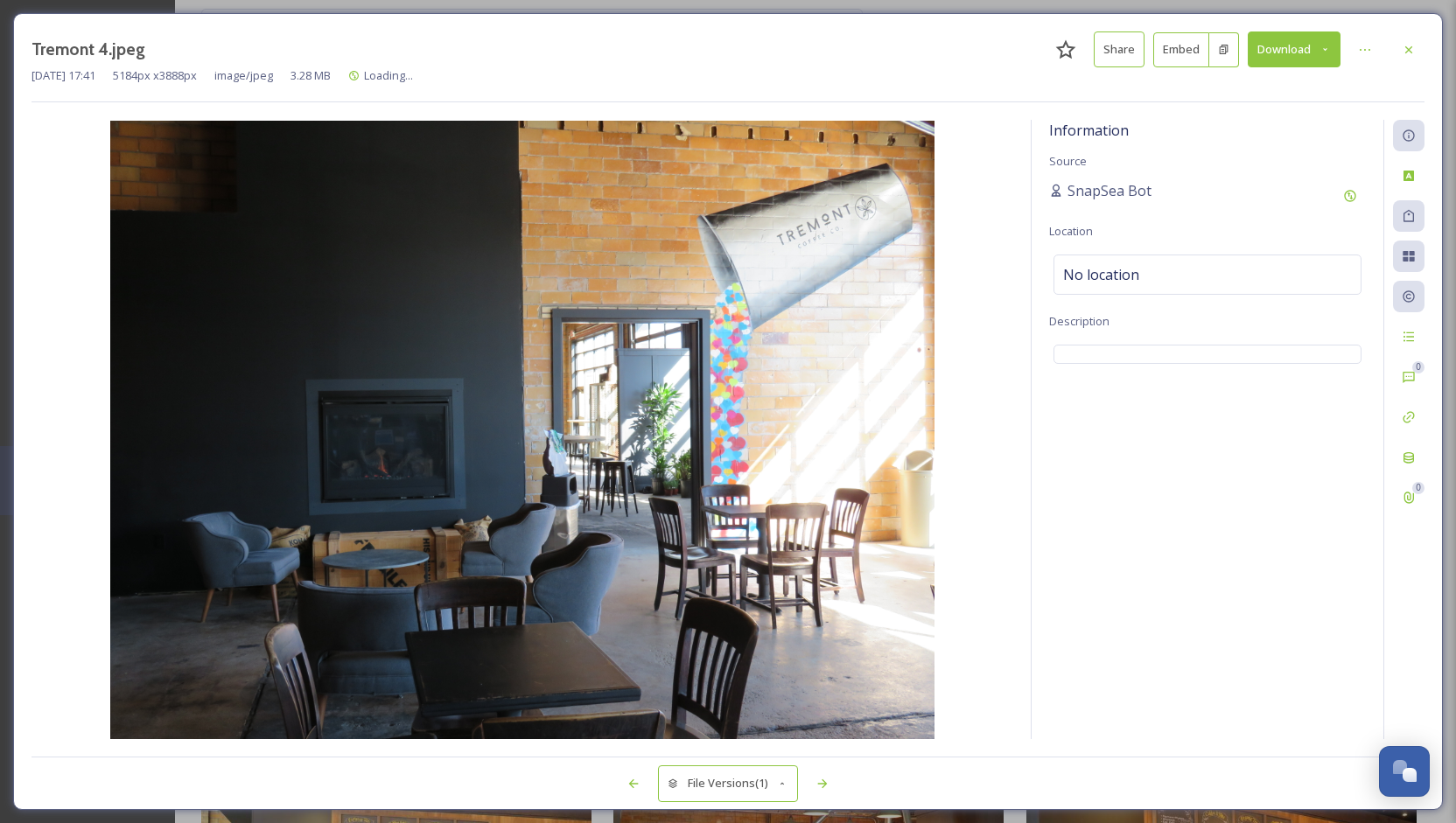
click at [1283, 45] on button "Download" at bounding box center [1294, 49] width 93 height 35
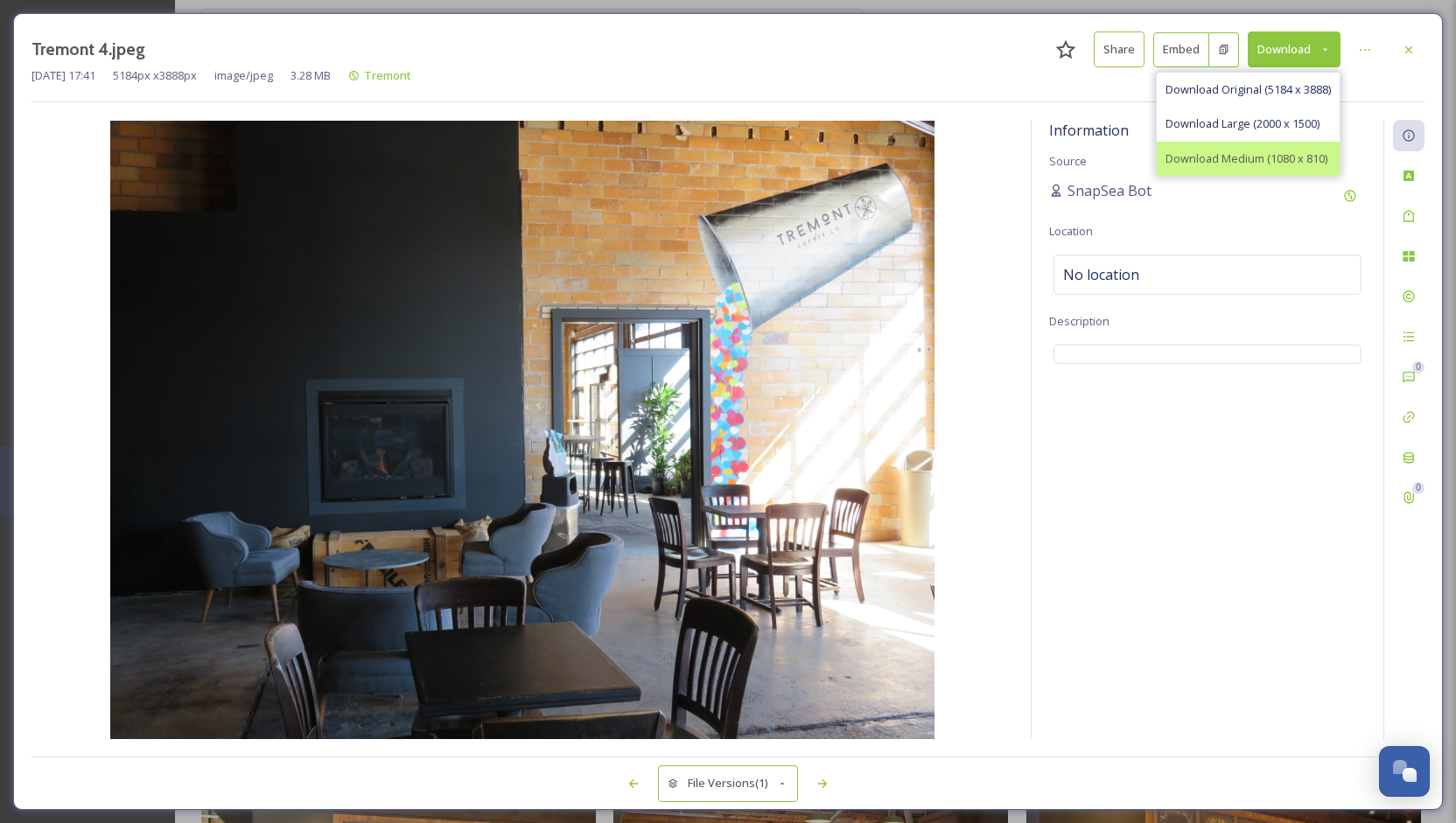
click at [1255, 155] on span "Download Medium (1080 x 810)" at bounding box center [1246, 158] width 162 height 16
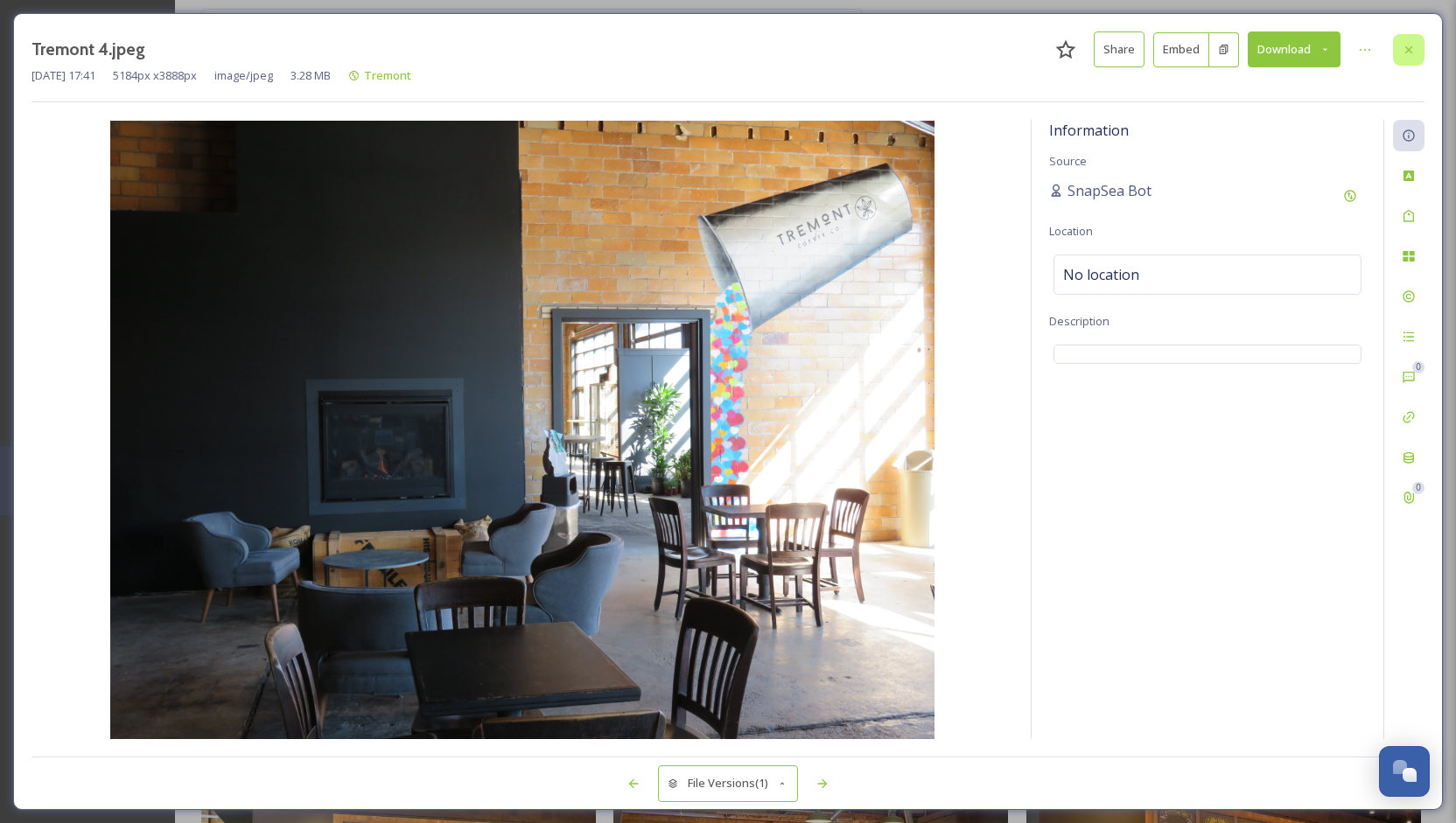
click at [1411, 53] on icon at bounding box center [1409, 50] width 14 height 14
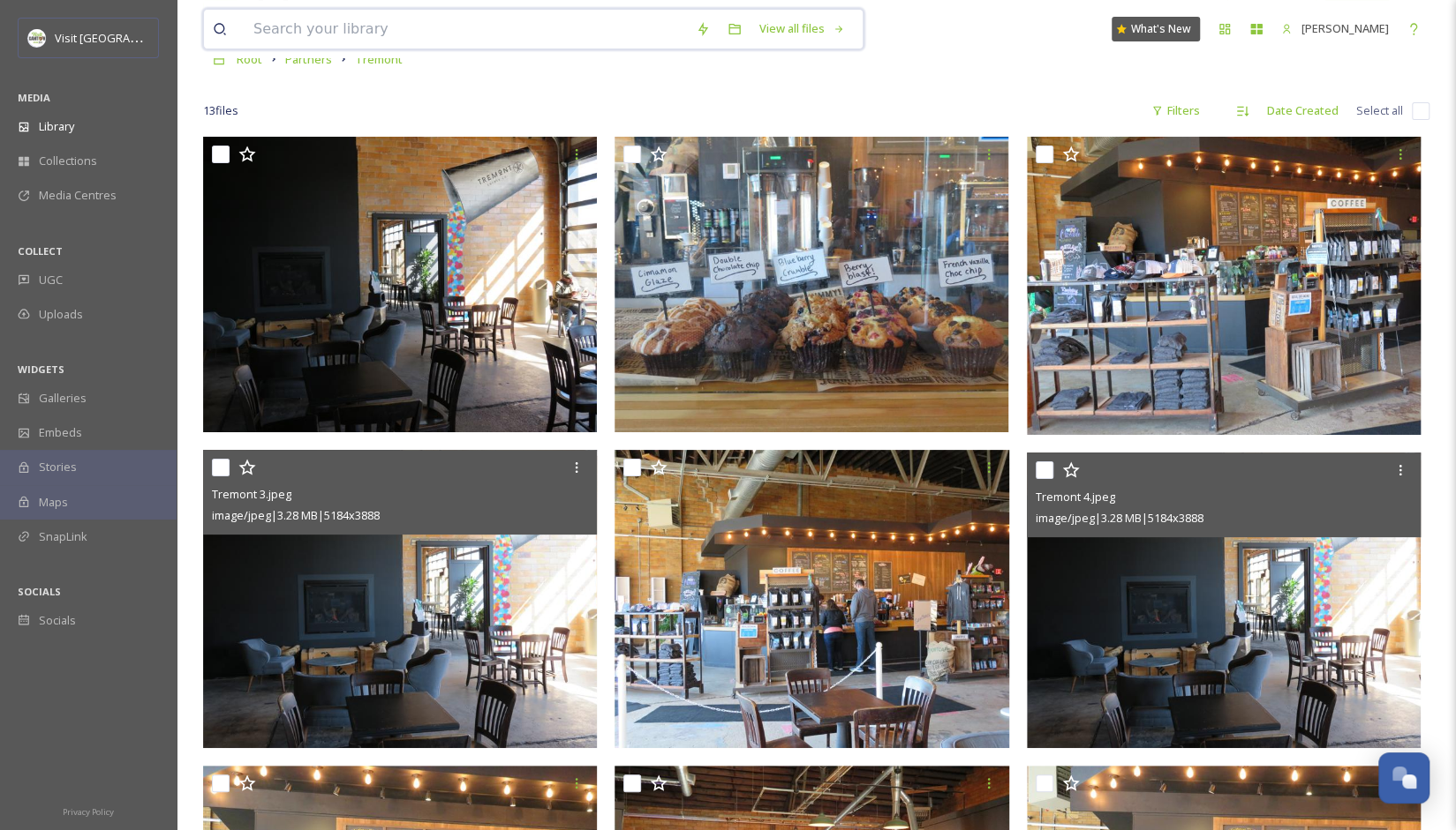
click at [449, 32] on input at bounding box center [465, 29] width 442 height 39
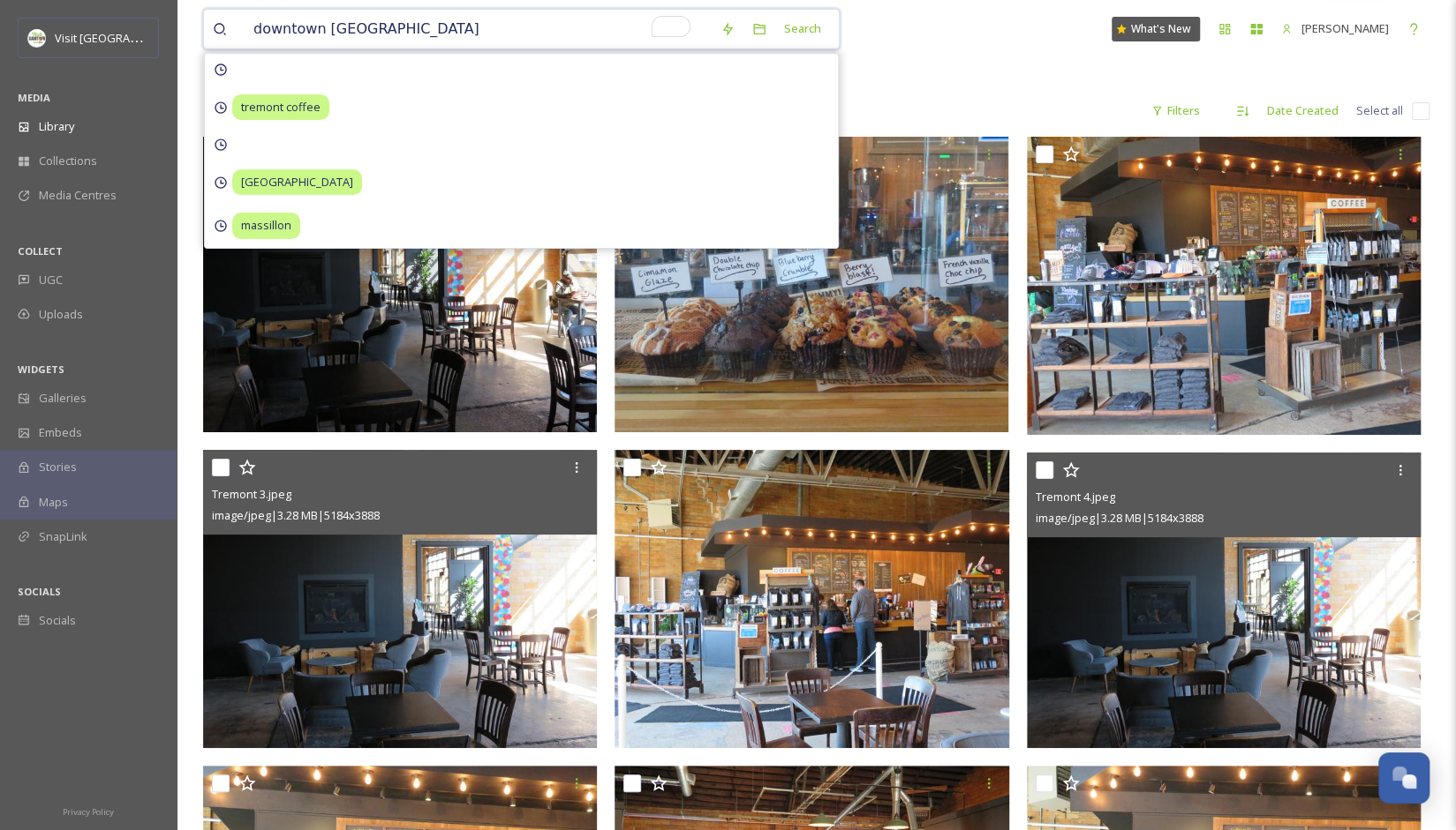
type input "downtown massillon"
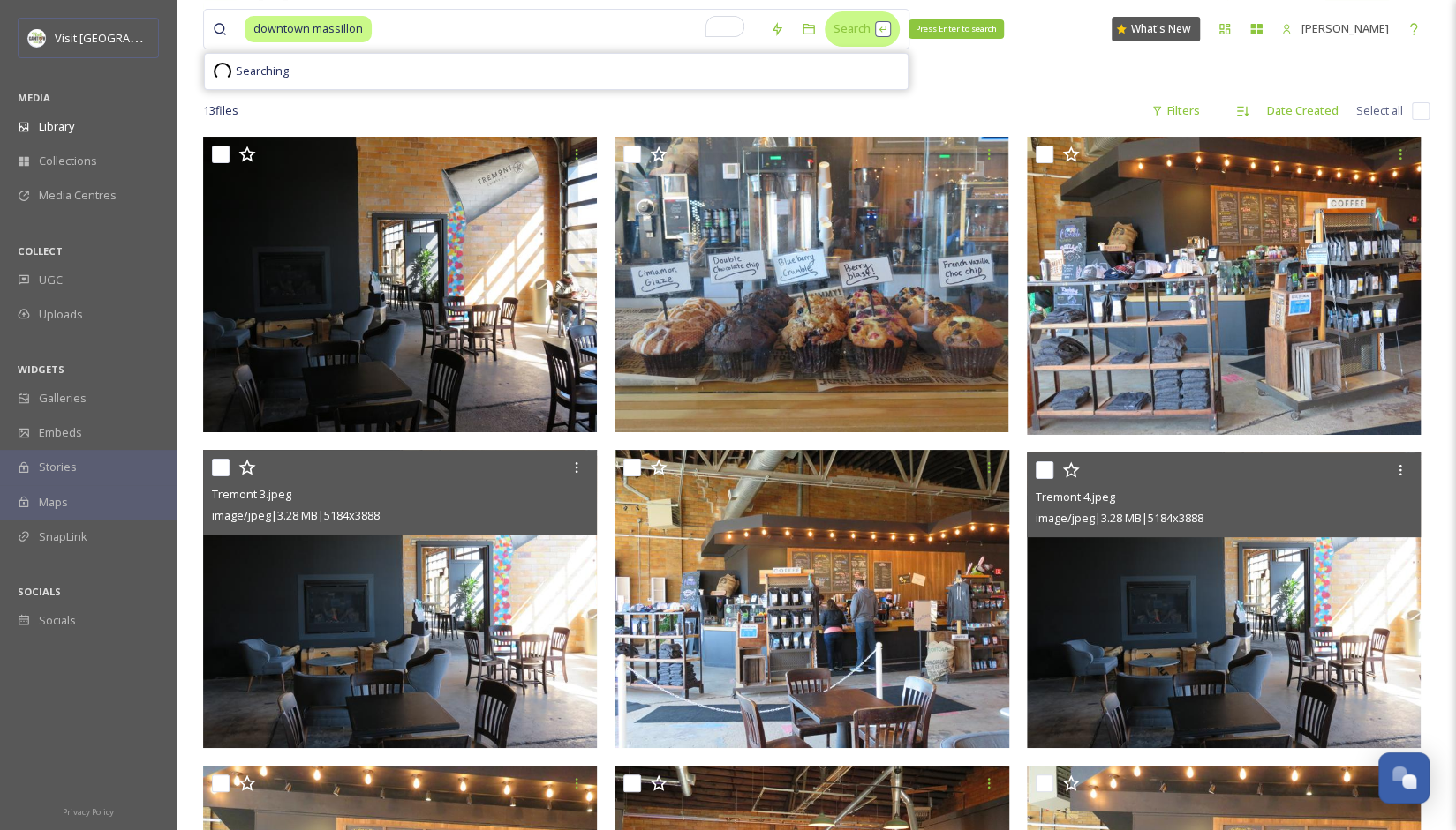
click at [833, 29] on div "Search Press Enter to search" at bounding box center [862, 29] width 75 height 35
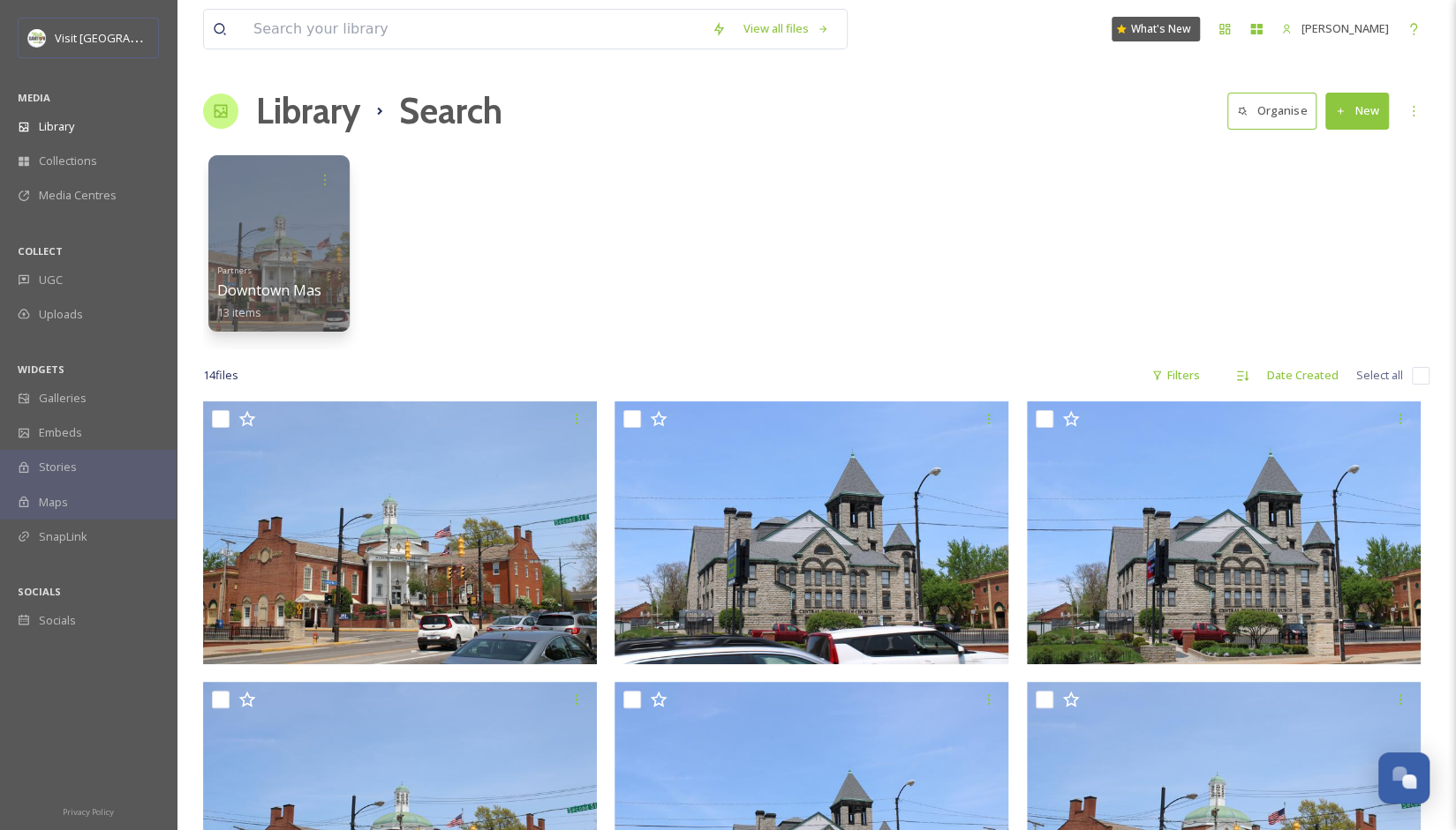
click at [403, 46] on div "View all files What's New [PERSON_NAME]" at bounding box center [816, 29] width 1226 height 58
click at [401, 26] on input "To enrich screen reader interactions, please activate Accessibility in Grammarl…" at bounding box center [474, 29] width 458 height 39
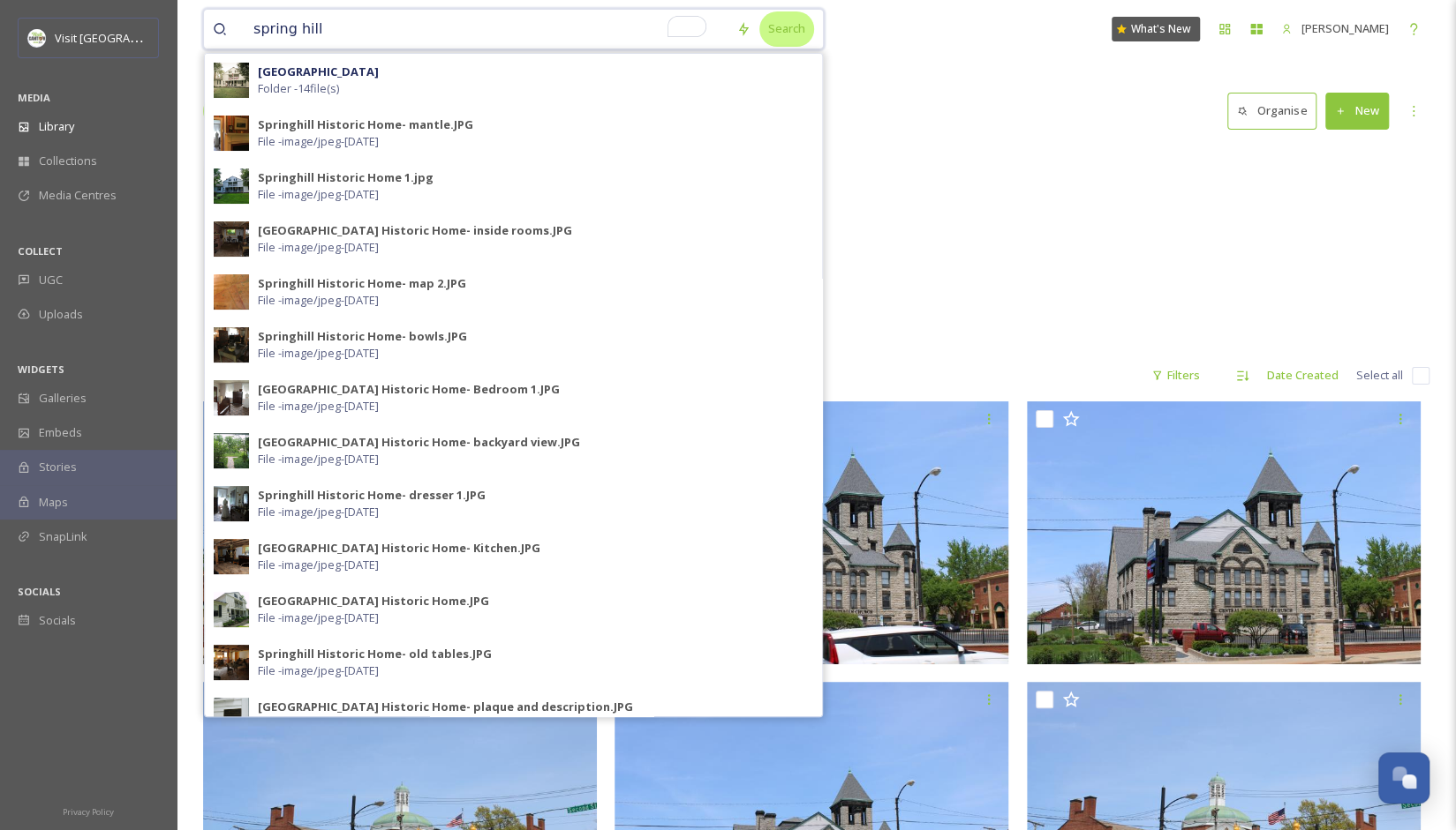
type input "spring hill"
click at [795, 27] on div "Search" at bounding box center [786, 29] width 55 height 35
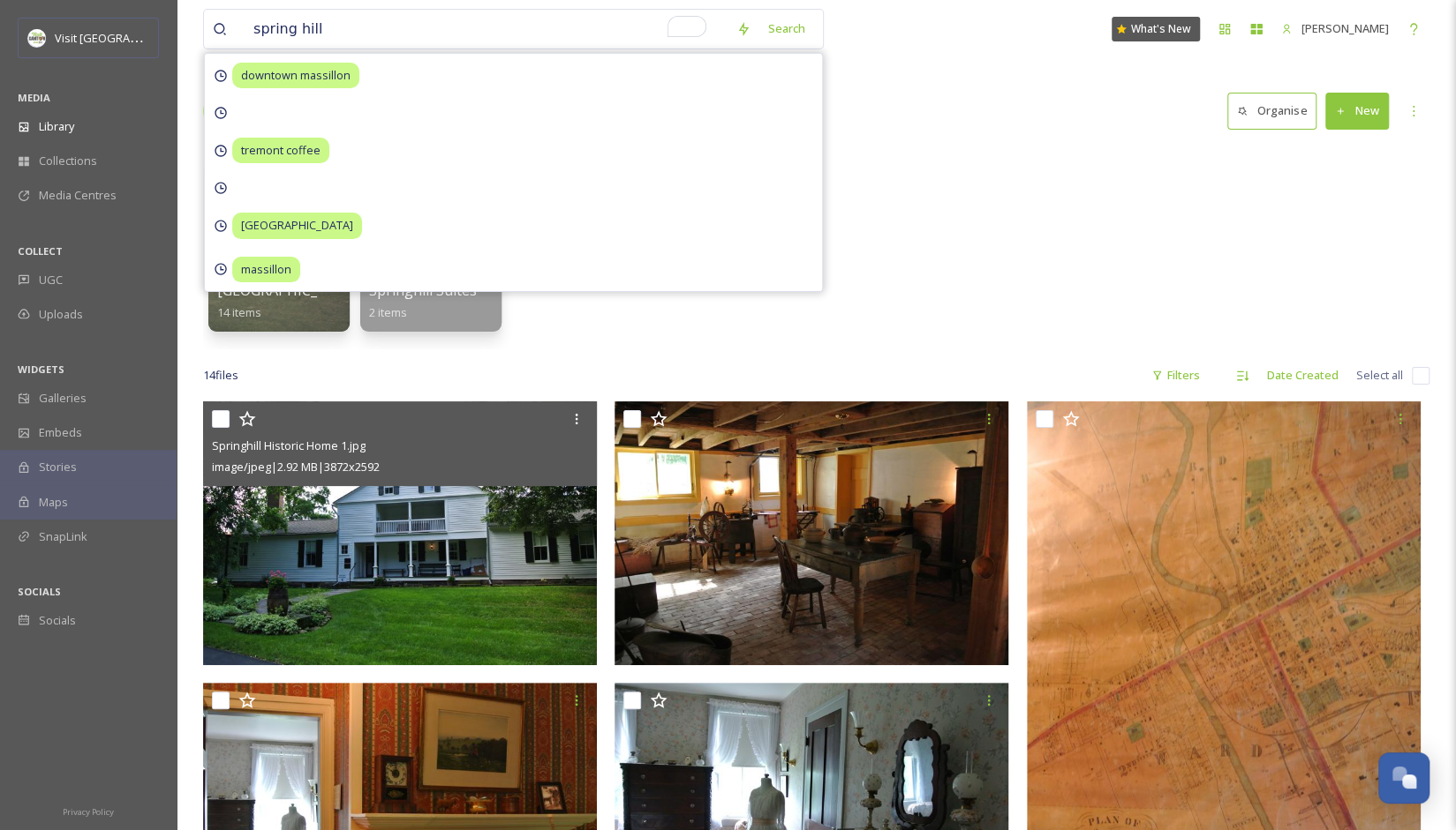
click at [482, 445] on div "Springhill Historic Home 1.jpg" at bounding box center [402, 445] width 381 height 21
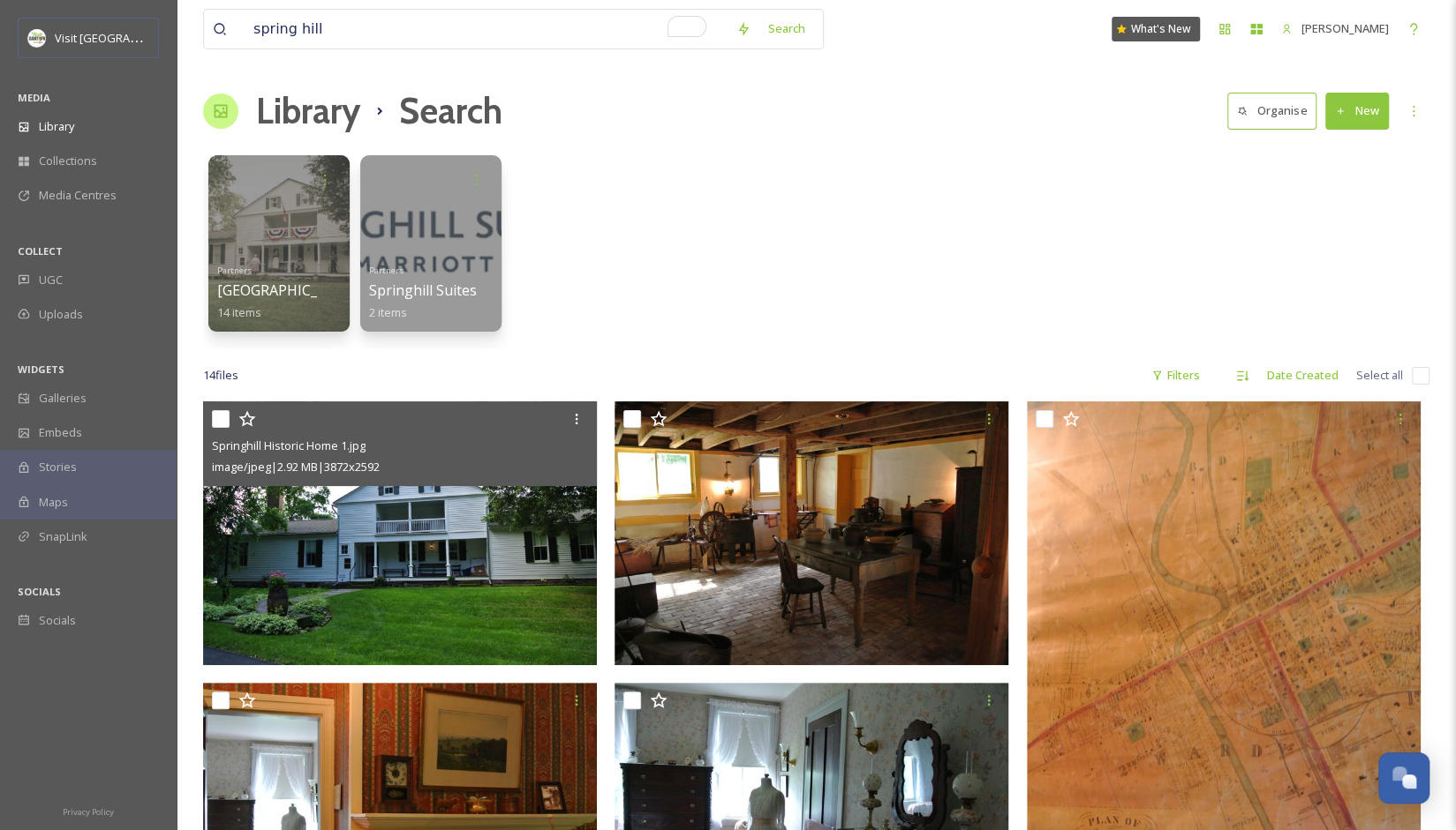
click at [453, 525] on img at bounding box center [399, 532] width 393 height 264
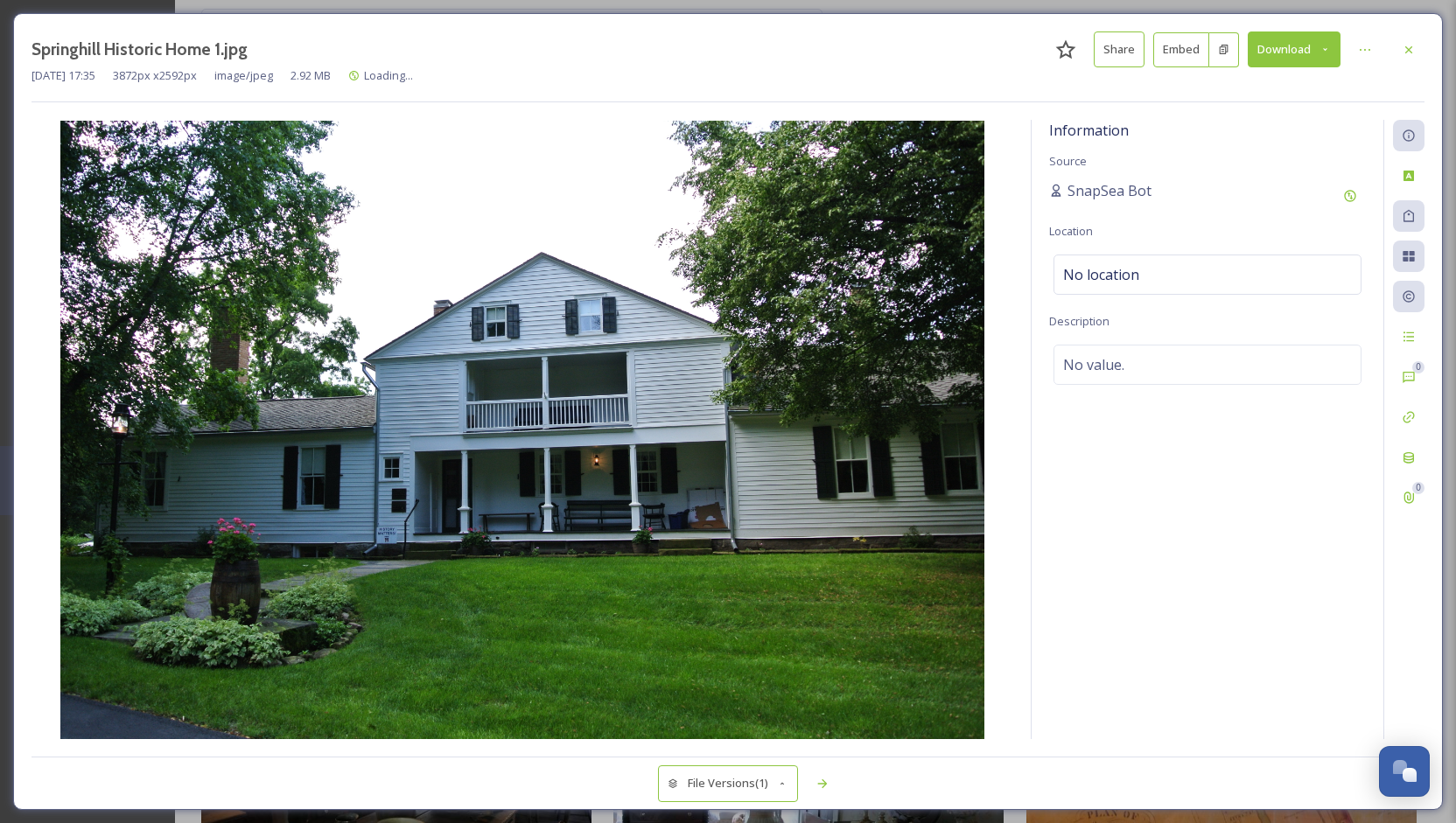
click at [1322, 58] on button "Download" at bounding box center [1294, 49] width 93 height 35
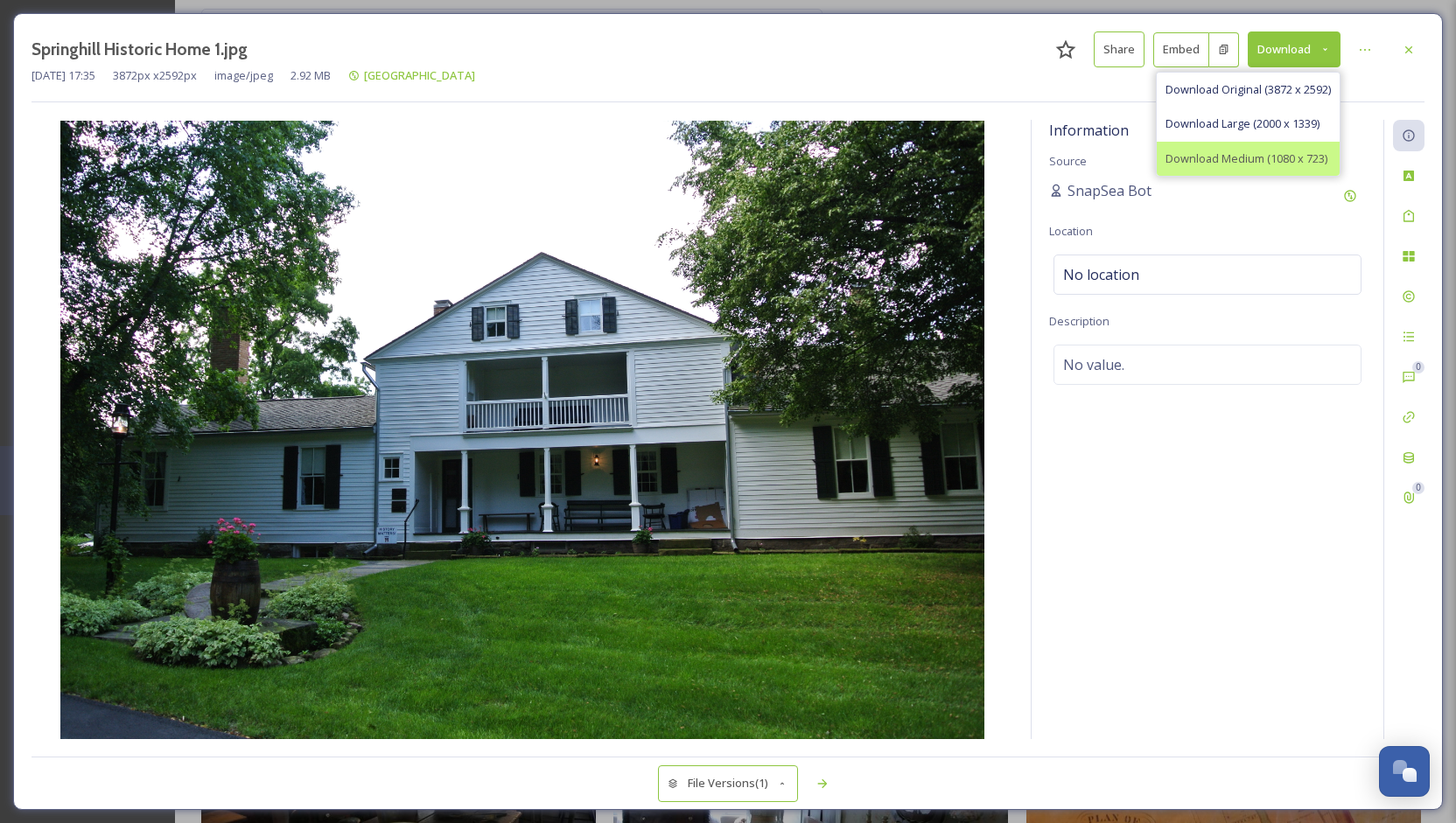
click at [1273, 156] on span "Download Medium (1080 x 723)" at bounding box center [1246, 158] width 162 height 16
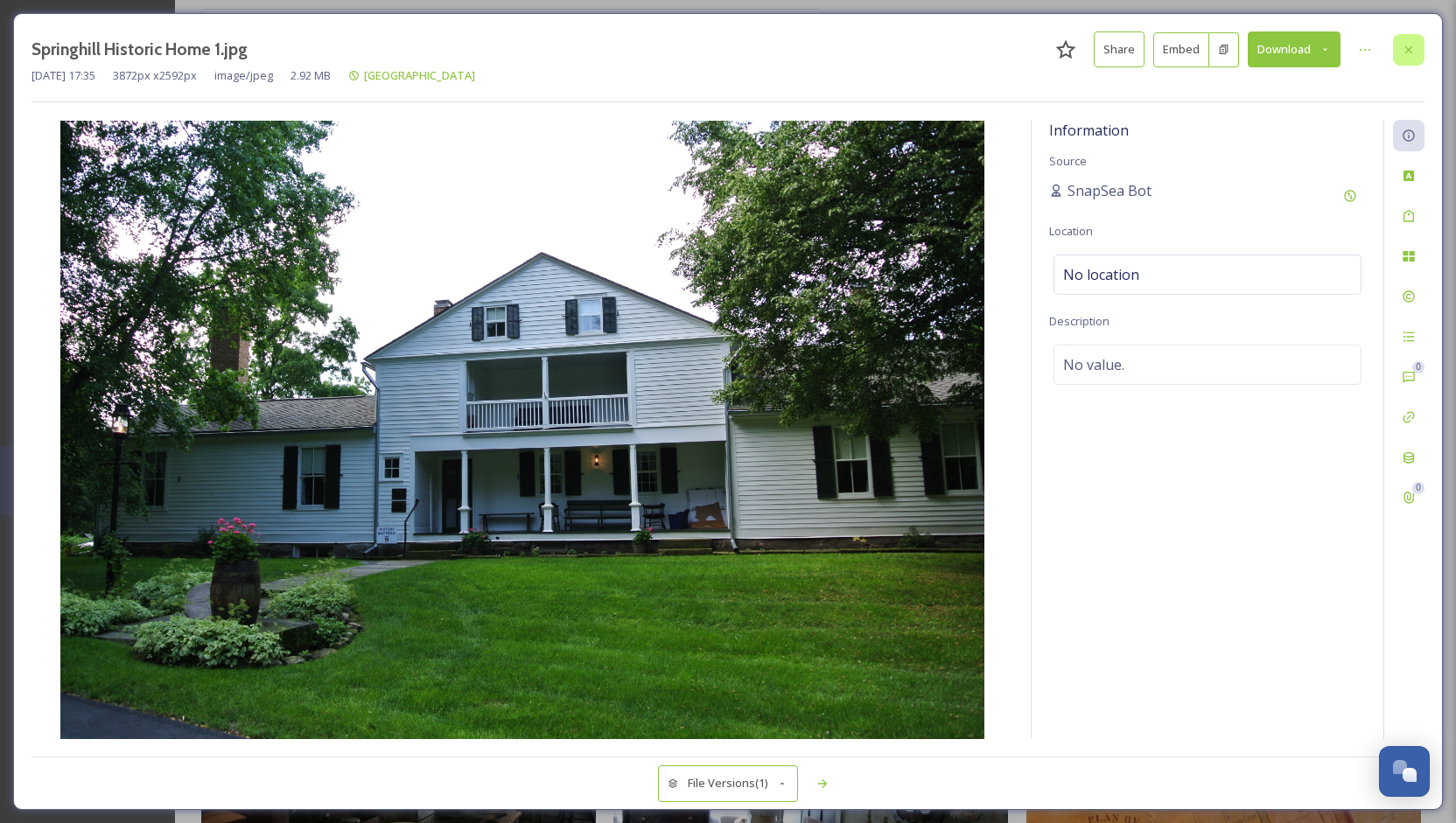
click at [1415, 47] on icon at bounding box center [1409, 50] width 14 height 14
